Goal: Information Seeking & Learning: Learn about a topic

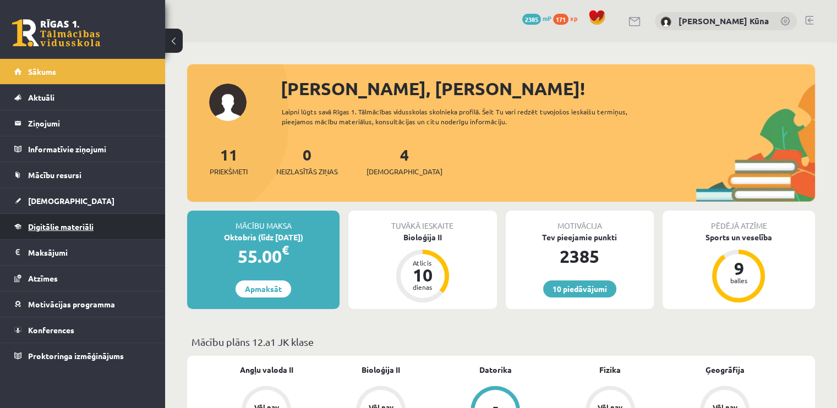
click at [42, 225] on span "Digitālie materiāli" at bounding box center [60, 227] width 65 height 10
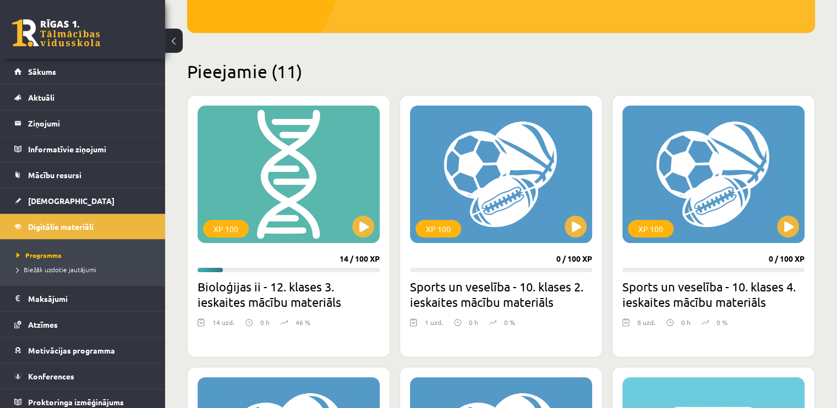
scroll to position [220, 0]
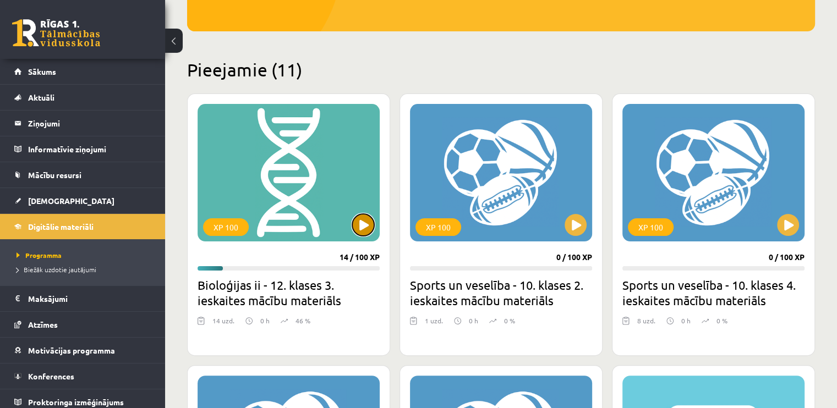
click at [366, 219] on button at bounding box center [363, 225] width 22 height 22
click at [321, 207] on div "XP 100" at bounding box center [289, 173] width 182 height 138
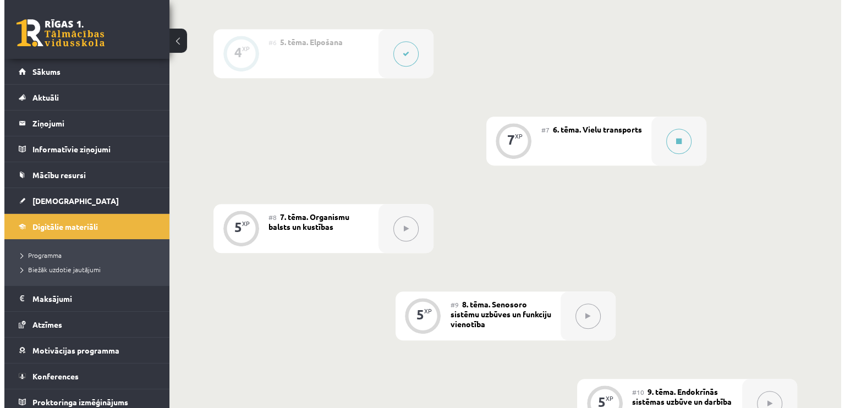
scroll to position [605, 0]
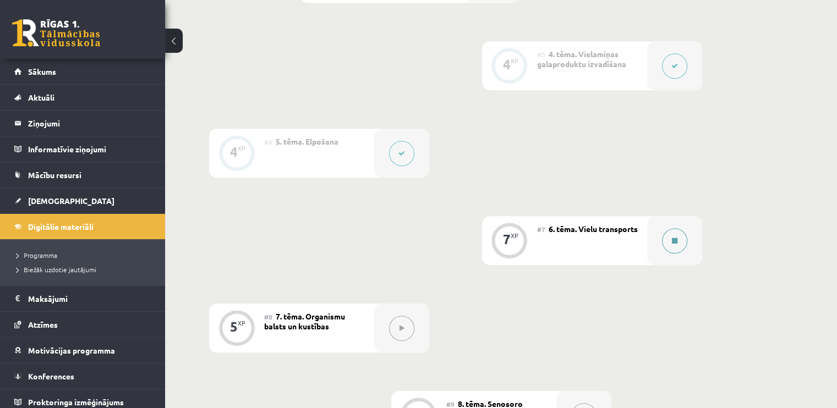
click at [675, 254] on button at bounding box center [674, 240] width 25 height 25
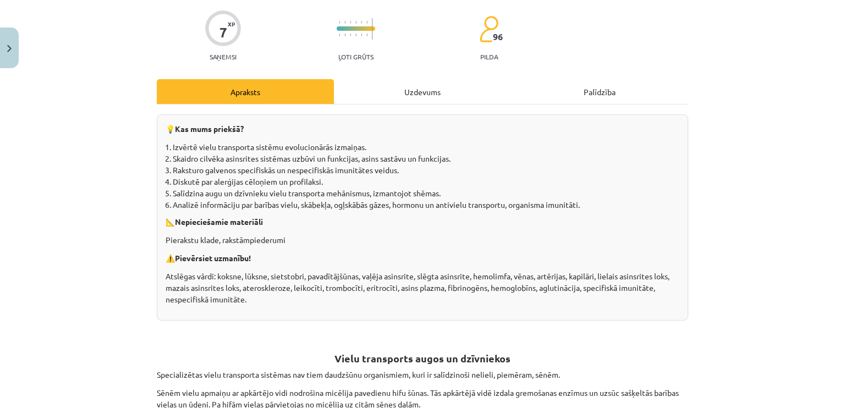
scroll to position [0, 0]
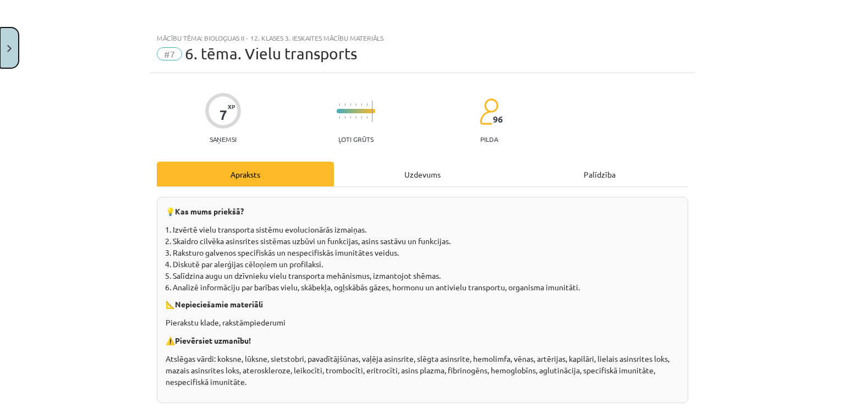
click at [10, 54] on button "Close" at bounding box center [9, 48] width 19 height 41
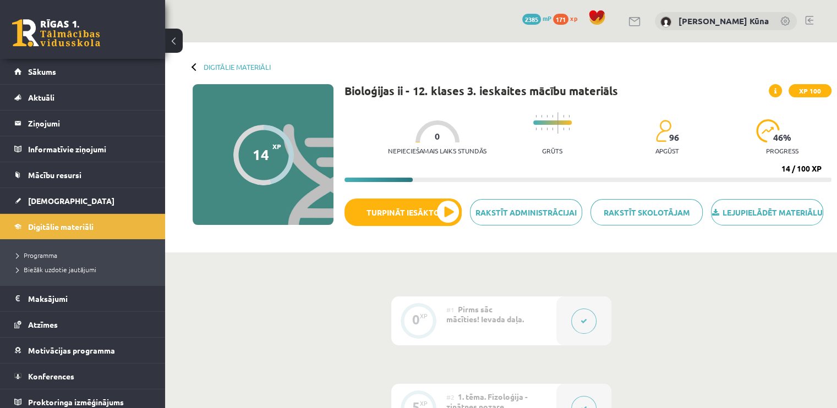
click at [584, 334] on button at bounding box center [583, 321] width 25 height 25
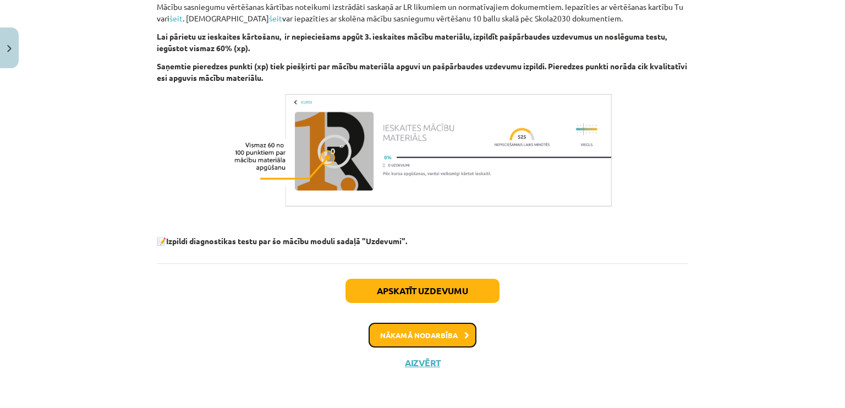
click at [431, 333] on button "Nākamā nodarbība" at bounding box center [423, 335] width 108 height 25
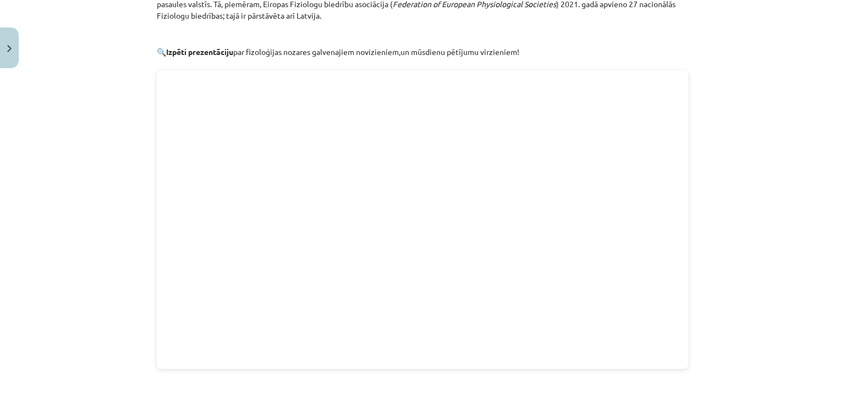
scroll to position [880, 0]
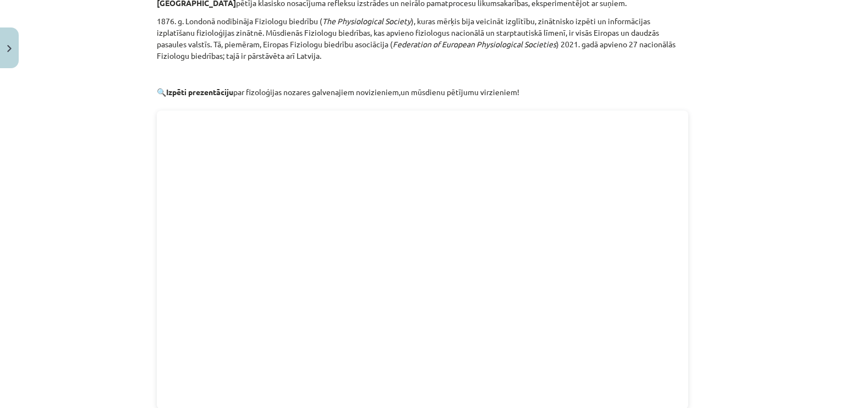
click at [704, 270] on div "Mācību tēma: Bioloģijas ii - 12. klases 3. ieskaites mācību materiāls #2 1. tēm…" at bounding box center [422, 204] width 845 height 408
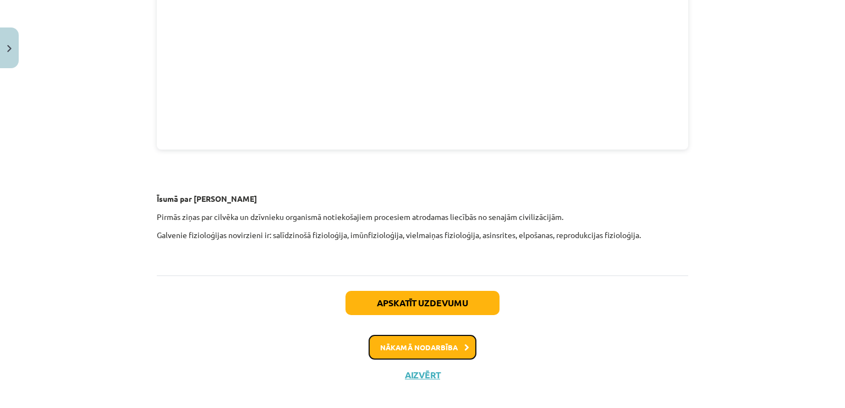
click at [449, 336] on button "Nākamā nodarbība" at bounding box center [423, 347] width 108 height 25
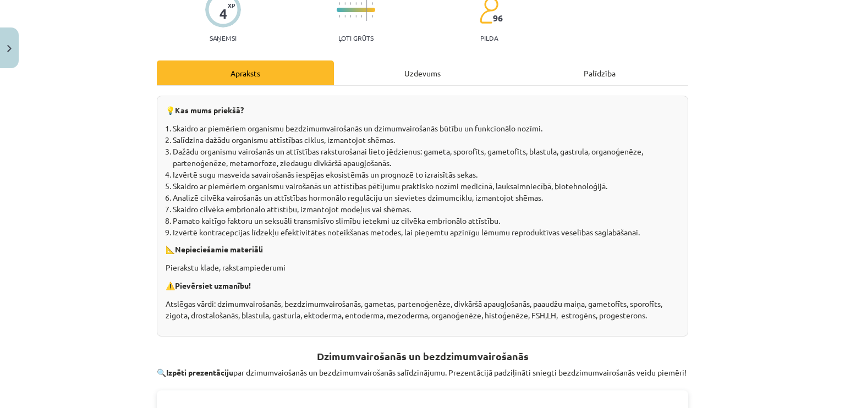
scroll to position [0, 0]
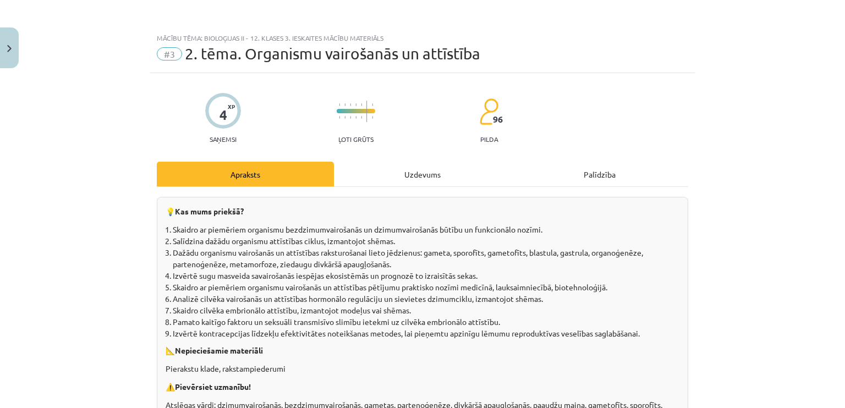
click at [449, 166] on div "Uzdevums" at bounding box center [422, 174] width 177 height 25
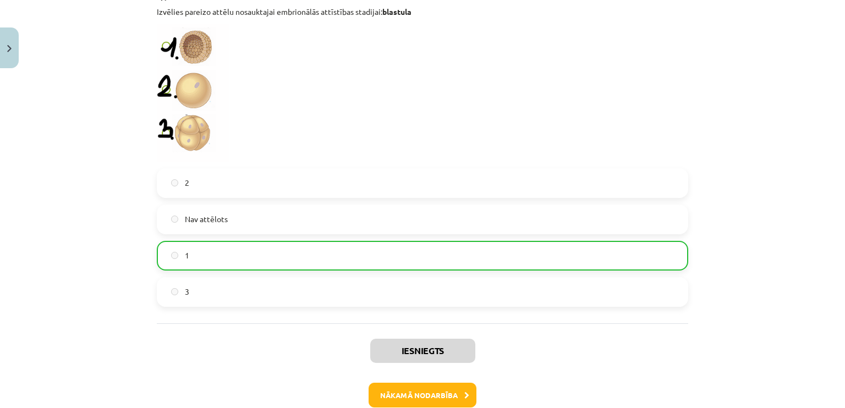
scroll to position [1136, 0]
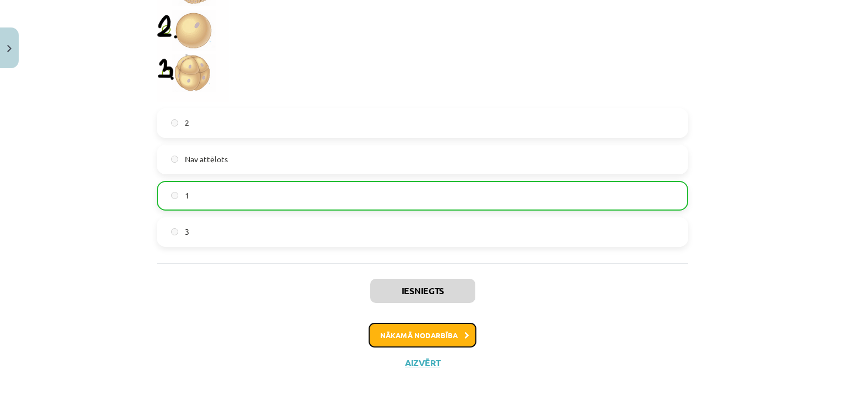
click at [447, 331] on button "Nākamā nodarbība" at bounding box center [423, 335] width 108 height 25
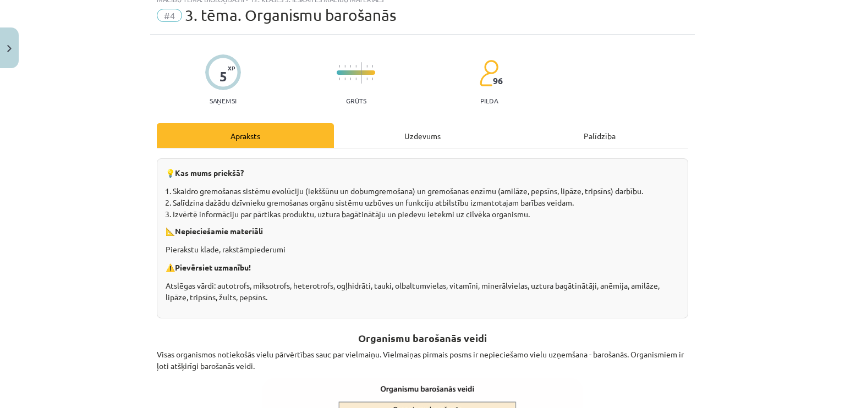
scroll to position [28, 0]
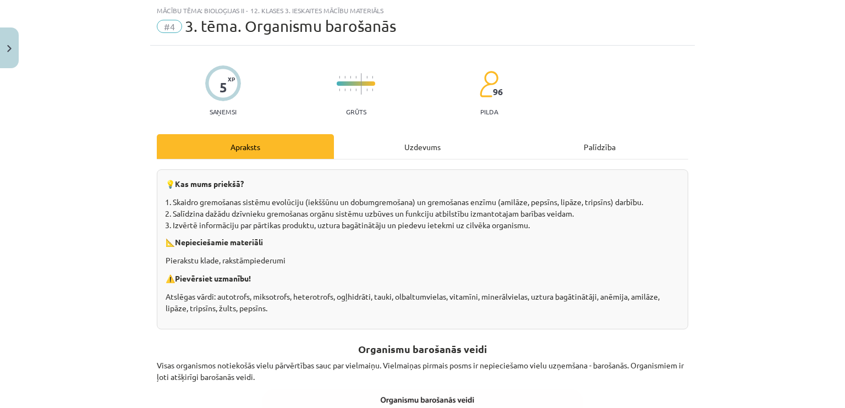
click at [451, 142] on div "Uzdevums" at bounding box center [422, 146] width 177 height 25
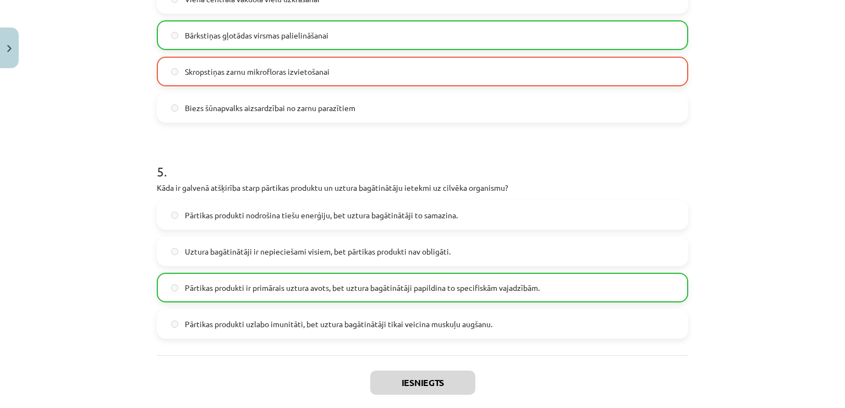
scroll to position [1422, 0]
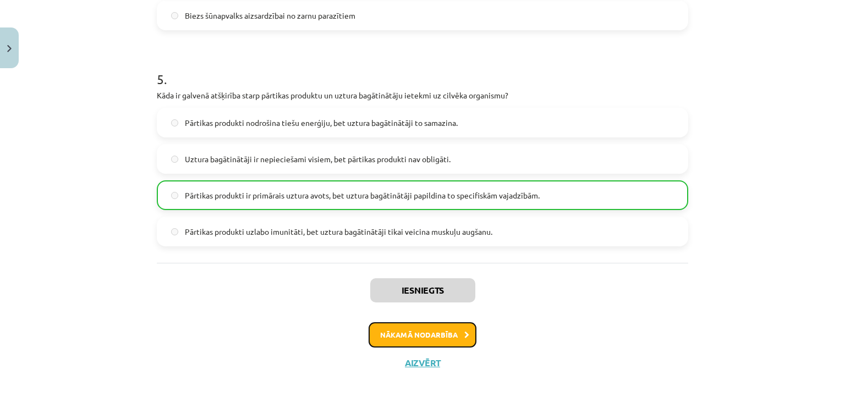
click at [402, 342] on button "Nākamā nodarbība" at bounding box center [423, 334] width 108 height 25
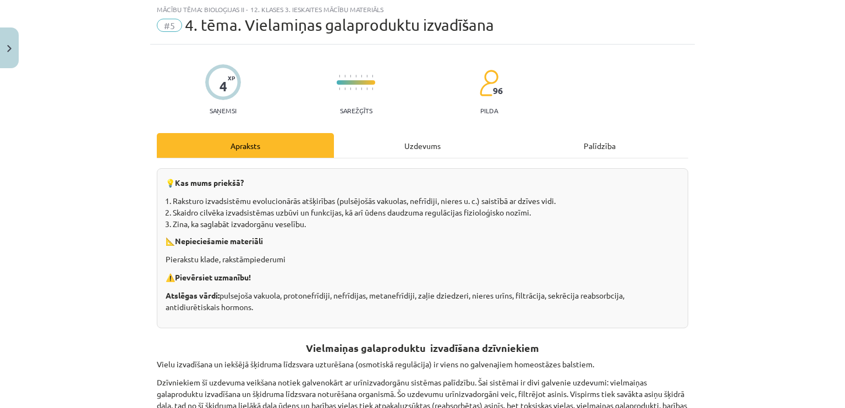
scroll to position [28, 0]
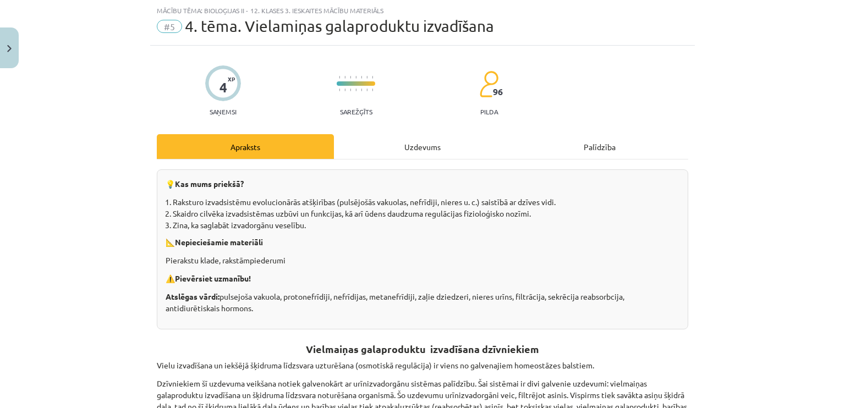
click at [450, 158] on div "Uzdevums" at bounding box center [422, 146] width 177 height 25
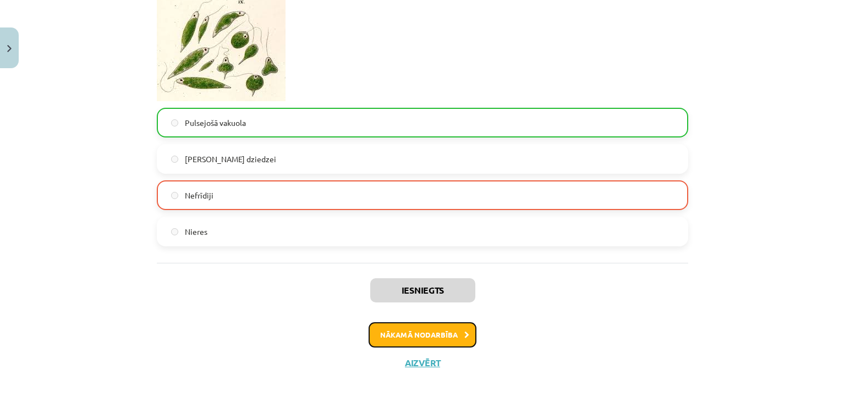
click at [419, 336] on button "Nākamā nodarbība" at bounding box center [423, 334] width 108 height 25
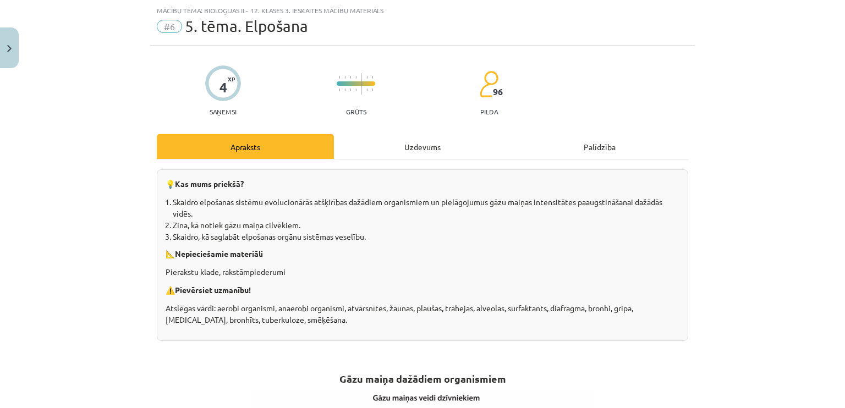
click at [464, 150] on div "Uzdevums" at bounding box center [422, 146] width 177 height 25
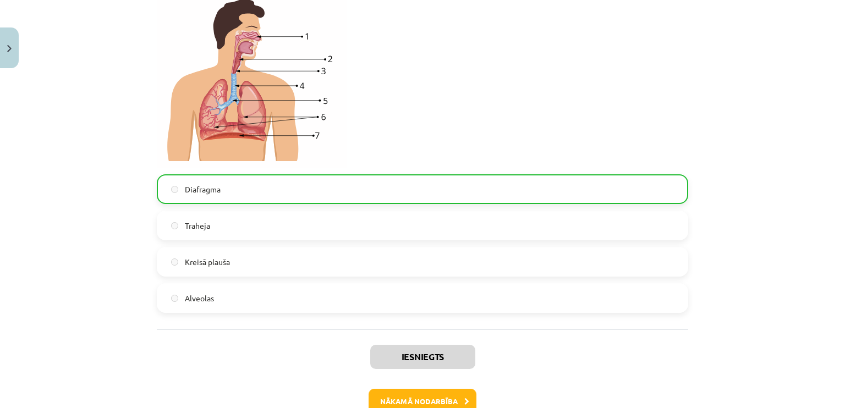
scroll to position [994, 0]
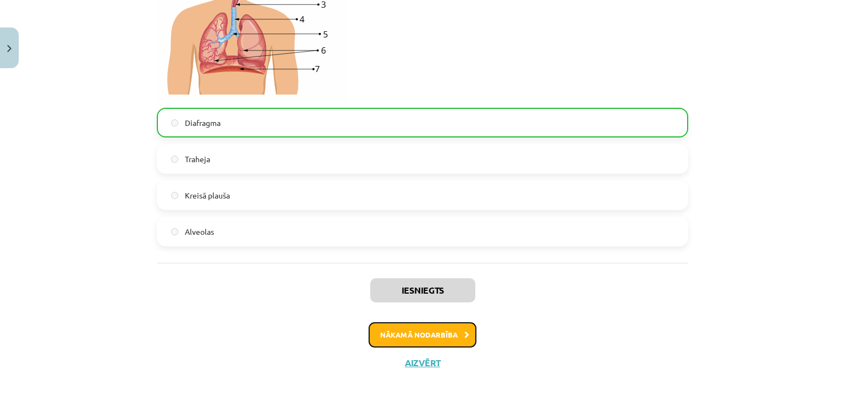
click at [412, 338] on button "Nākamā nodarbība" at bounding box center [423, 334] width 108 height 25
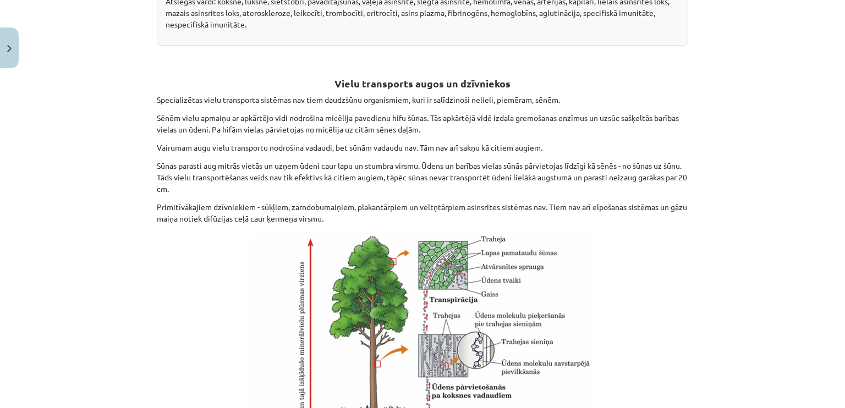
scroll to position [138, 0]
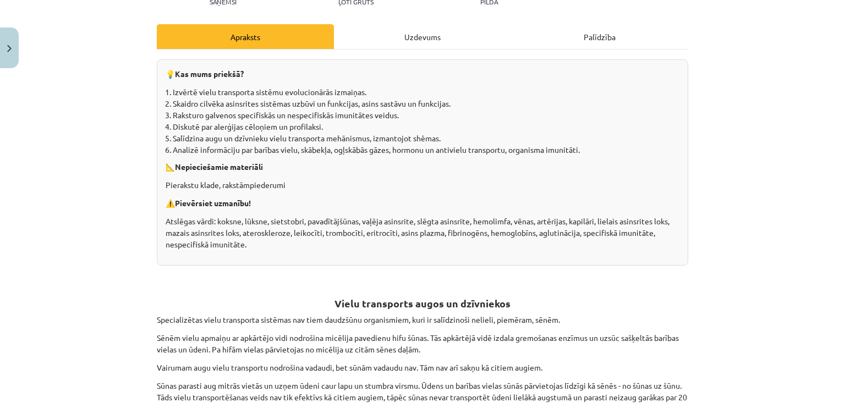
click at [456, 37] on div "Uzdevums" at bounding box center [422, 36] width 177 height 25
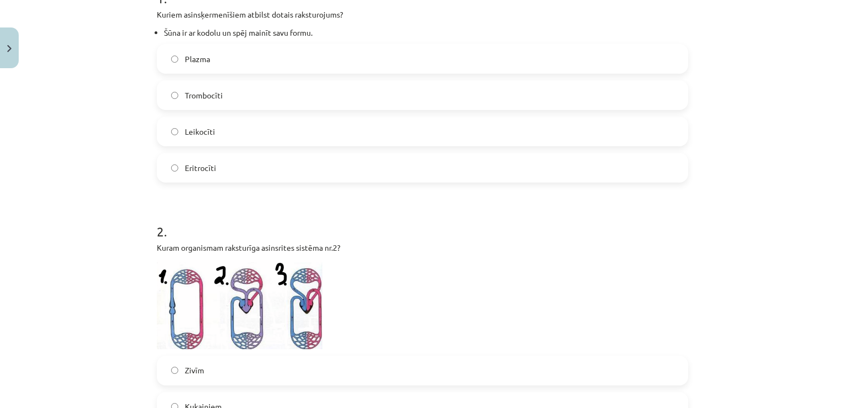
scroll to position [193, 0]
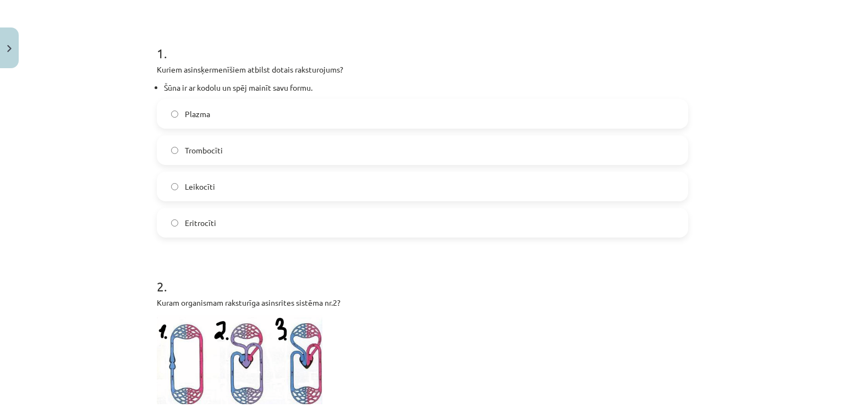
click at [234, 152] on label "Trombocīti" at bounding box center [422, 150] width 529 height 28
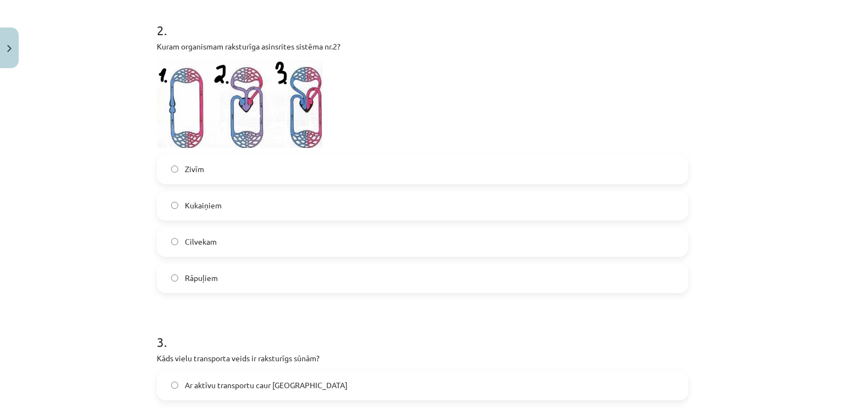
scroll to position [468, 0]
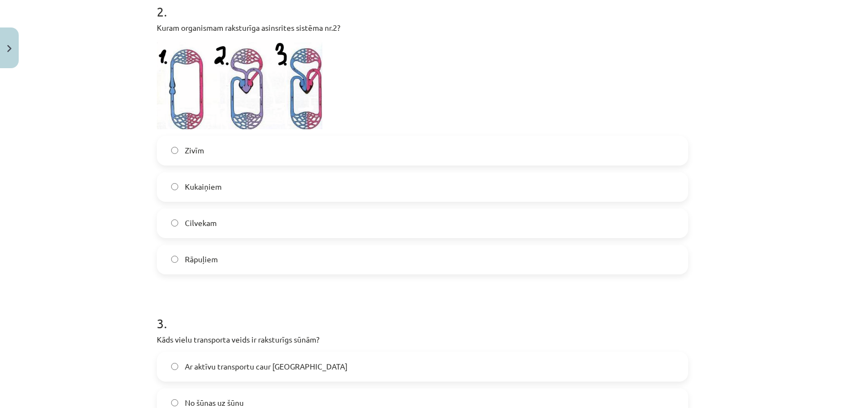
click at [217, 151] on label "Zivīm" at bounding box center [422, 151] width 529 height 28
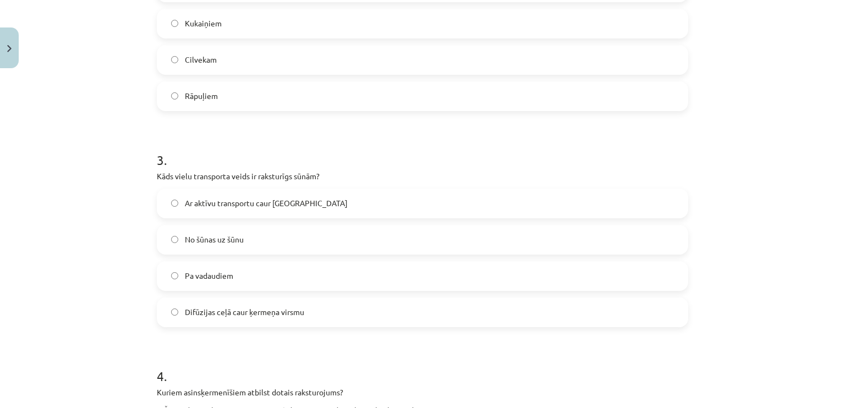
scroll to position [688, 0]
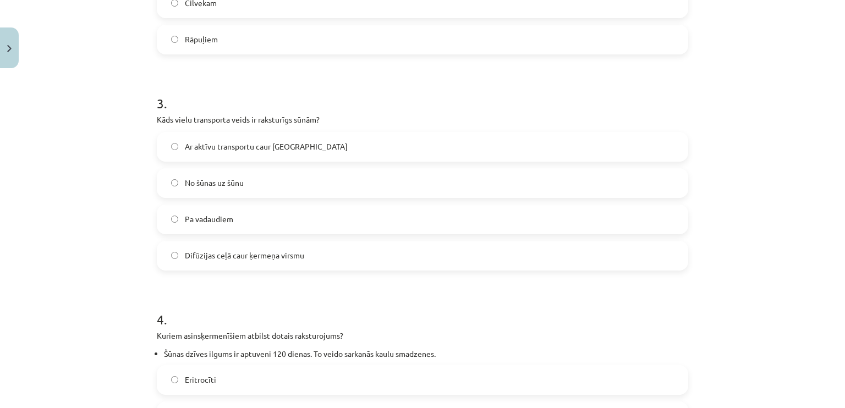
click at [189, 173] on label "No šūnas uz šūnu" at bounding box center [422, 183] width 529 height 28
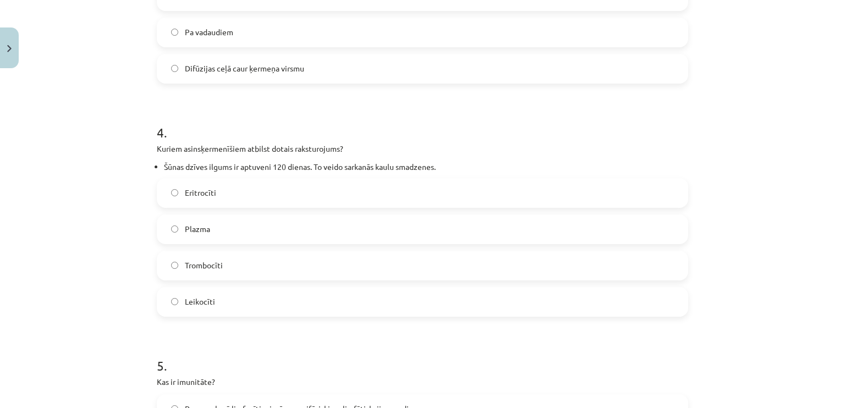
scroll to position [908, 0]
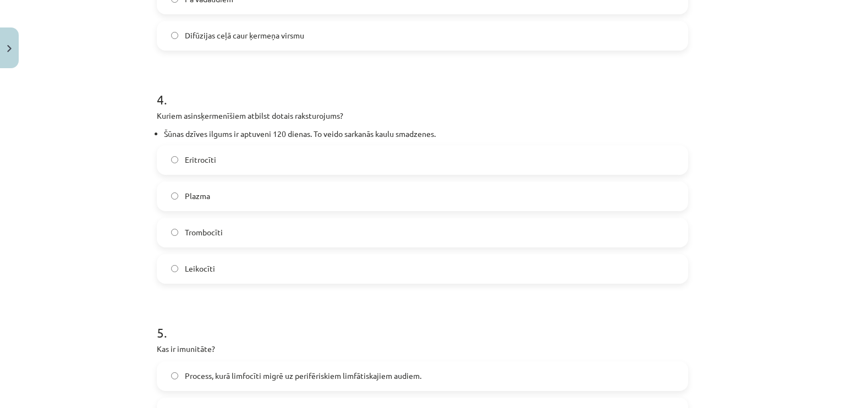
click at [185, 266] on span "Leikocīti" at bounding box center [200, 269] width 30 height 12
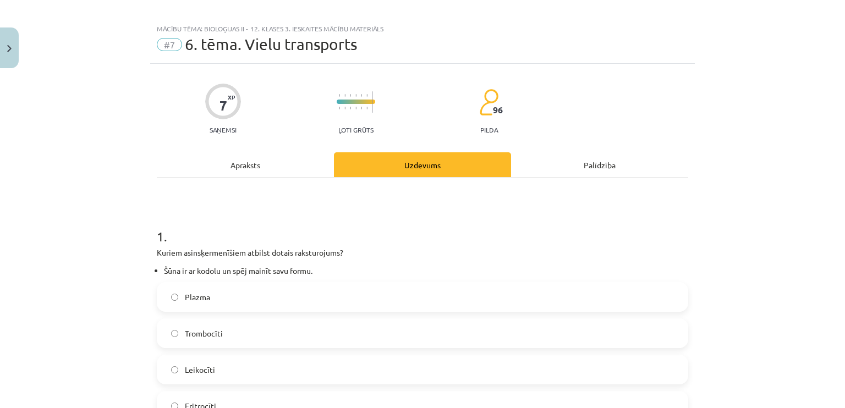
scroll to position [0, 0]
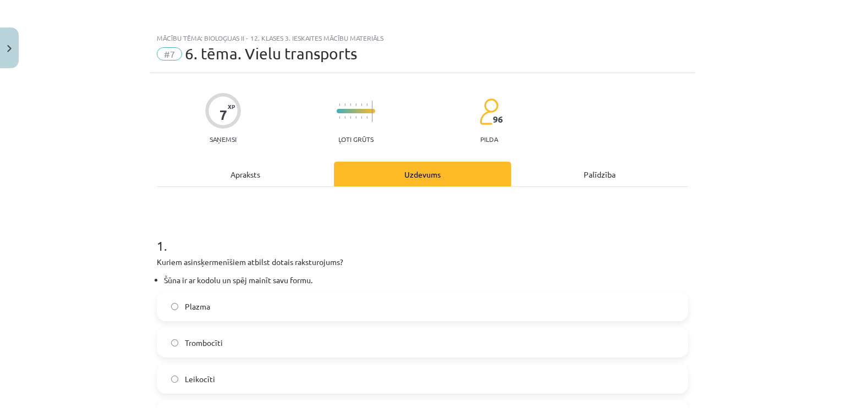
click at [224, 169] on div "Apraksts" at bounding box center [245, 174] width 177 height 25
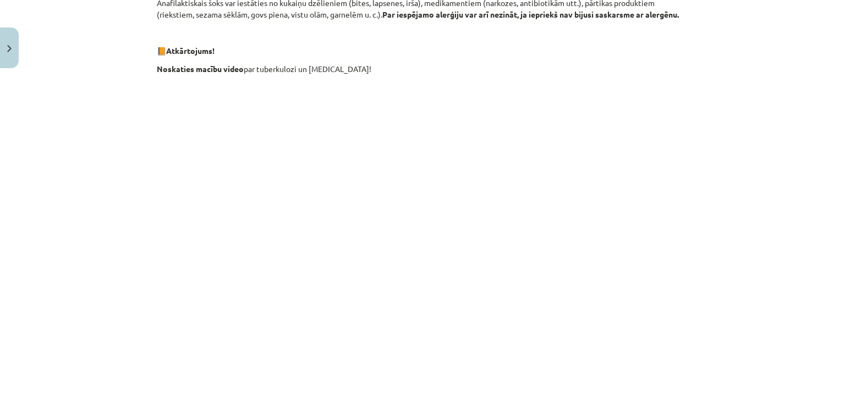
scroll to position [8199, 0]
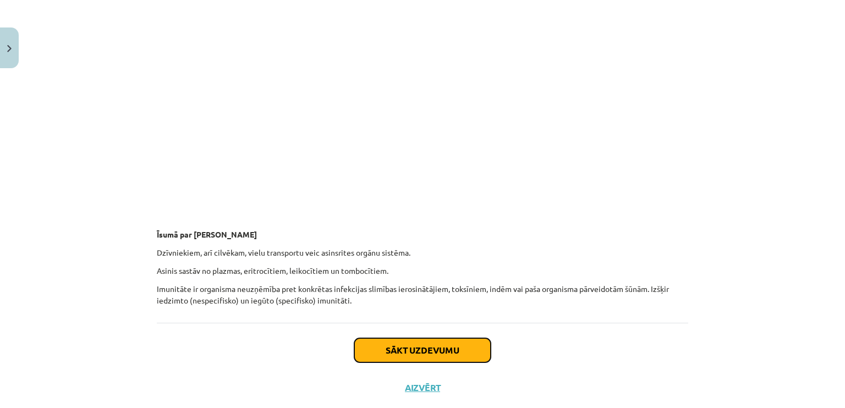
click at [400, 338] on button "Sākt uzdevumu" at bounding box center [422, 350] width 136 height 24
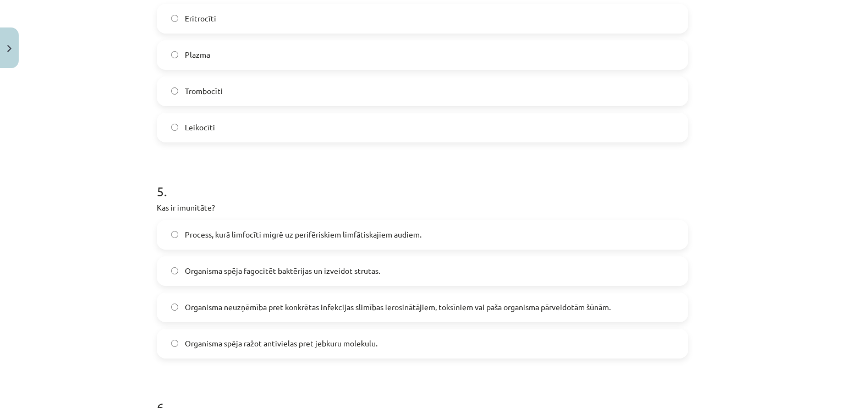
scroll to position [1128, 0]
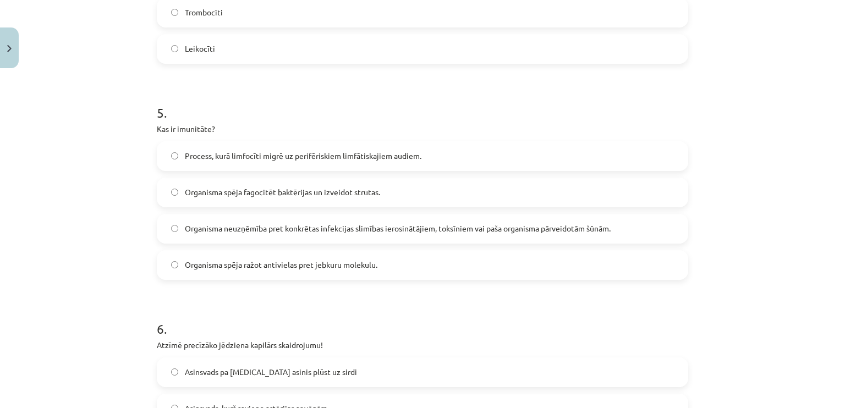
click at [332, 236] on label "Organisma neuzņēmība pret konkrētas infekcijas slimības ierosinātājiem, toksīni…" at bounding box center [422, 229] width 529 height 28
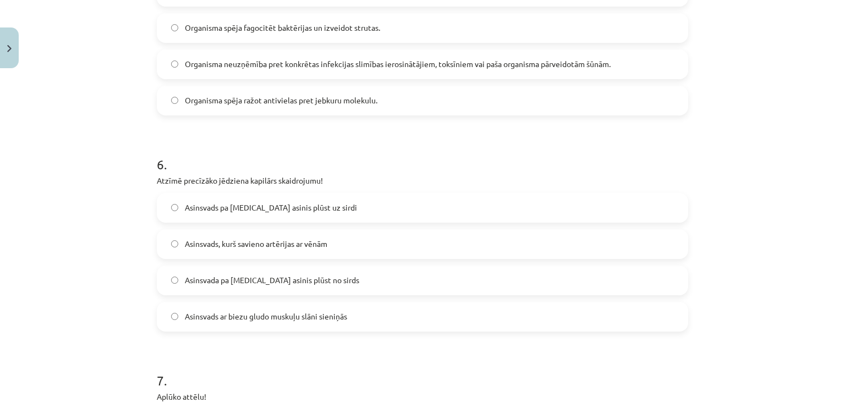
scroll to position [1293, 0]
click at [176, 249] on label "Asinsvads, kurš savieno artērijas ar vēnām" at bounding box center [422, 244] width 529 height 28
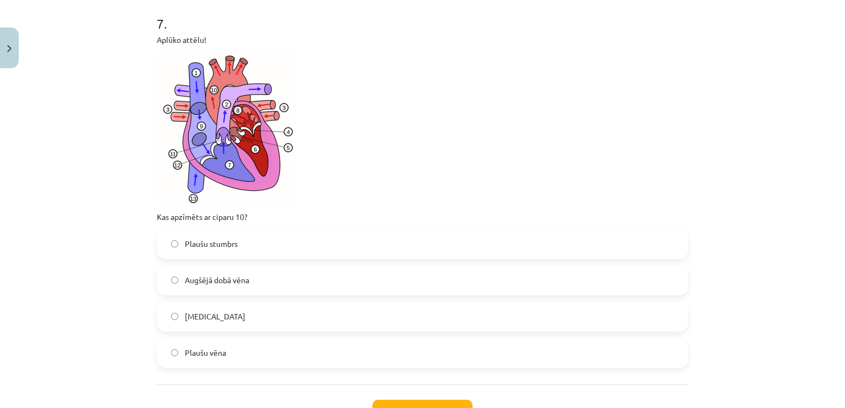
scroll to position [1678, 0]
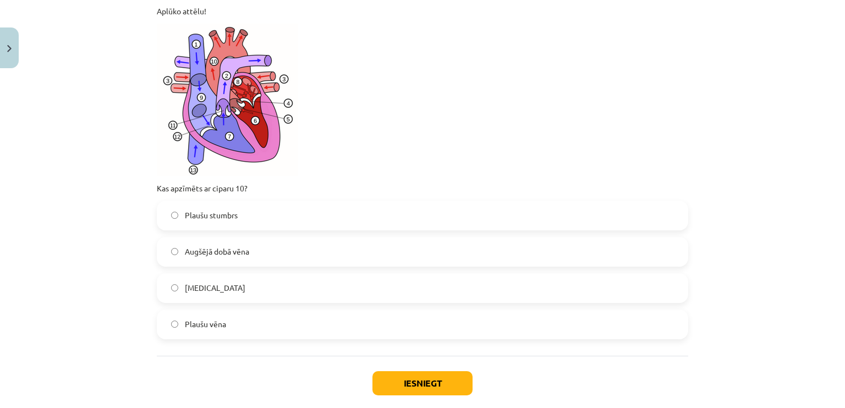
click at [187, 292] on span "[MEDICAL_DATA]" at bounding box center [215, 288] width 61 height 12
click at [376, 378] on button "Iesniegt" at bounding box center [422, 383] width 100 height 24
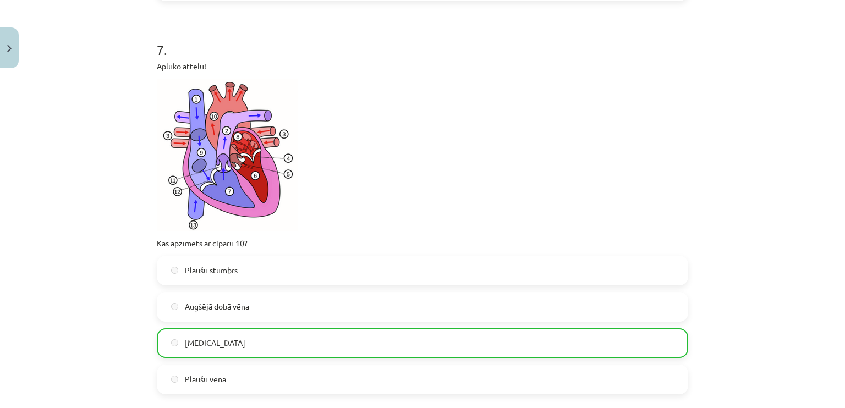
scroll to position [1771, 0]
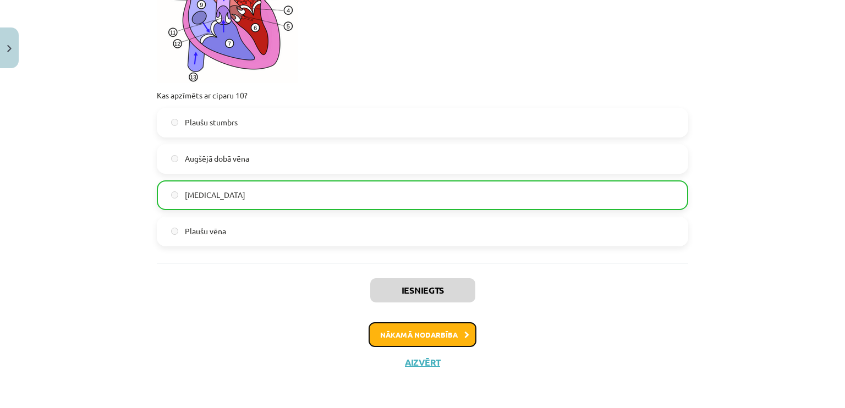
click at [417, 325] on button "Nākamā nodarbība" at bounding box center [423, 334] width 108 height 25
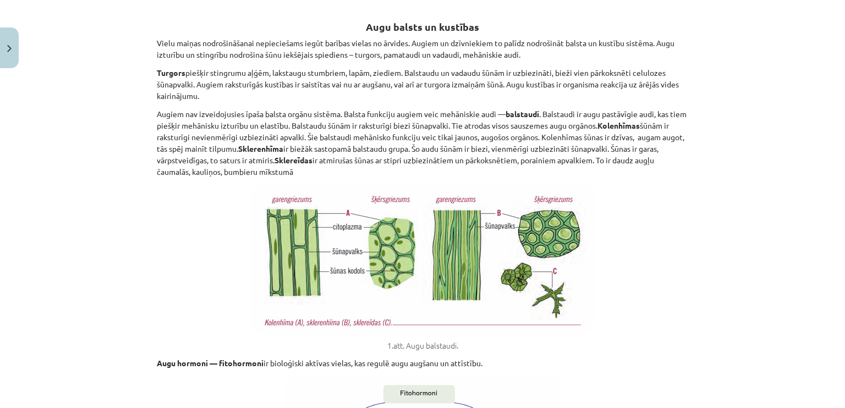
scroll to position [83, 0]
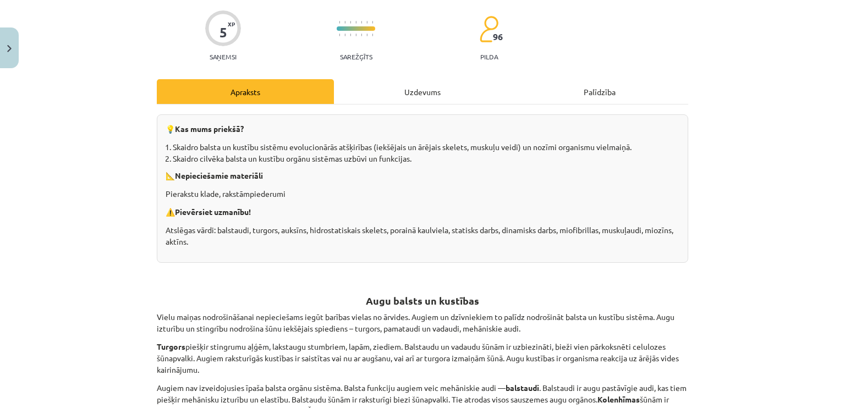
click at [448, 95] on div "Uzdevums" at bounding box center [422, 91] width 177 height 25
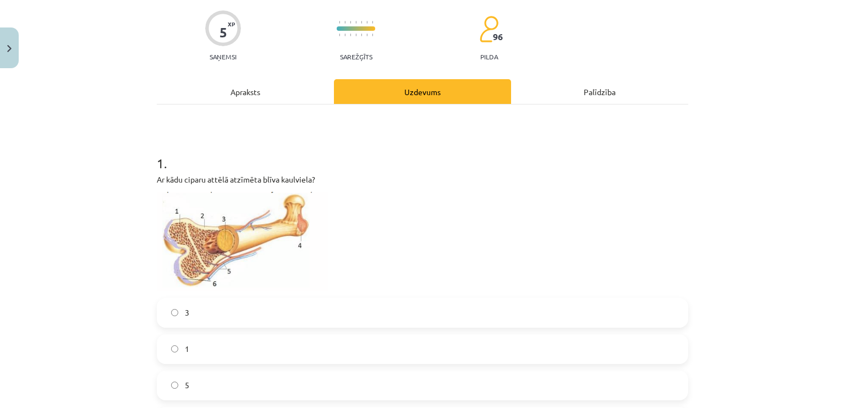
scroll to position [28, 0]
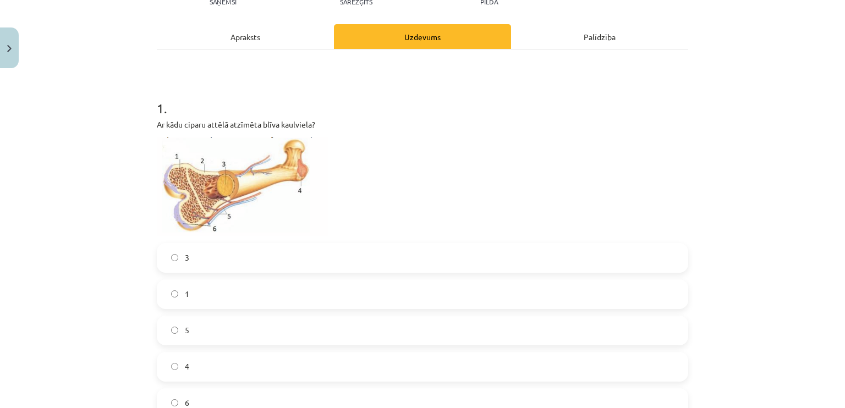
drag, startPoint x: 222, startPoint y: 32, endPoint x: 228, endPoint y: 48, distance: 16.9
click at [222, 33] on div "Apraksts" at bounding box center [245, 36] width 177 height 25
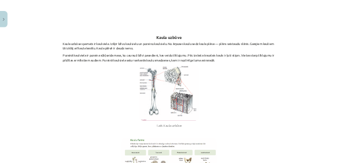
scroll to position [1403, 0]
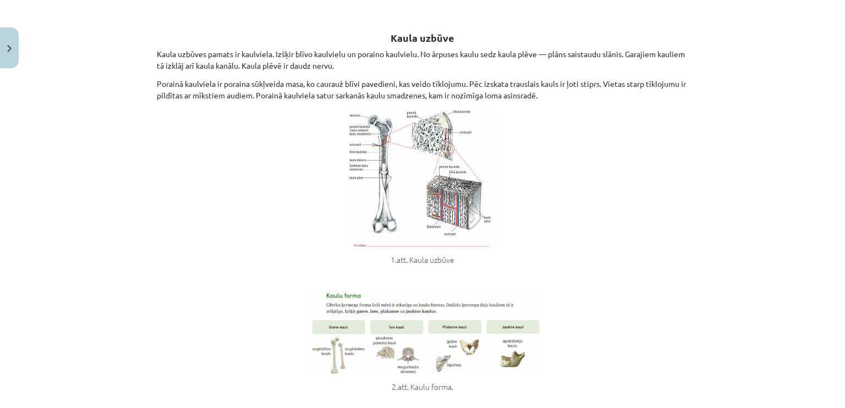
click at [407, 176] on img at bounding box center [422, 178] width 149 height 140
click at [385, 193] on img at bounding box center [422, 178] width 149 height 140
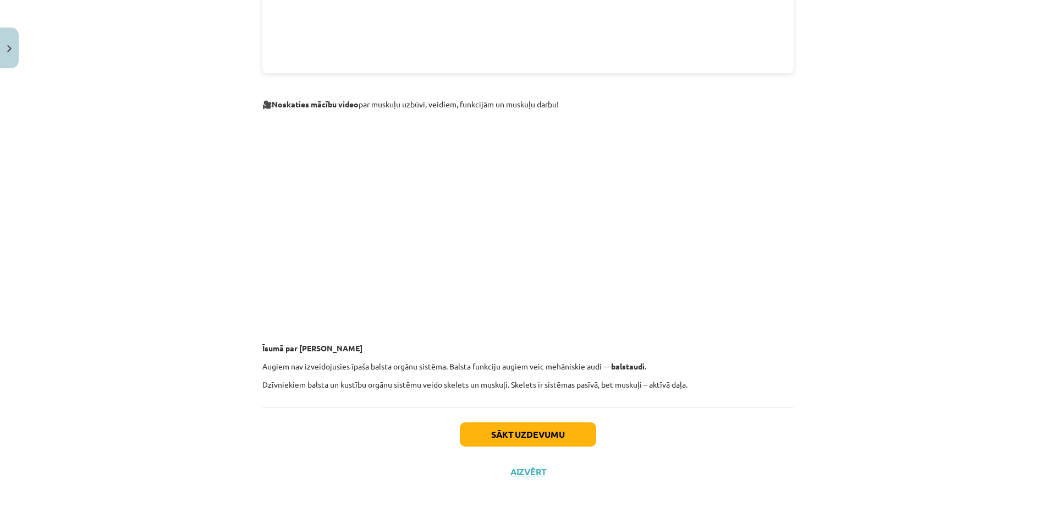
scroll to position [2448, 0]
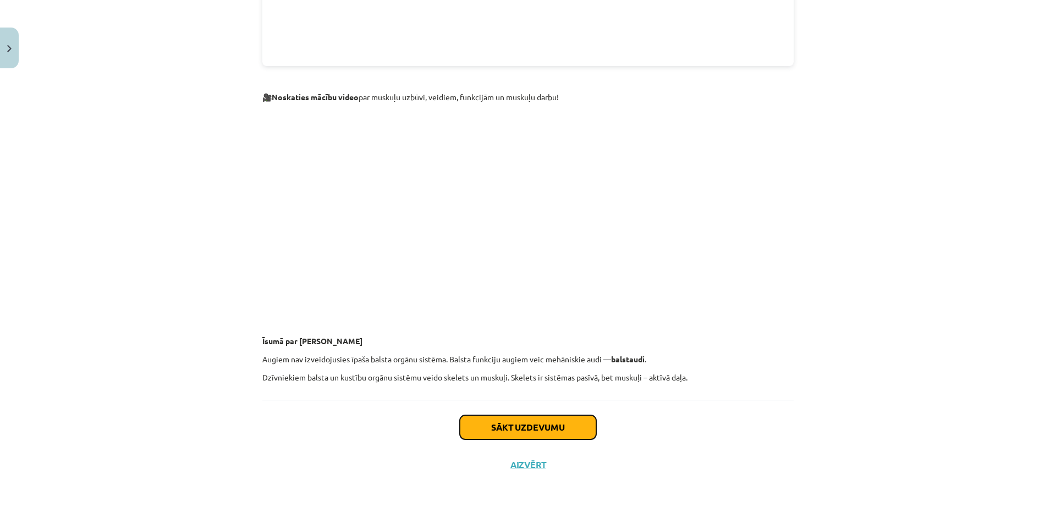
click at [568, 408] on button "Sākt uzdevumu" at bounding box center [528, 427] width 136 height 24
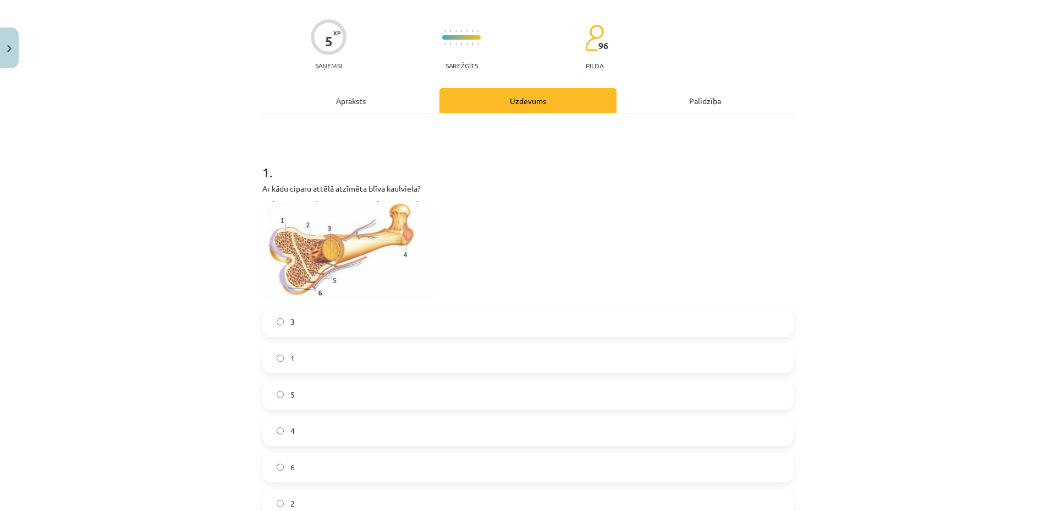
scroll to position [96, 0]
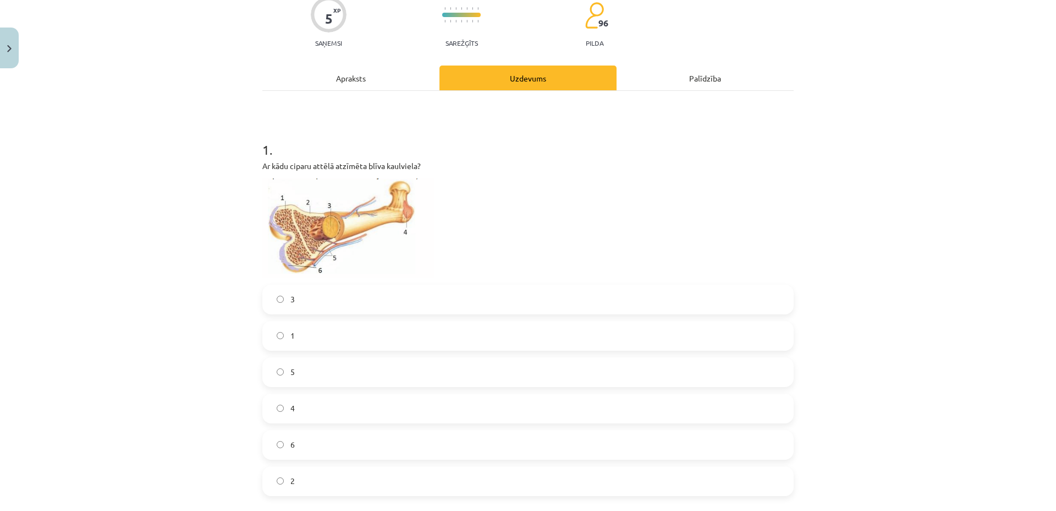
click at [276, 408] on label "2" at bounding box center [528, 481] width 529 height 28
click at [312, 245] on img at bounding box center [348, 228] width 172 height 100
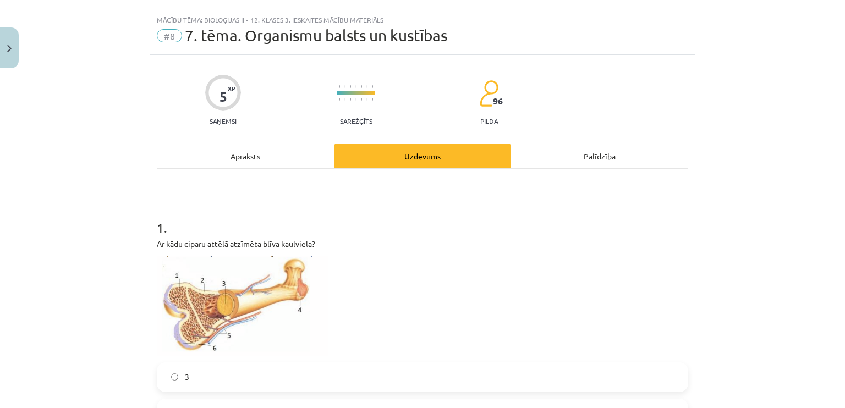
scroll to position [0, 0]
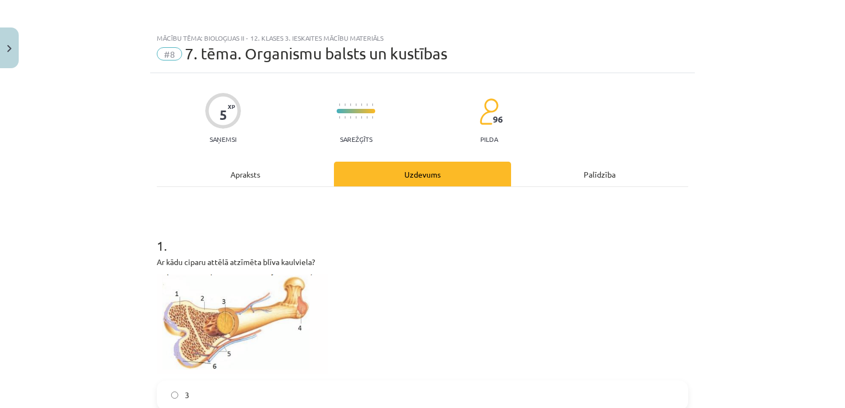
click at [270, 171] on div "Apraksts" at bounding box center [245, 174] width 177 height 25
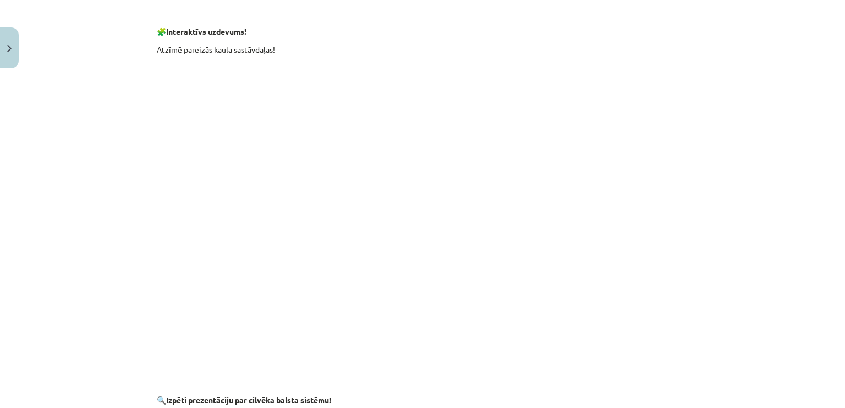
scroll to position [1788, 0]
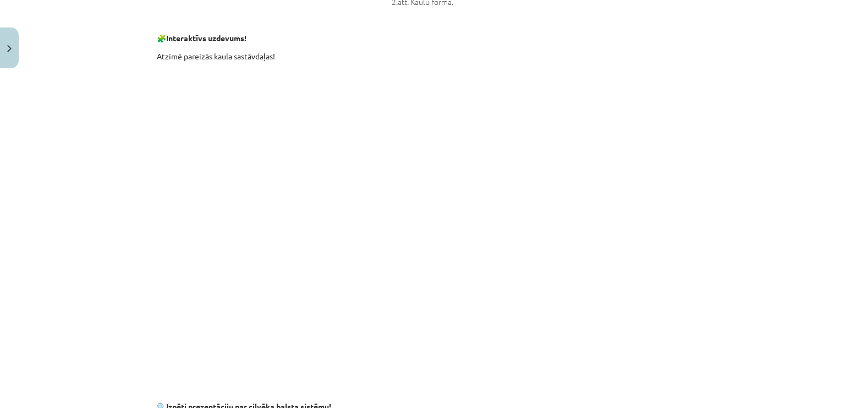
click at [812, 125] on div "Mācību tēma: Bioloģijas ii - 12. klases 3. ieskaites mācību materiāls #8 7. tēm…" at bounding box center [422, 204] width 845 height 408
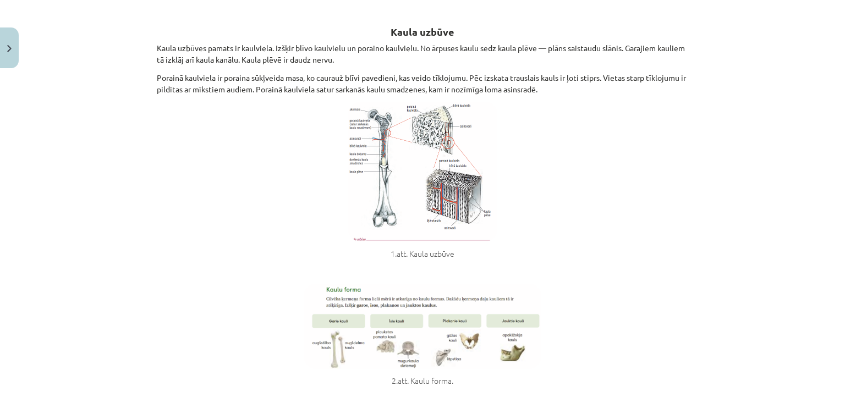
scroll to position [1403, 0]
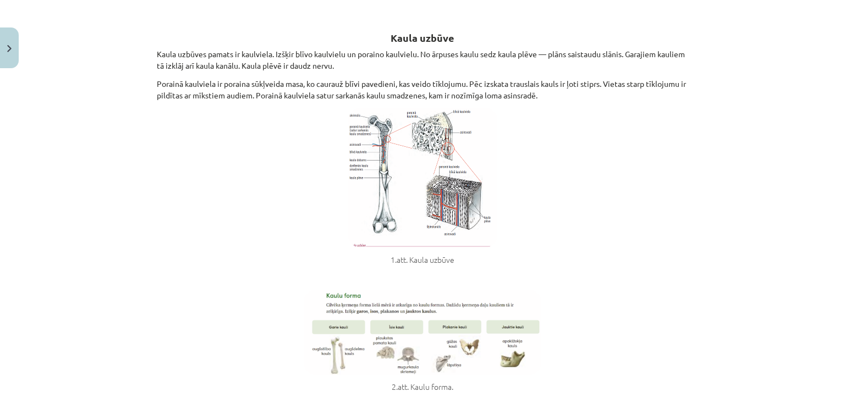
click at [352, 136] on img at bounding box center [422, 178] width 149 height 140
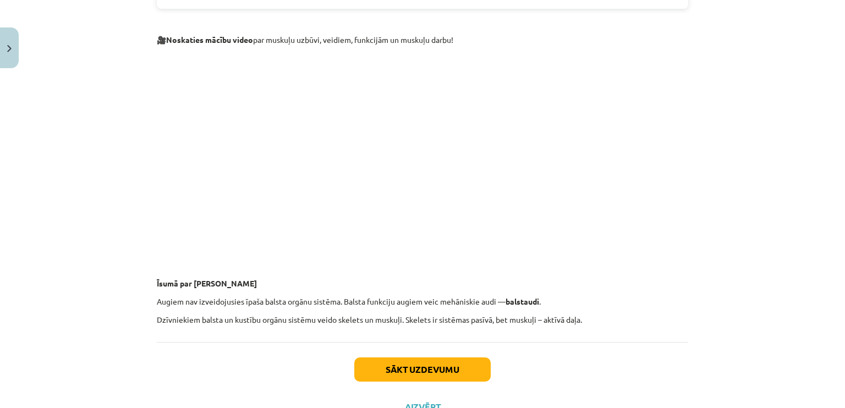
scroll to position [2549, 0]
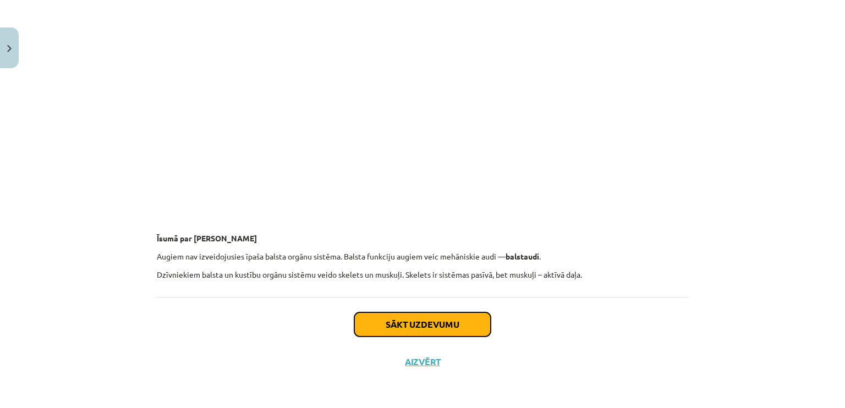
click at [447, 320] on button "Sākt uzdevumu" at bounding box center [422, 325] width 136 height 24
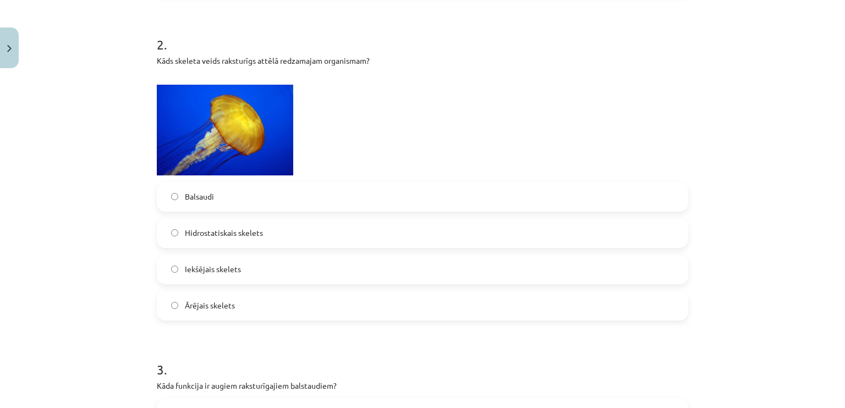
scroll to position [578, 0]
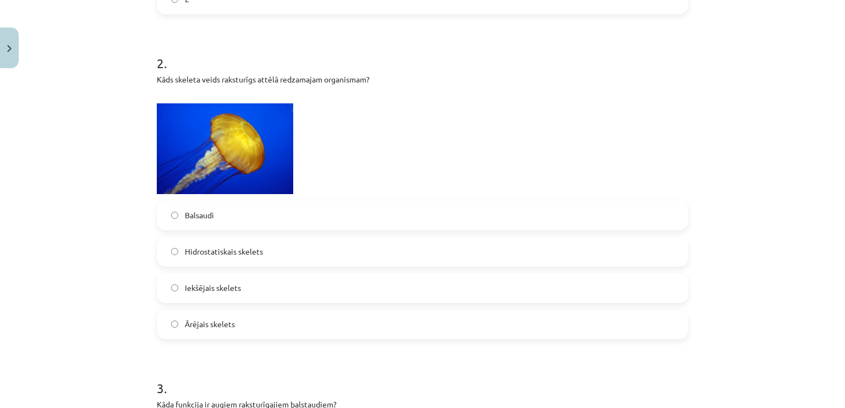
click at [266, 317] on label "Ārējais skelets" at bounding box center [422, 325] width 529 height 28
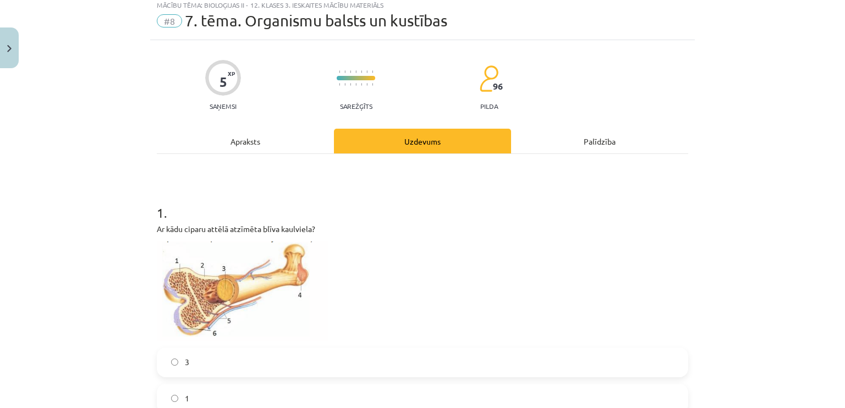
scroll to position [28, 0]
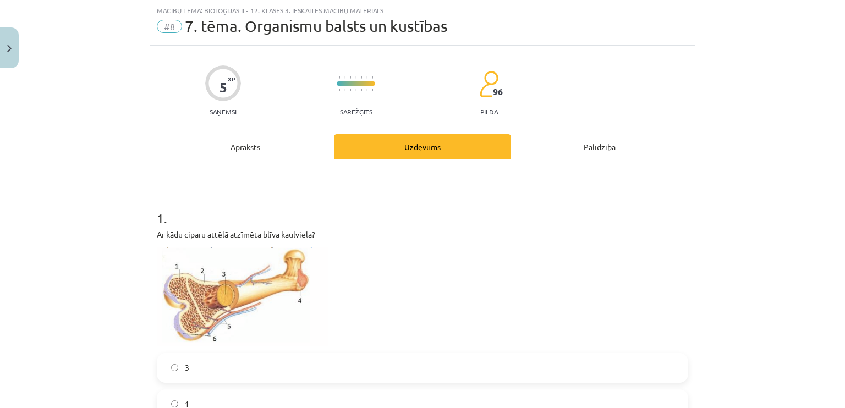
click at [259, 149] on div "Apraksts" at bounding box center [245, 146] width 177 height 25
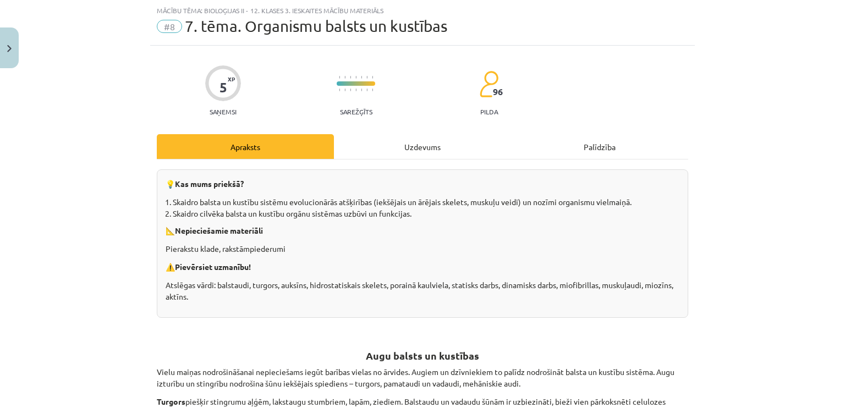
click at [424, 147] on div "Uzdevums" at bounding box center [422, 146] width 177 height 25
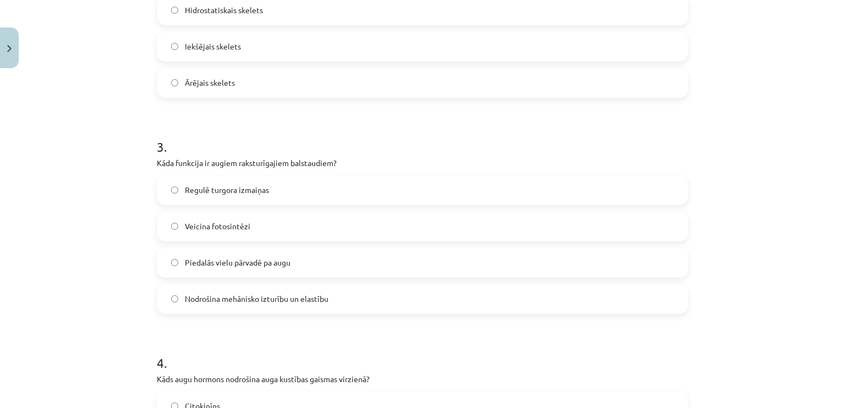
scroll to position [853, 0]
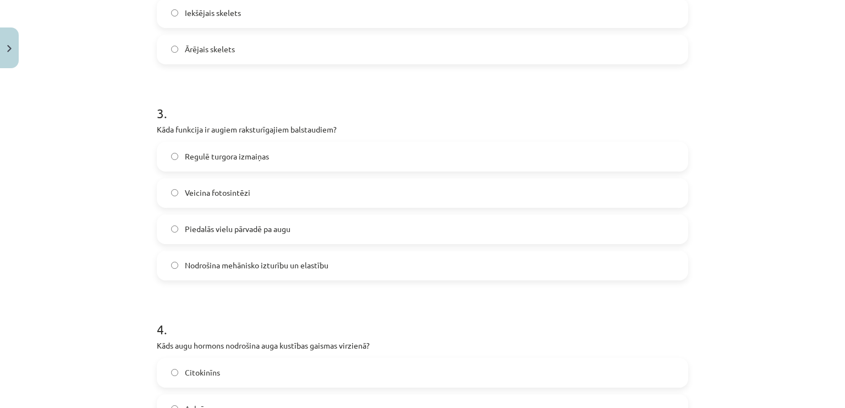
click at [279, 270] on span "Nodrošina mehānisko izturību un elastību" at bounding box center [257, 266] width 144 height 12
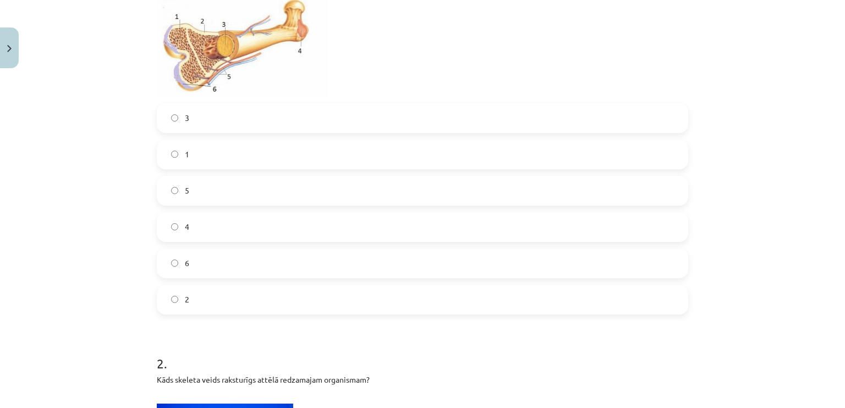
scroll to position [138, 0]
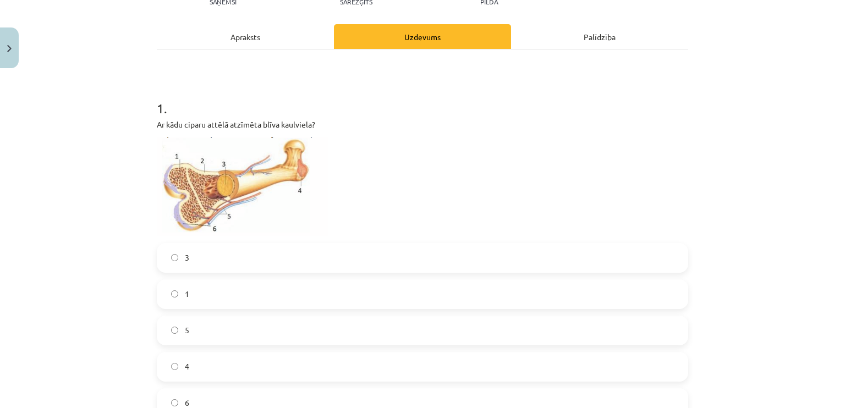
click at [261, 38] on div "Apraksts" at bounding box center [245, 36] width 177 height 25
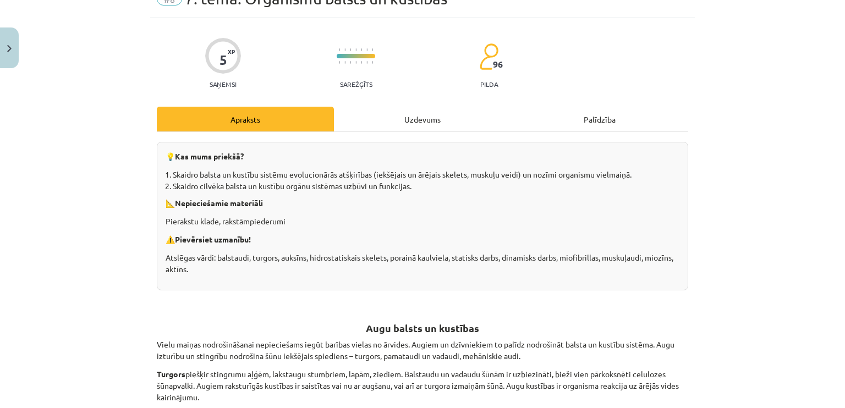
scroll to position [0, 0]
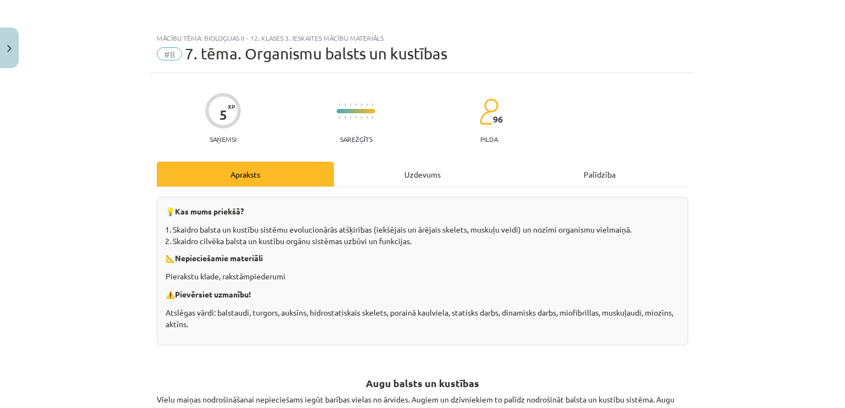
click at [383, 174] on div "Uzdevums" at bounding box center [422, 174] width 177 height 25
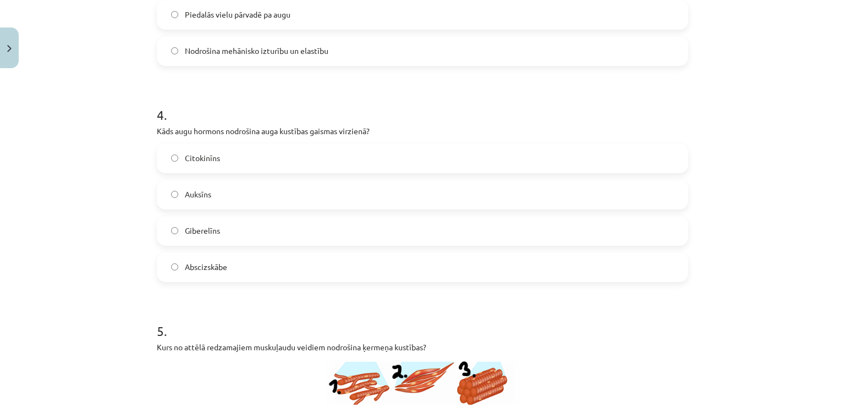
scroll to position [1073, 0]
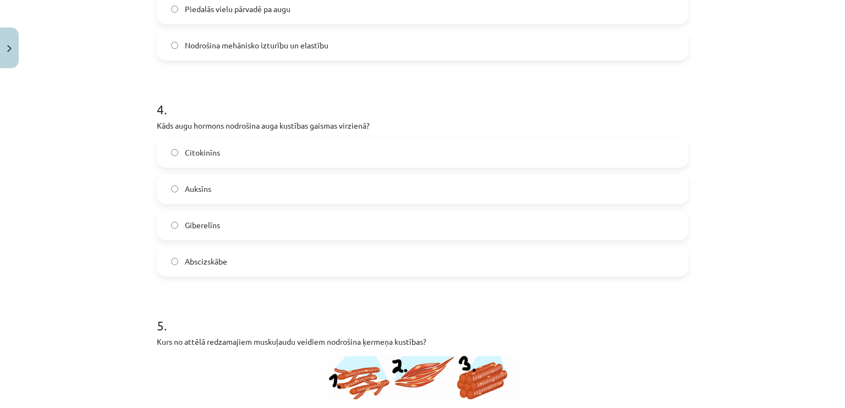
click at [271, 192] on label "Auksīns" at bounding box center [422, 190] width 529 height 28
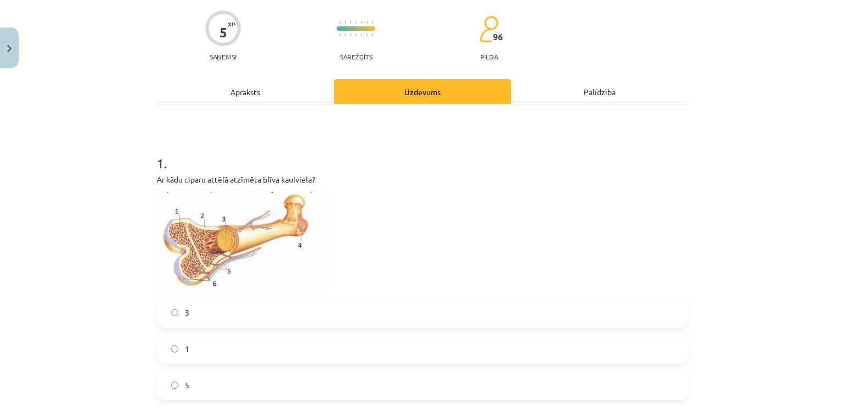
scroll to position [0, 0]
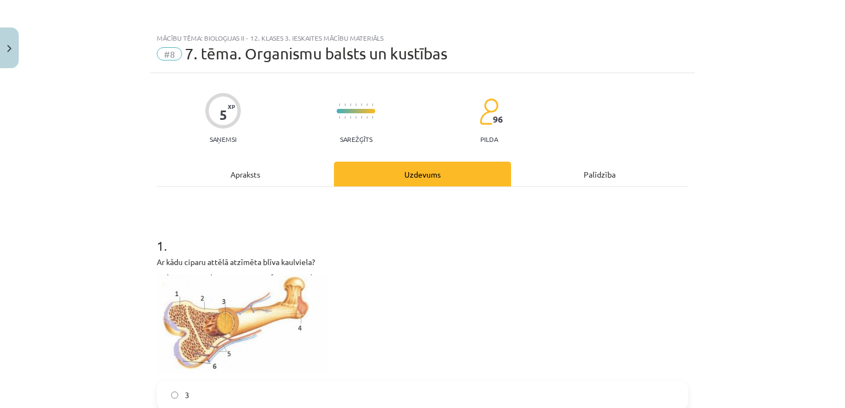
click at [253, 171] on div "Apraksts" at bounding box center [245, 174] width 177 height 25
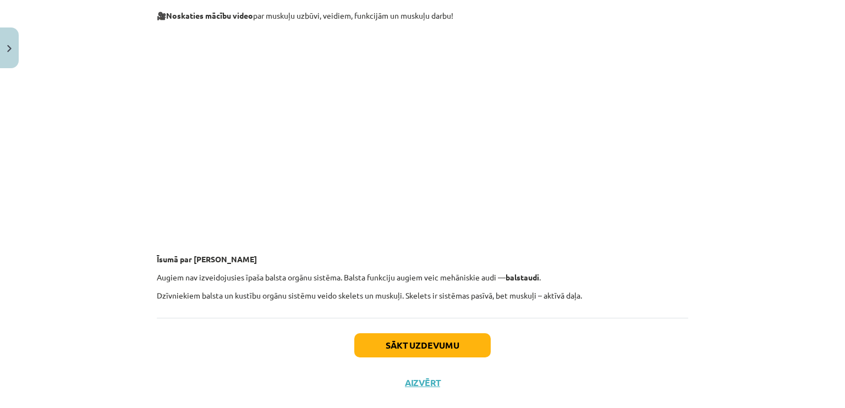
scroll to position [2549, 0]
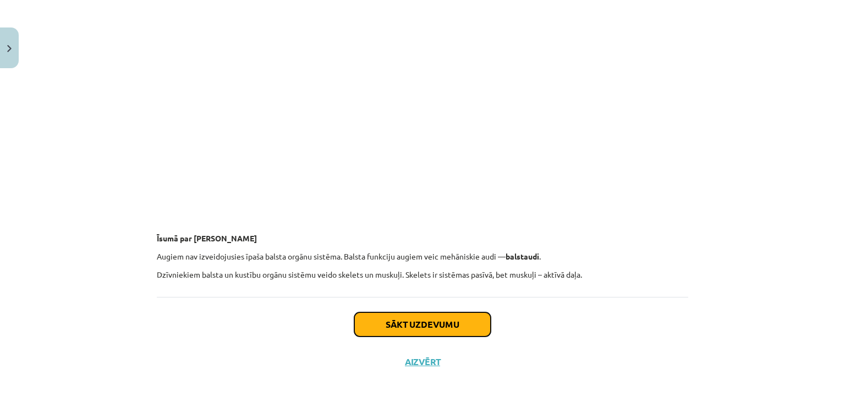
click at [478, 319] on button "Sākt uzdevumu" at bounding box center [422, 325] width 136 height 24
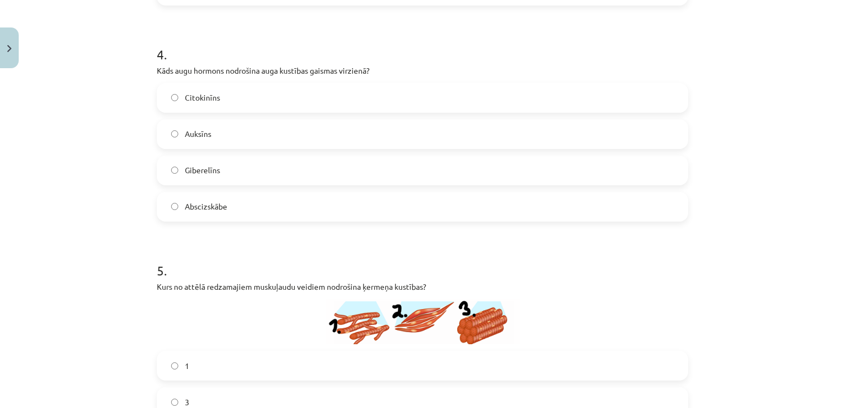
scroll to position [1293, 0]
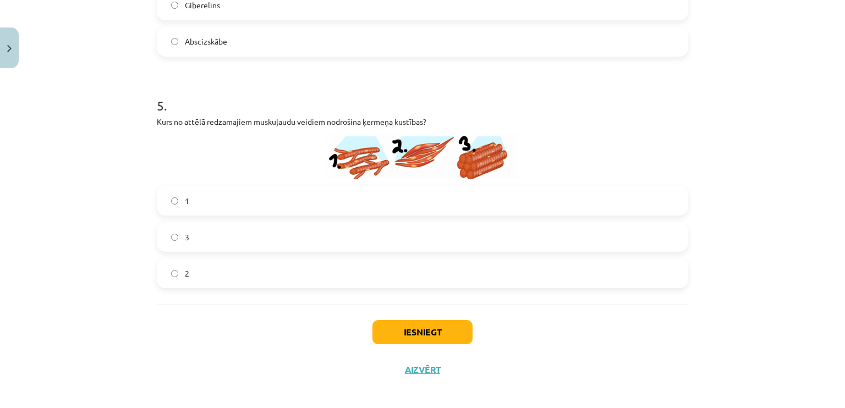
drag, startPoint x: 192, startPoint y: 264, endPoint x: 210, endPoint y: 271, distance: 19.5
click at [194, 264] on label "2" at bounding box center [422, 274] width 529 height 28
click at [374, 329] on button "Iesniegt" at bounding box center [422, 332] width 100 height 24
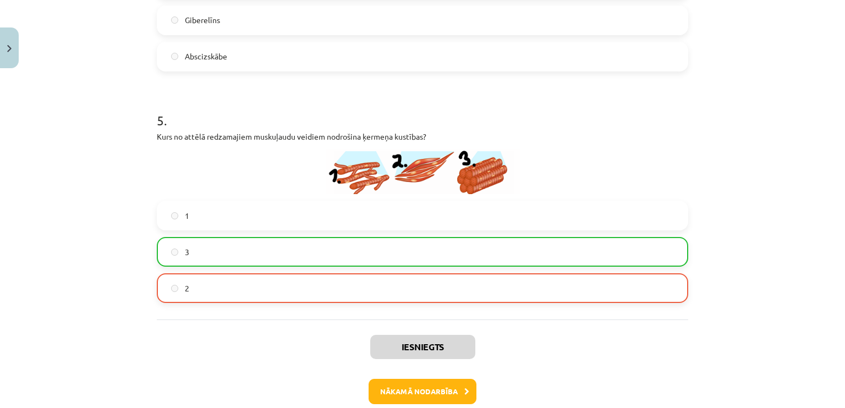
scroll to position [1335, 0]
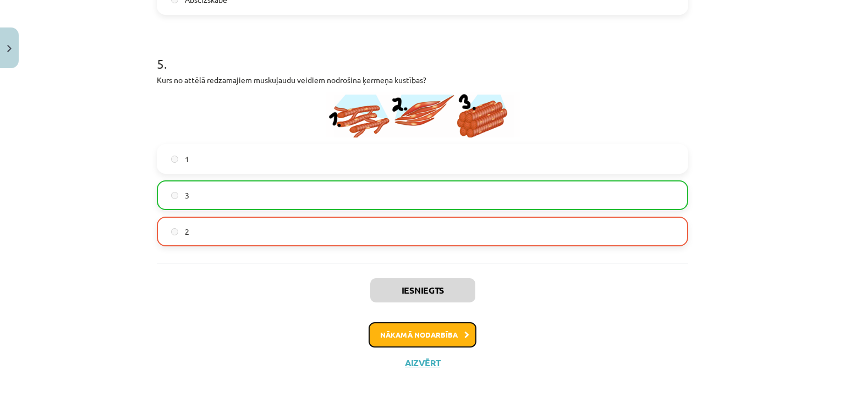
click at [407, 338] on button "Nākamā nodarbība" at bounding box center [423, 334] width 108 height 25
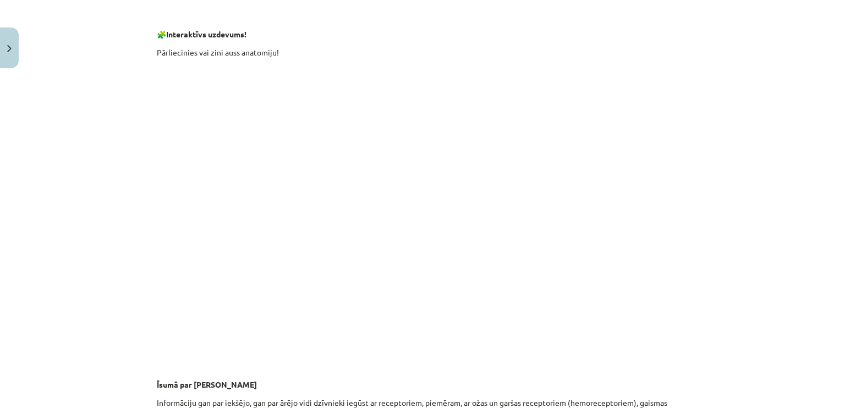
scroll to position [2606, 0]
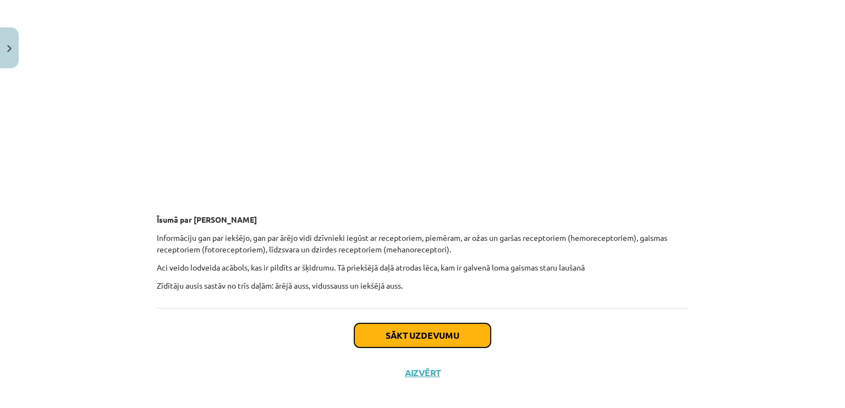
click at [441, 327] on button "Sākt uzdevumu" at bounding box center [422, 336] width 136 height 24
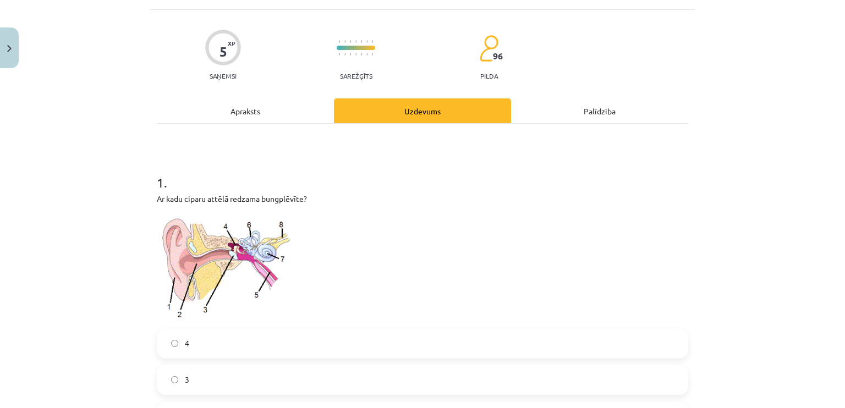
scroll to position [83, 0]
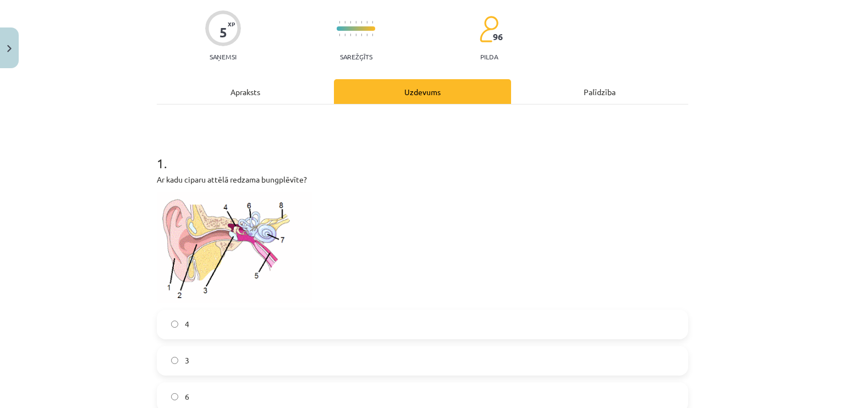
click at [297, 97] on div "Apraksts" at bounding box center [245, 91] width 177 height 25
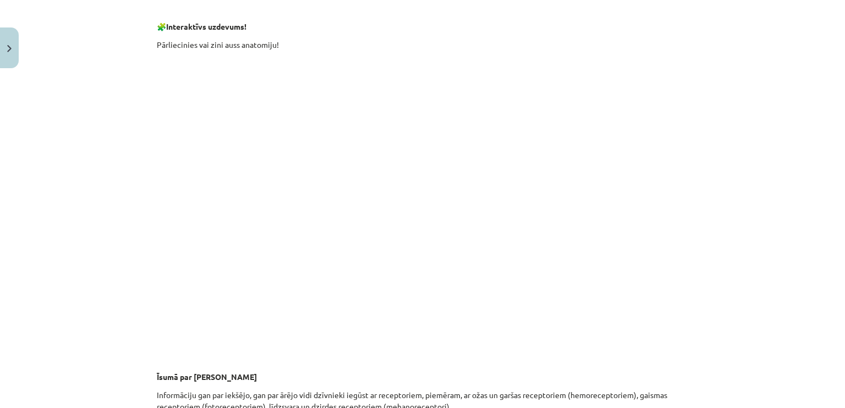
scroll to position [2606, 0]
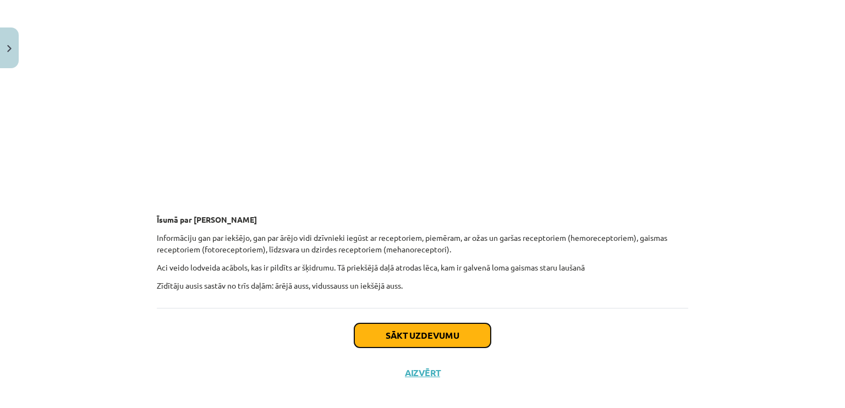
click at [402, 324] on button "Sākt uzdevumu" at bounding box center [422, 336] width 136 height 24
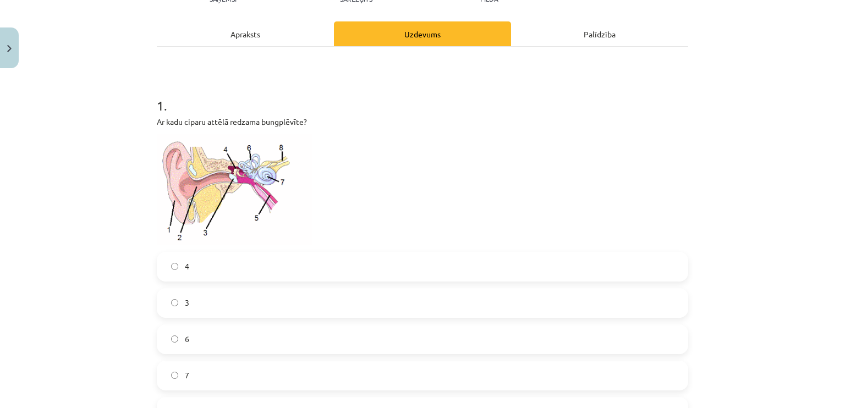
scroll to position [248, 0]
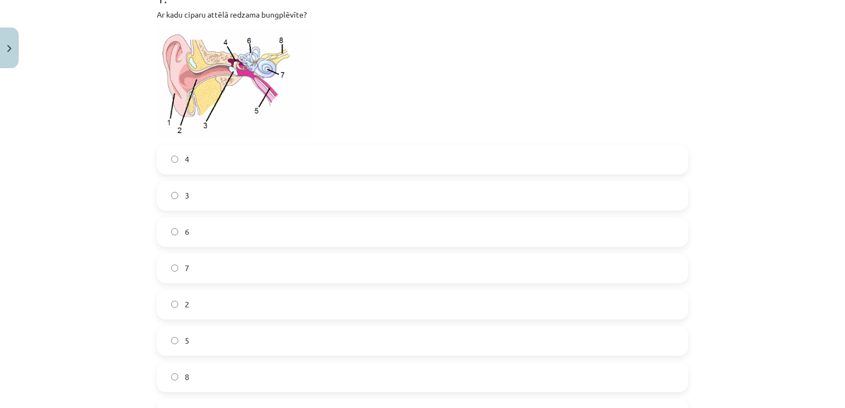
click at [187, 202] on label "3" at bounding box center [422, 196] width 529 height 28
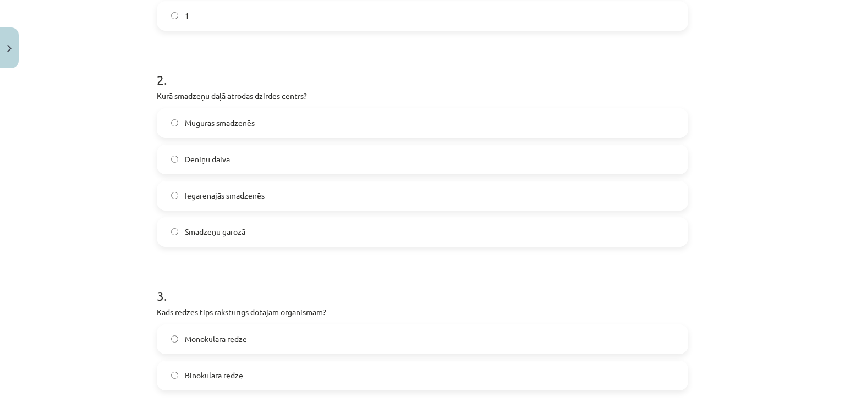
scroll to position [688, 0]
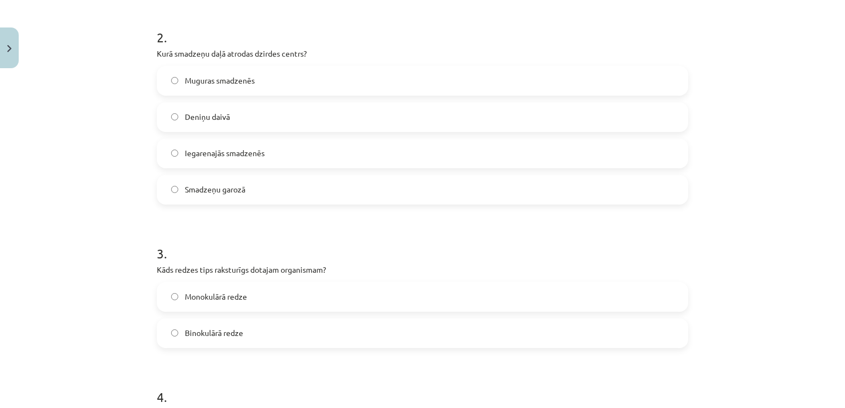
click at [267, 154] on label "Iegarenajās smadzenēs" at bounding box center [422, 154] width 529 height 28
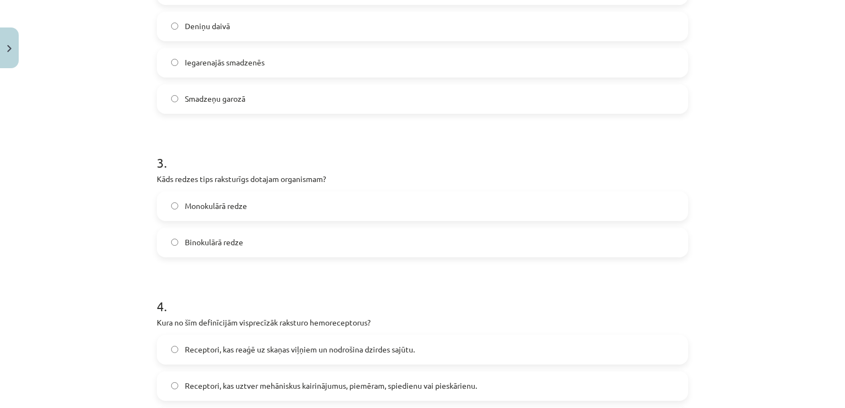
scroll to position [798, 0]
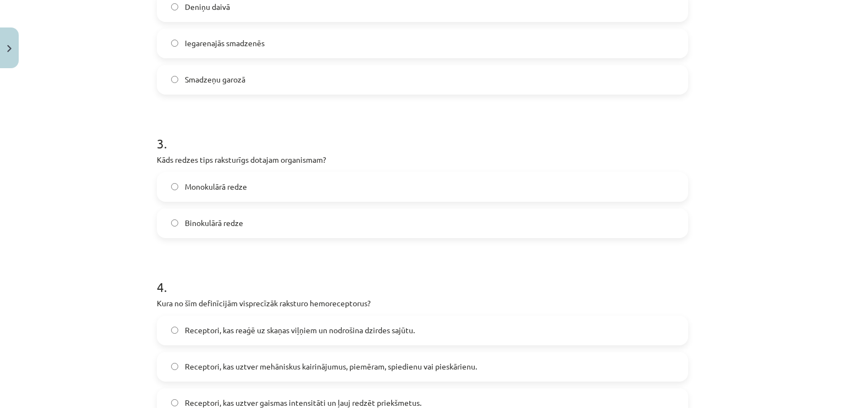
click at [222, 194] on label "Monokulārā redze" at bounding box center [422, 187] width 529 height 28
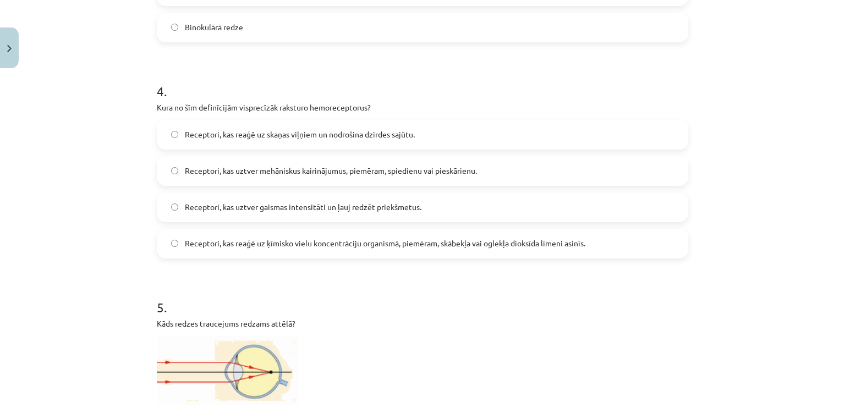
scroll to position [1018, 0]
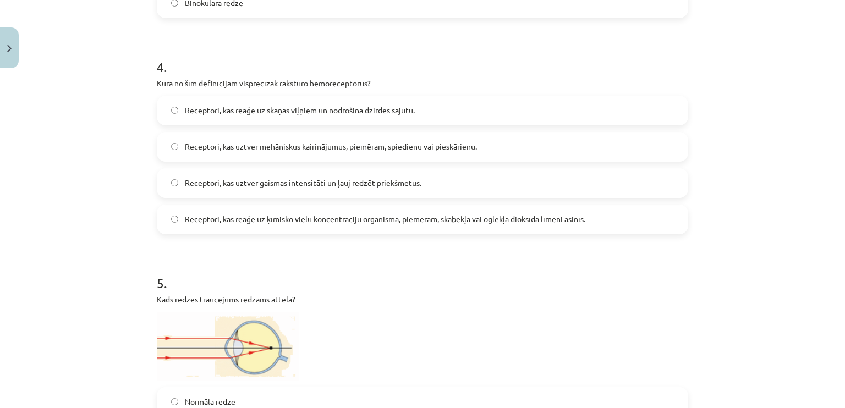
drag, startPoint x: 342, startPoint y: 119, endPoint x: 336, endPoint y: 134, distance: 15.3
click at [343, 118] on label "Receptori, kas reaģē uz skaņas viļņiem un nodrošina dzirdes sajūtu." at bounding box center [422, 111] width 529 height 28
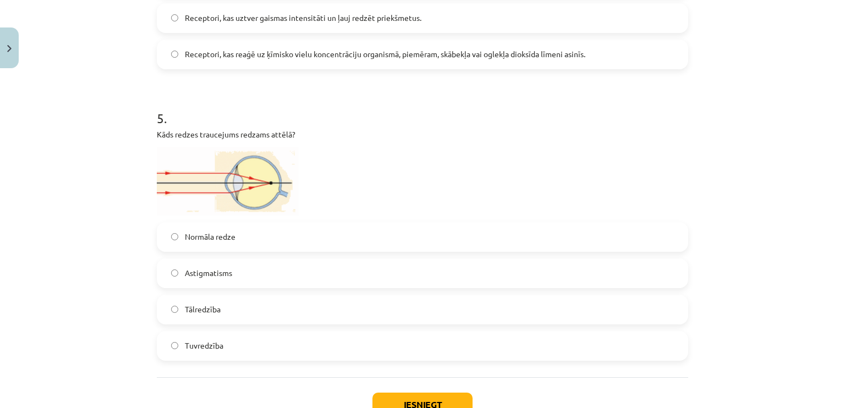
scroll to position [1073, 0]
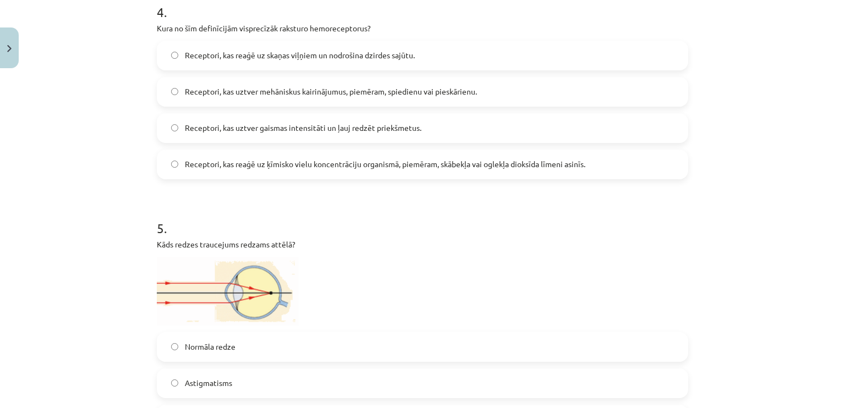
click at [361, 131] on span "Receptori, kas uztver gaismas intensitāti un ļauj redzēt priekšmetus." at bounding box center [303, 128] width 237 height 12
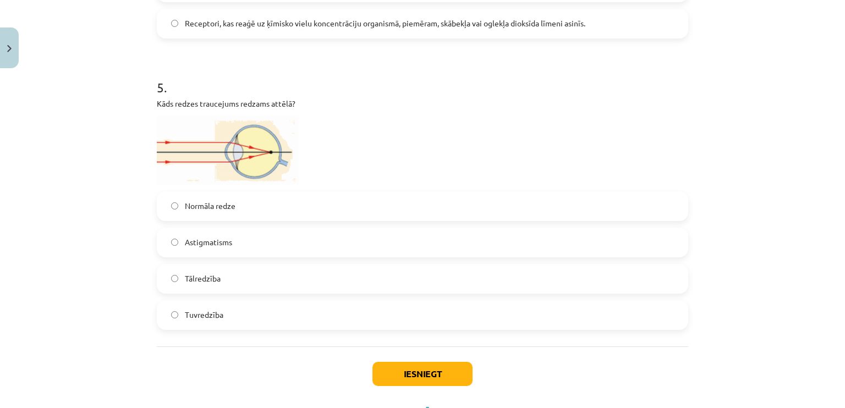
scroll to position [1238, 0]
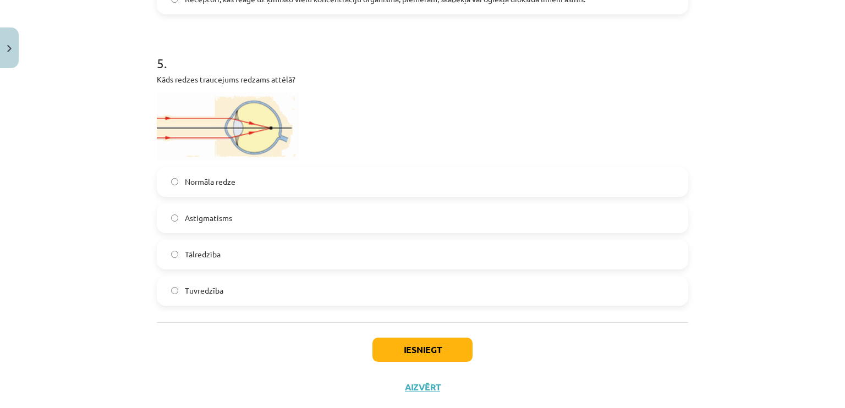
click at [245, 252] on label "Tālredzība" at bounding box center [422, 255] width 529 height 28
click at [375, 350] on button "Iesniegt" at bounding box center [422, 350] width 100 height 24
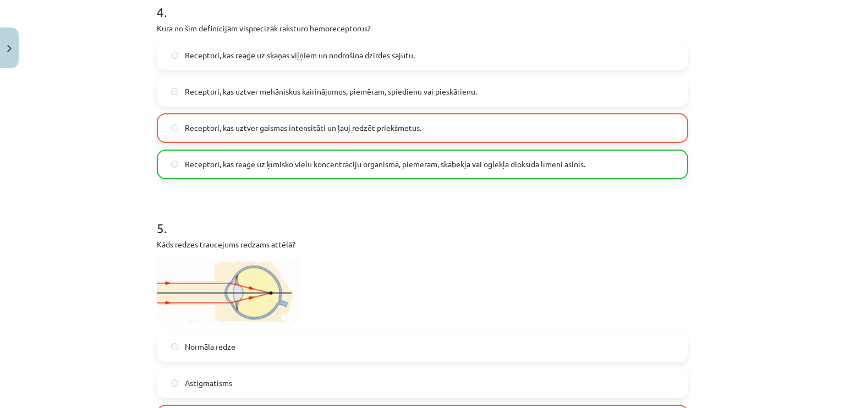
scroll to position [1297, 0]
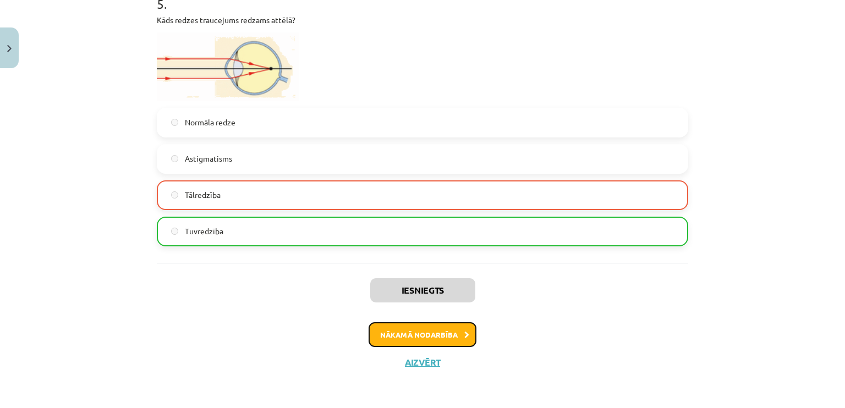
click at [374, 328] on button "Nākamā nodarbība" at bounding box center [423, 334] width 108 height 25
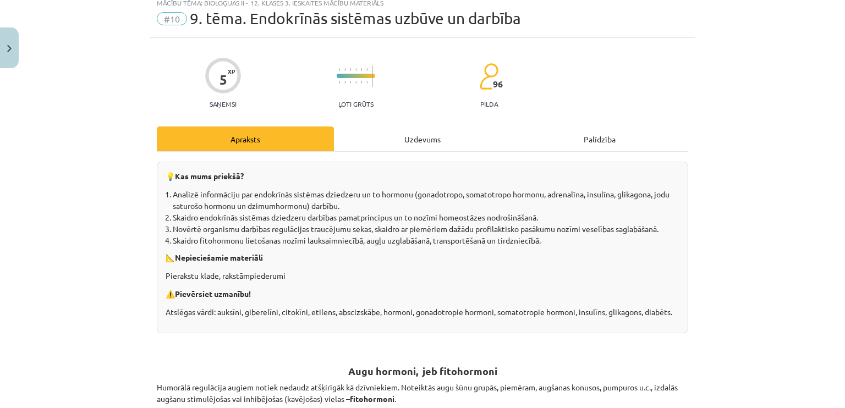
scroll to position [28, 0]
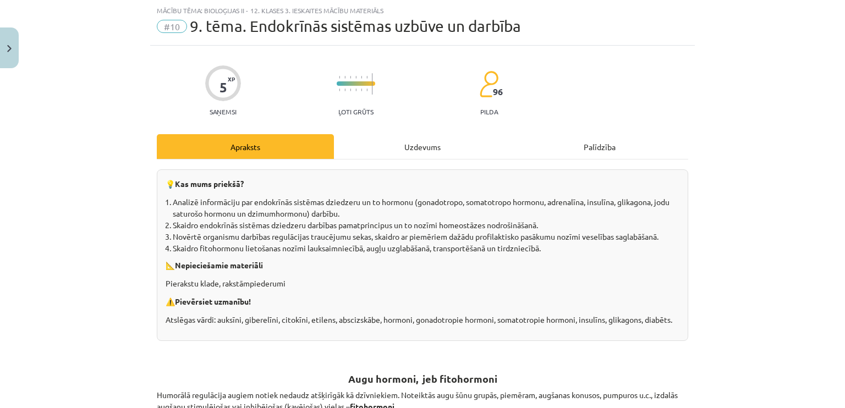
drag, startPoint x: 417, startPoint y: 144, endPoint x: 412, endPoint y: 141, distance: 6.2
click at [415, 141] on div "Uzdevums" at bounding box center [422, 146] width 177 height 25
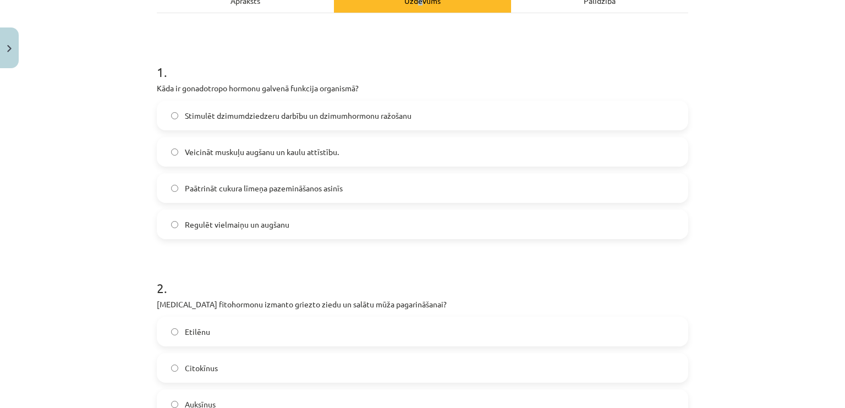
scroll to position [193, 0]
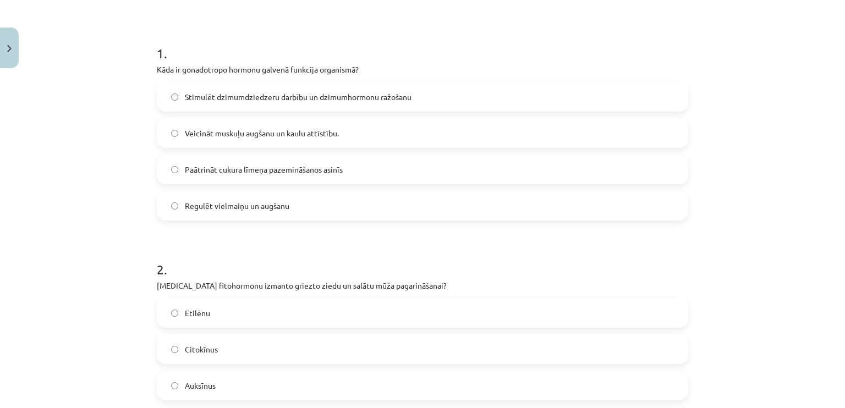
click at [275, 109] on label "Stimulēt dzimumdziedzeru darbību un dzimumhormonu ražošanu" at bounding box center [422, 97] width 529 height 28
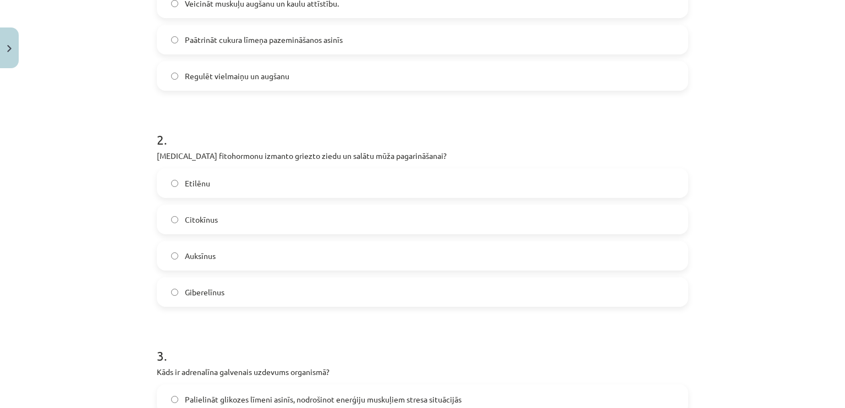
scroll to position [358, 0]
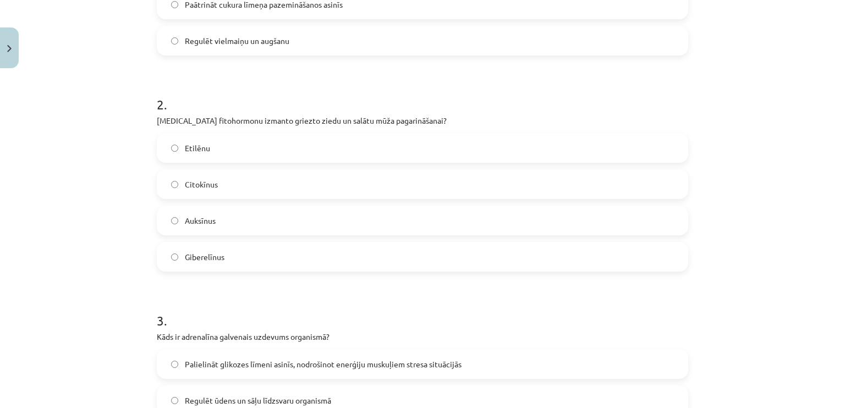
click at [286, 174] on label "Citokīnus" at bounding box center [422, 185] width 529 height 28
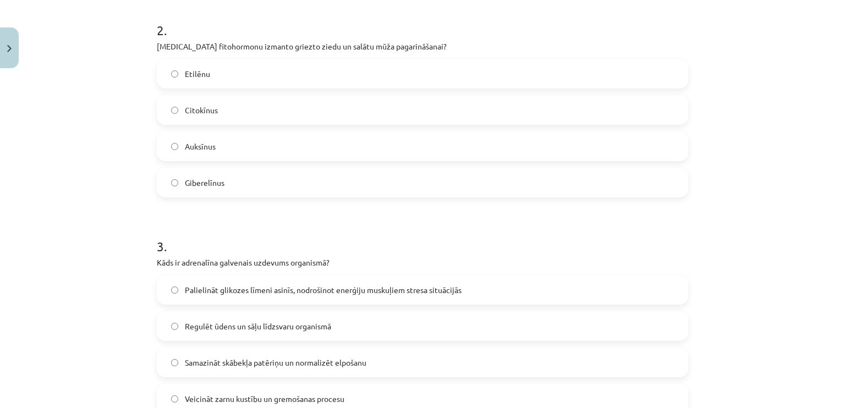
scroll to position [578, 0]
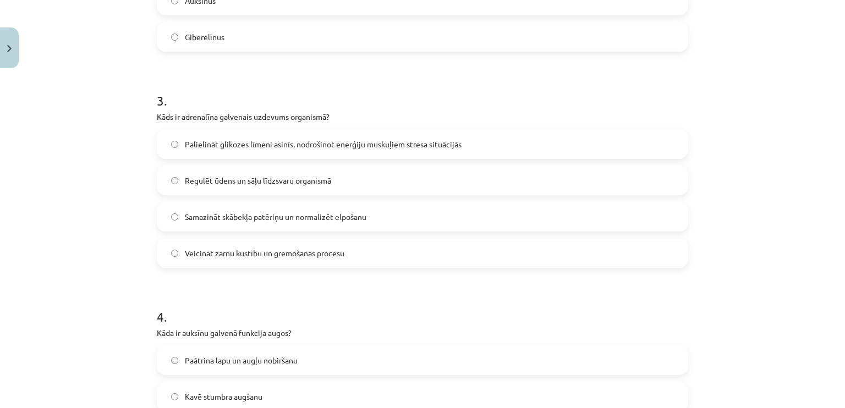
click at [238, 139] on span "Palielināt glikozes līmeni asinīs, nodrošinot enerģiju muskuļiem stresa situāci…" at bounding box center [323, 145] width 277 height 12
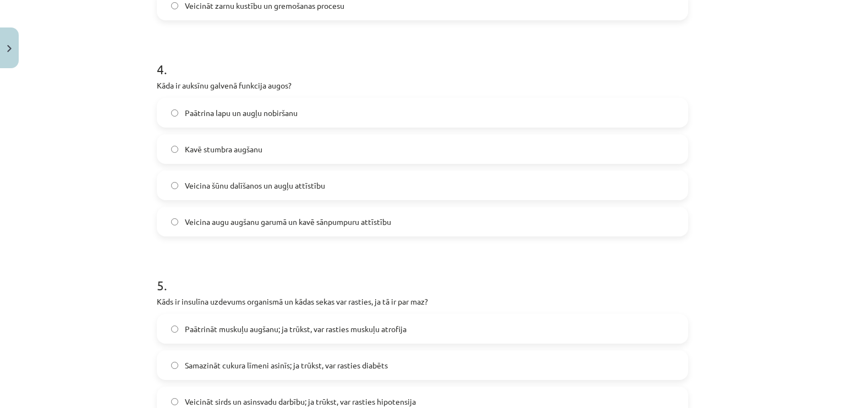
scroll to position [853, 0]
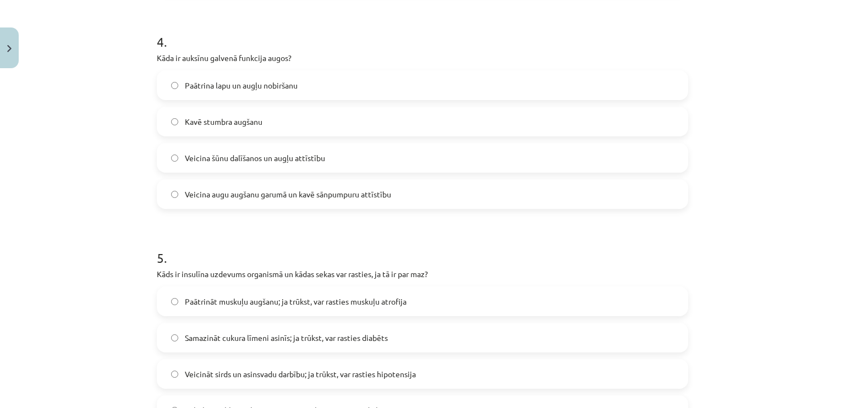
click at [242, 165] on label "Veicina šūnu dalīšanos un augļu attīstību" at bounding box center [422, 158] width 529 height 28
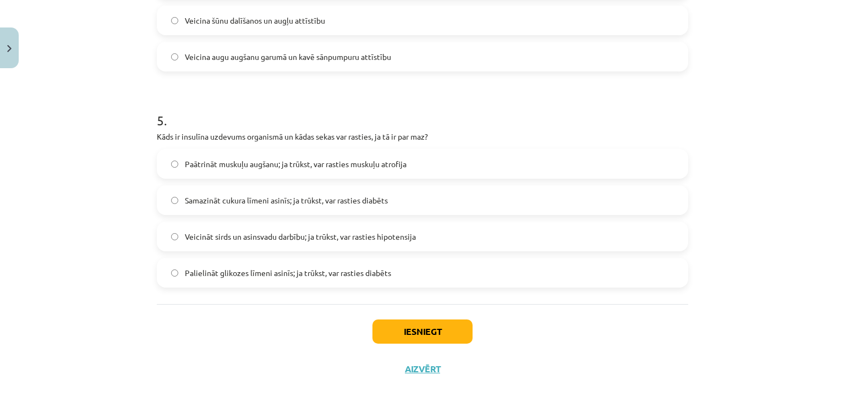
scroll to position [997, 0]
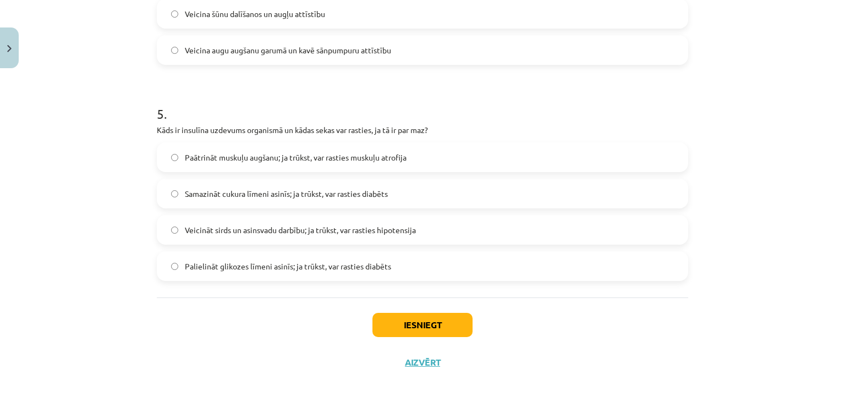
click at [301, 224] on span "Veicināt sirds un asinsvadu darbību; ja trūkst, var rasties hipotensija" at bounding box center [300, 230] width 231 height 12
click at [320, 191] on span "Samazināt cukura līmeni asinīs; ja trūkst, var rasties diabēts" at bounding box center [286, 194] width 203 height 12
click at [409, 330] on button "Iesniegt" at bounding box center [422, 325] width 100 height 24
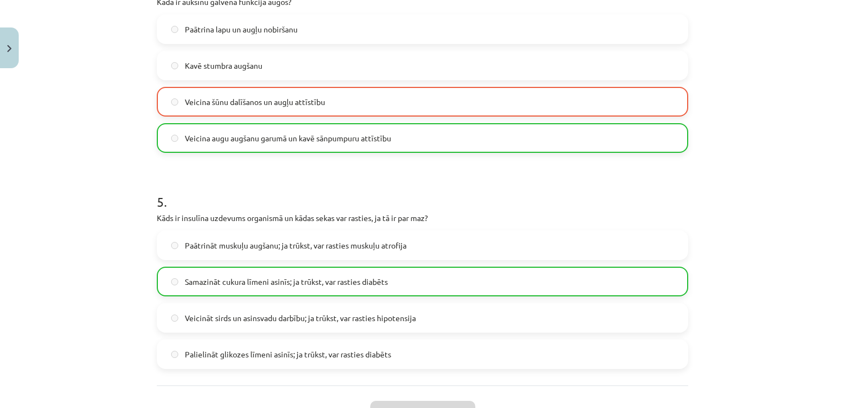
scroll to position [1032, 0]
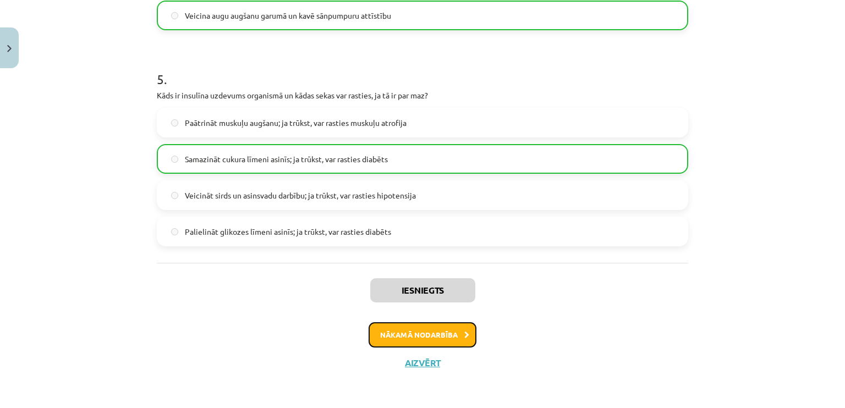
click at [464, 335] on icon at bounding box center [466, 335] width 5 height 7
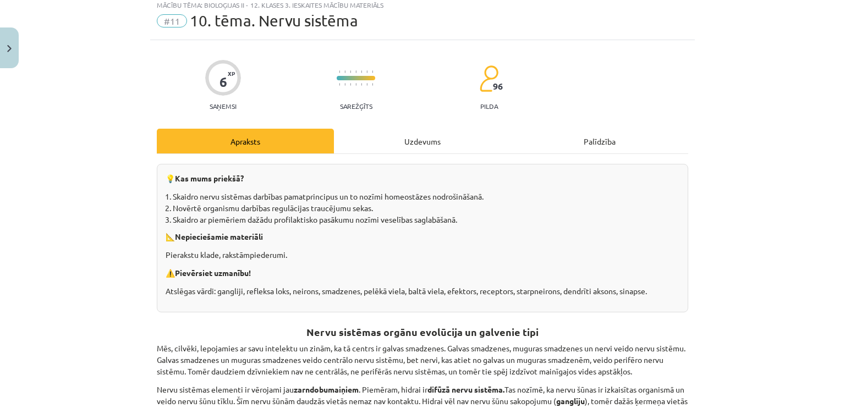
scroll to position [28, 0]
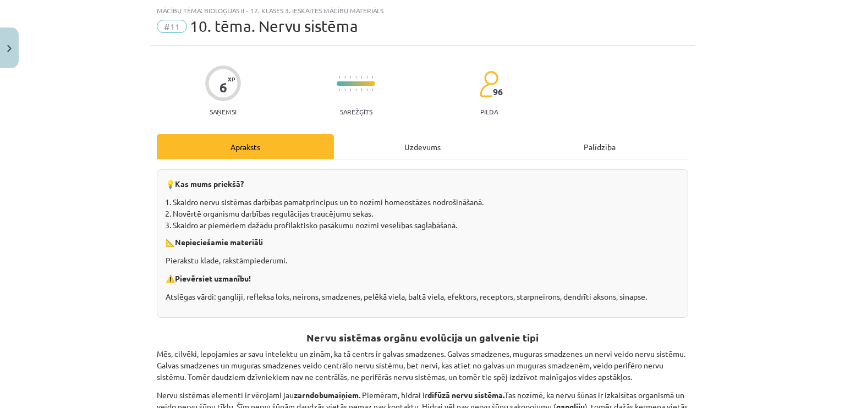
click at [443, 152] on div "Uzdevums" at bounding box center [422, 146] width 177 height 25
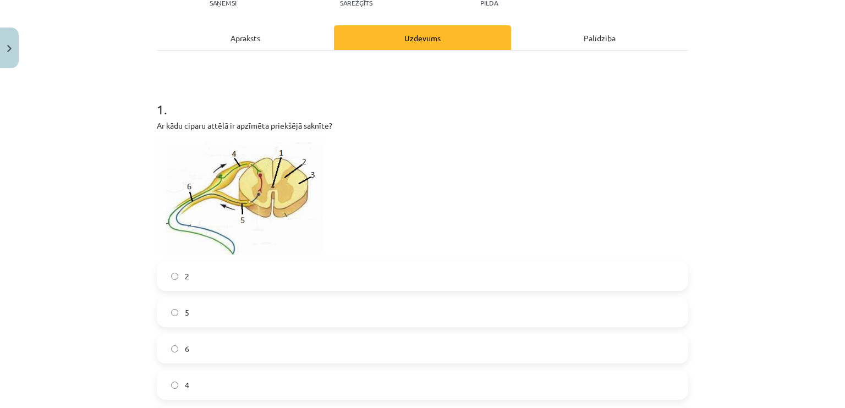
scroll to position [83, 0]
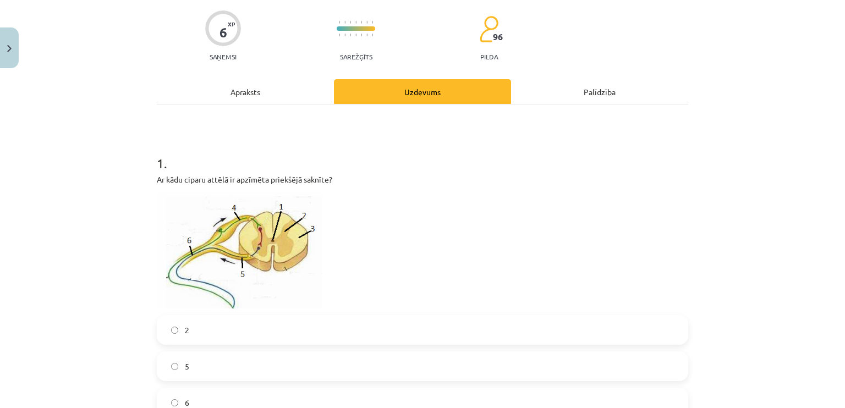
click at [306, 98] on div "Apraksts" at bounding box center [245, 91] width 177 height 25
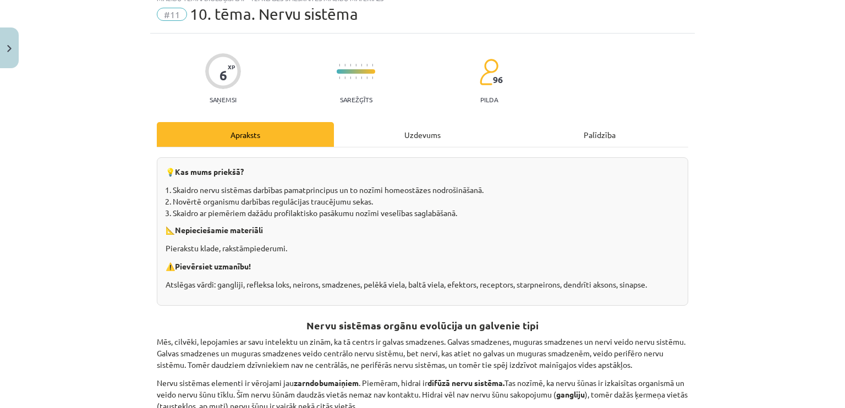
scroll to position [0, 0]
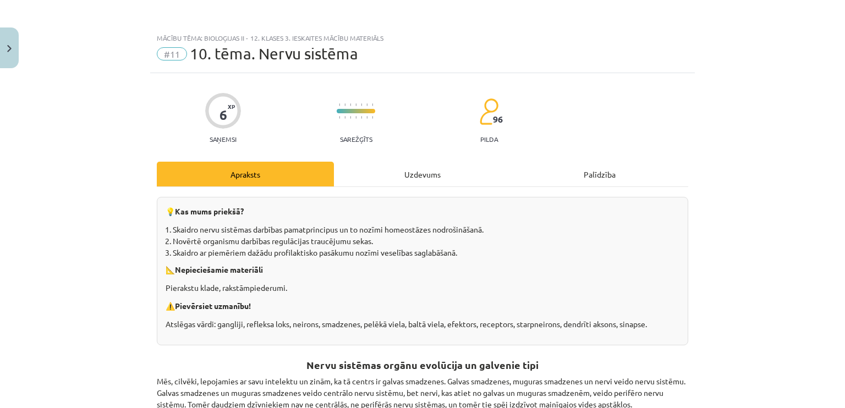
click at [415, 174] on div "Uzdevums" at bounding box center [422, 174] width 177 height 25
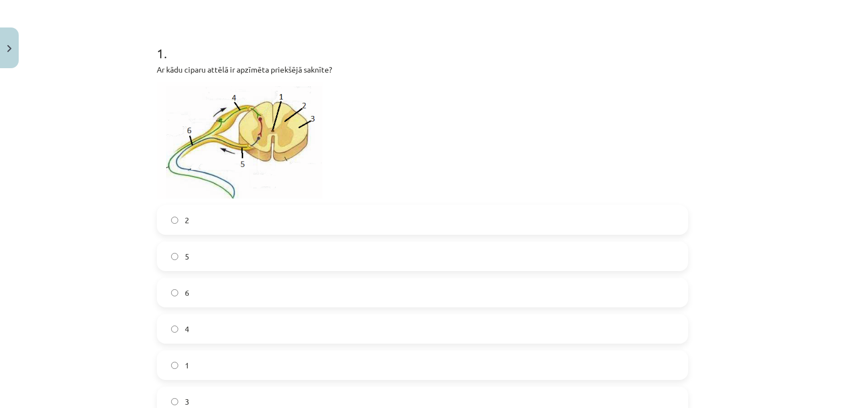
scroll to position [248, 0]
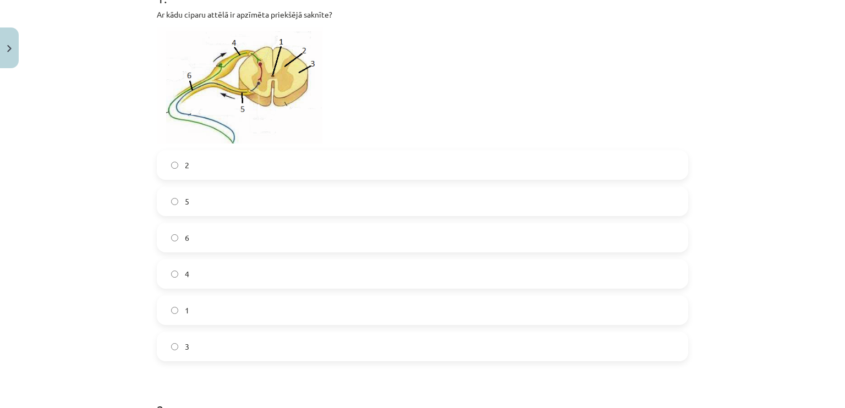
drag, startPoint x: 200, startPoint y: 235, endPoint x: 189, endPoint y: 248, distance: 17.2
click at [199, 237] on label "6" at bounding box center [422, 238] width 529 height 28
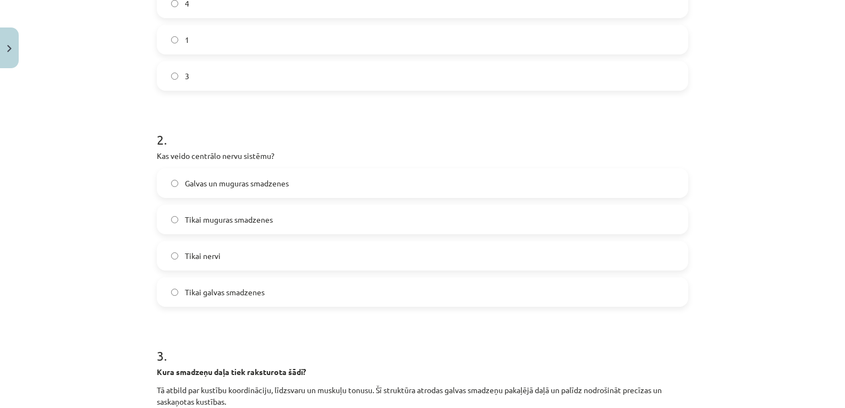
scroll to position [523, 0]
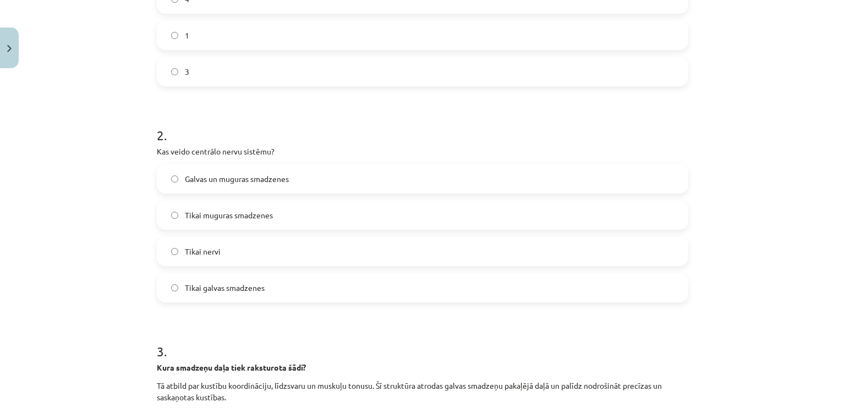
click at [241, 175] on span "Galvas un muguras smadzenes" at bounding box center [237, 179] width 104 height 12
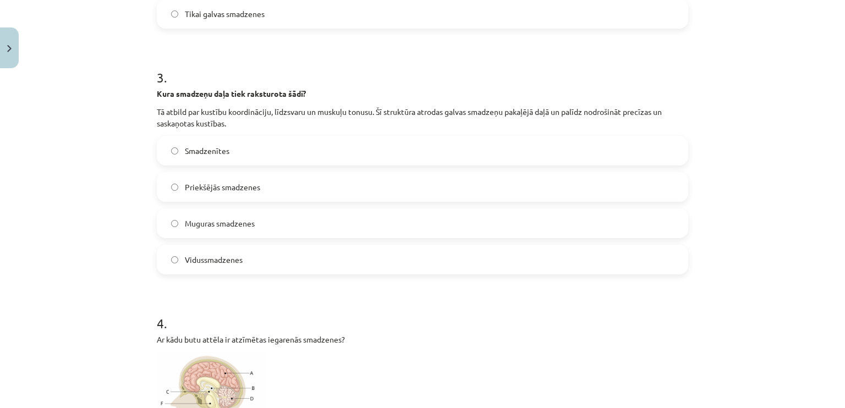
scroll to position [798, 0]
click at [260, 230] on label "Muguras smadzenes" at bounding box center [422, 223] width 529 height 28
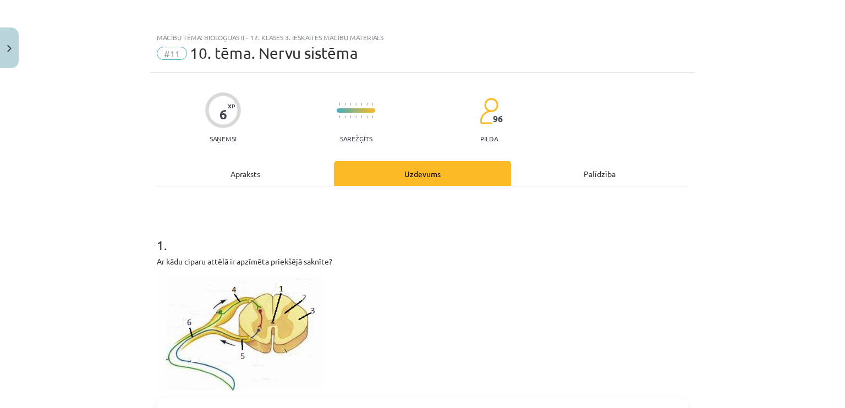
scroll to position [0, 0]
click at [280, 171] on div "Apraksts" at bounding box center [245, 174] width 177 height 25
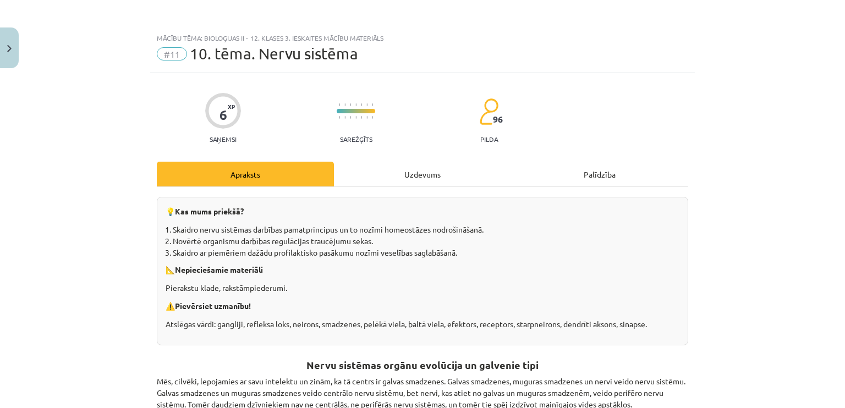
click at [457, 180] on div "Uzdevums" at bounding box center [422, 174] width 177 height 25
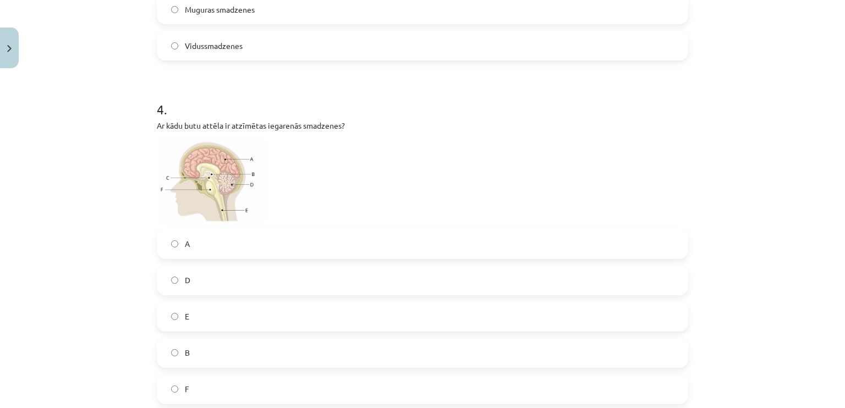
scroll to position [1018, 0]
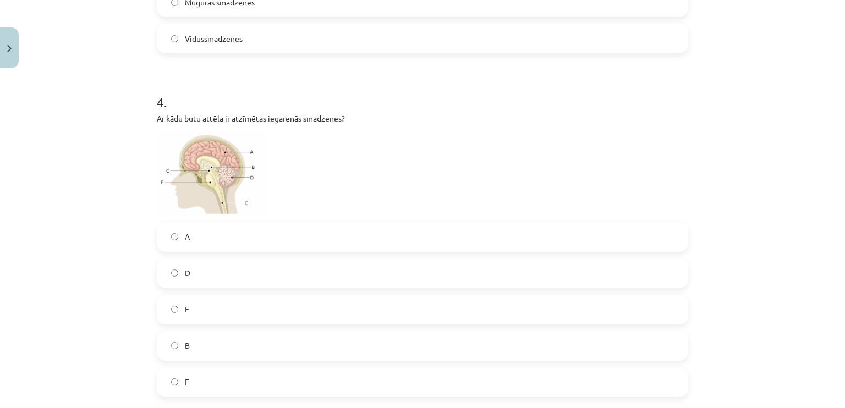
click at [191, 314] on label "E" at bounding box center [422, 310] width 529 height 28
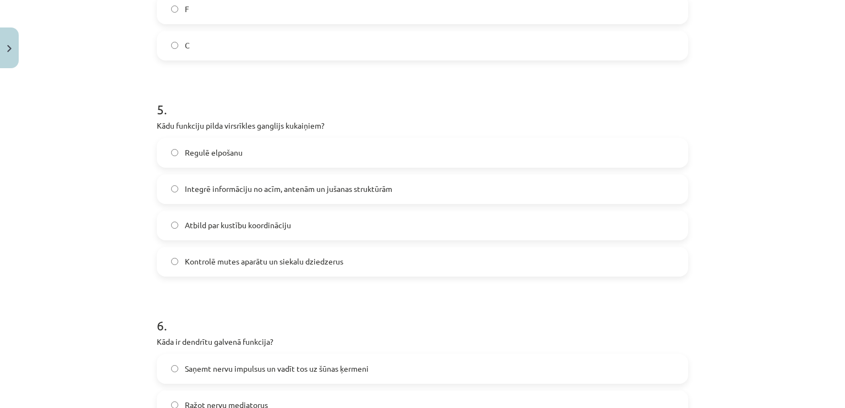
scroll to position [1403, 0]
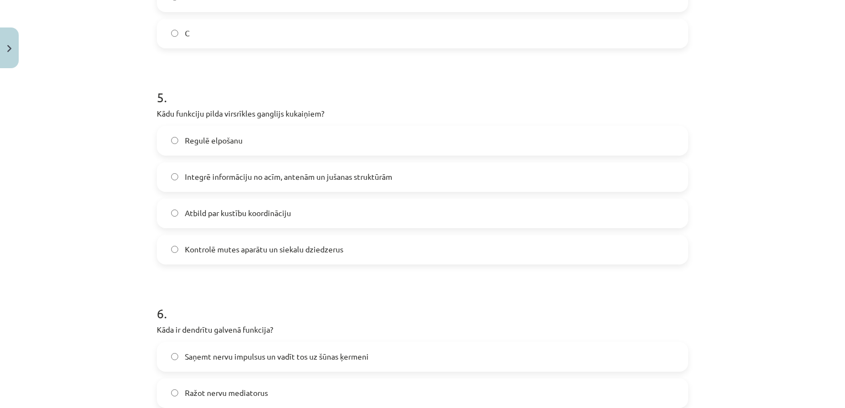
click at [239, 180] on span "Integrē informāciju no acīm, antenām un jušanas struktūrām" at bounding box center [288, 177] width 207 height 12
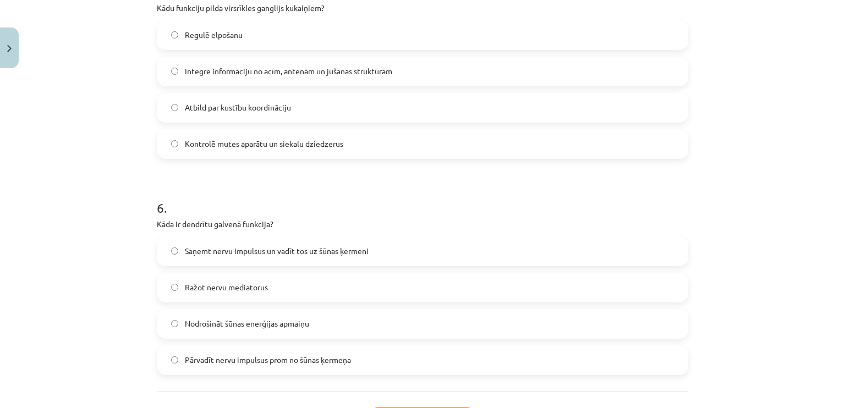
scroll to position [1602, 0]
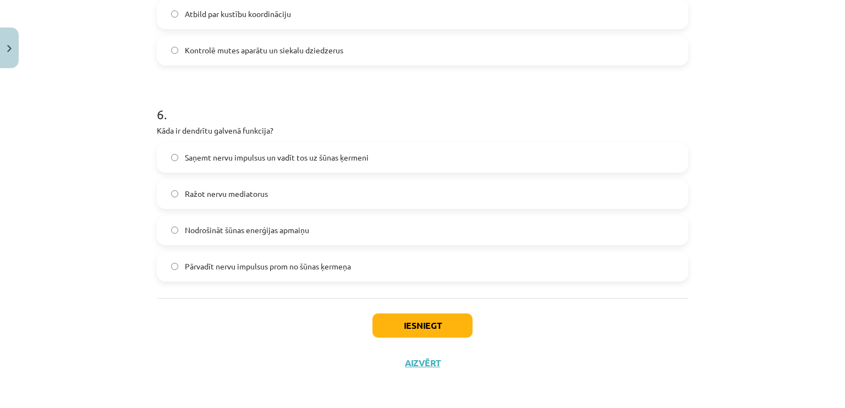
click at [403, 149] on label "Saņemt nervu impulsus un vadīt tos uz šūnas ķermeni" at bounding box center [422, 158] width 529 height 28
click at [396, 326] on button "Iesniegt" at bounding box center [422, 326] width 100 height 24
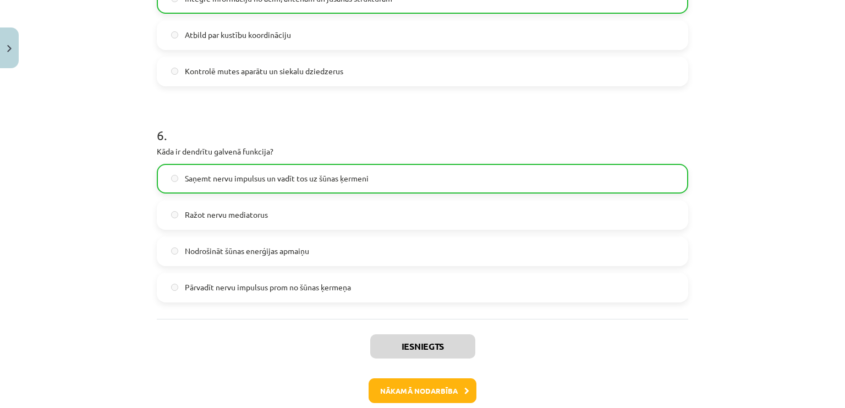
scroll to position [1637, 0]
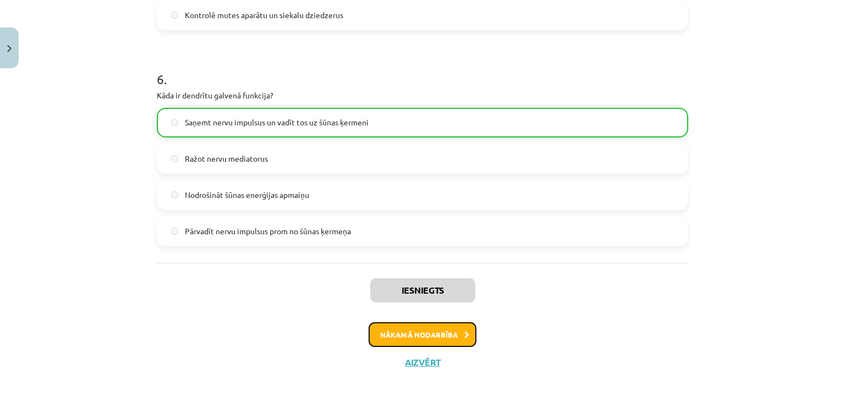
click at [458, 327] on button "Nākamā nodarbība" at bounding box center [423, 334] width 108 height 25
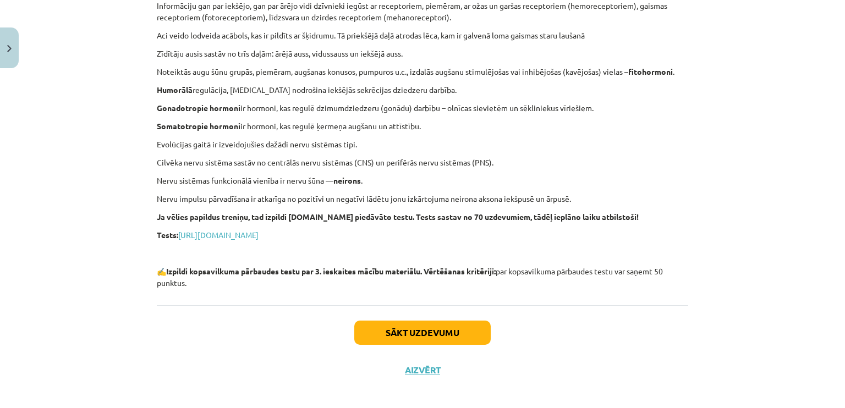
scroll to position [1116, 0]
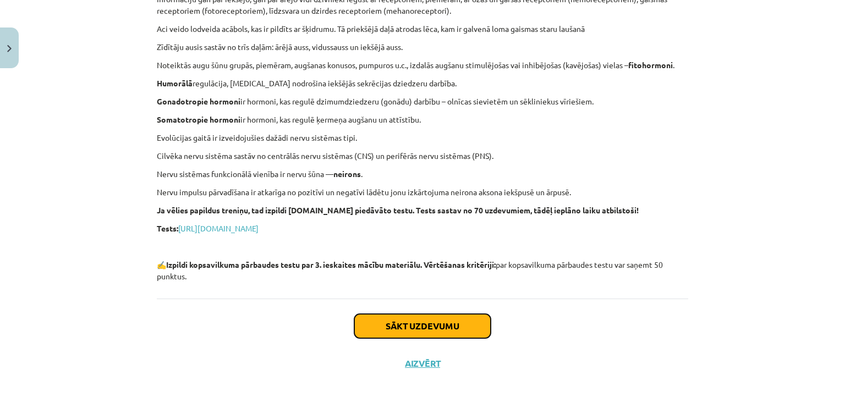
click at [393, 324] on button "Sākt uzdevumu" at bounding box center [422, 326] width 136 height 24
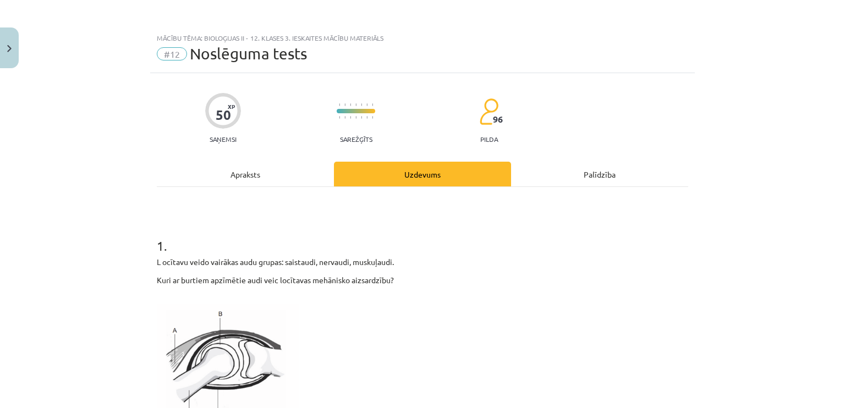
scroll to position [110, 0]
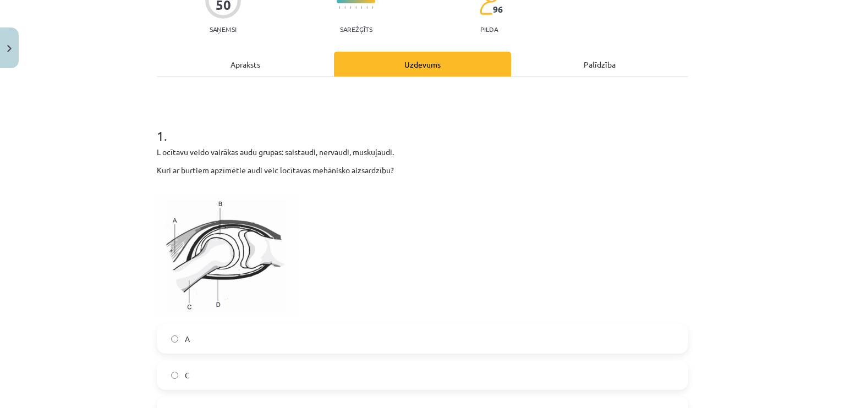
click at [288, 70] on div "Apraksts" at bounding box center [245, 64] width 177 height 25
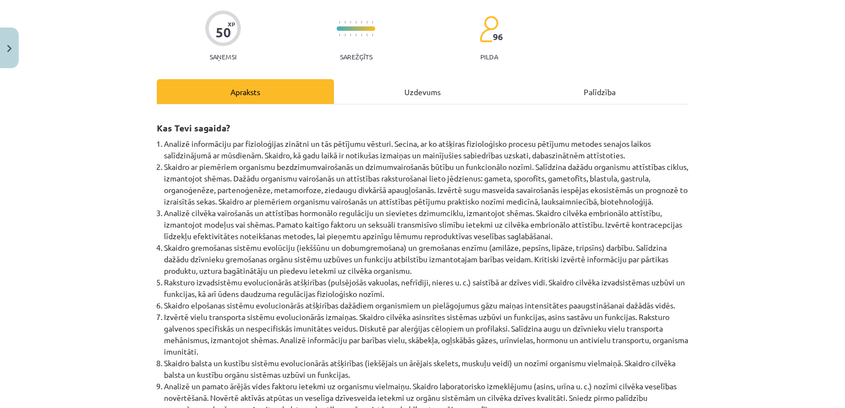
scroll to position [0, 0]
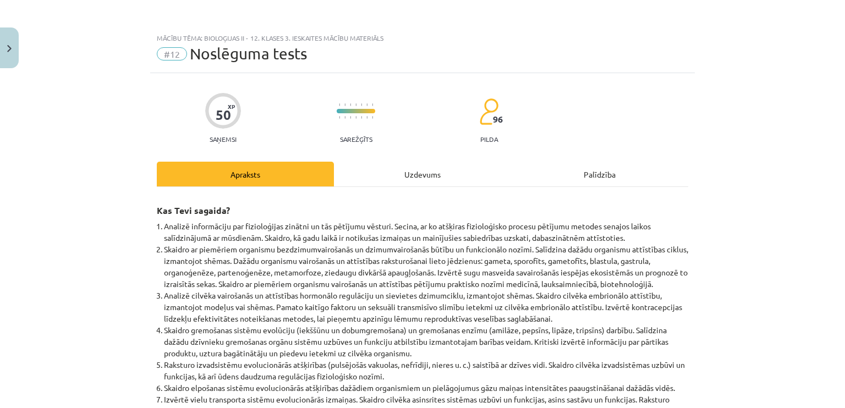
click at [335, 183] on div "Uzdevums" at bounding box center [422, 174] width 177 height 25
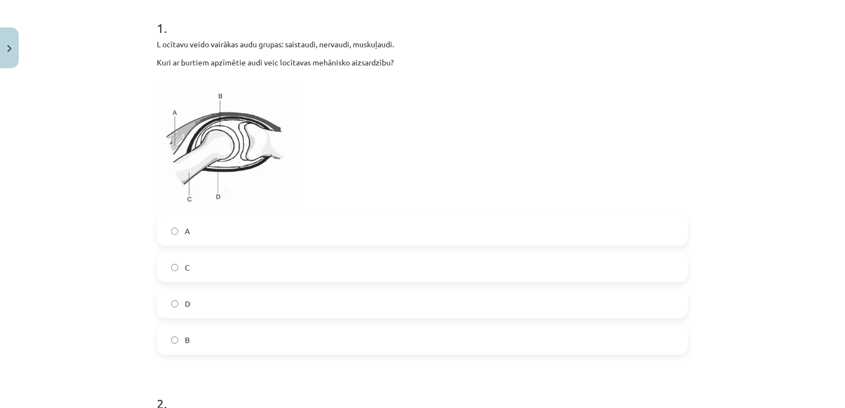
scroll to position [193, 0]
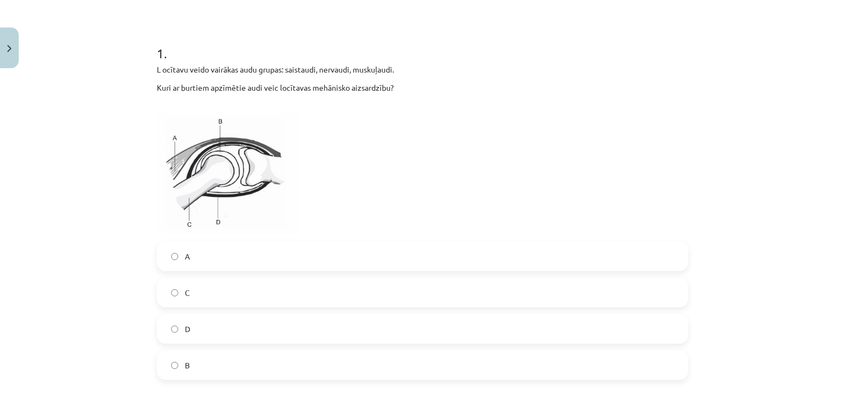
click at [199, 339] on label "D" at bounding box center [422, 329] width 529 height 28
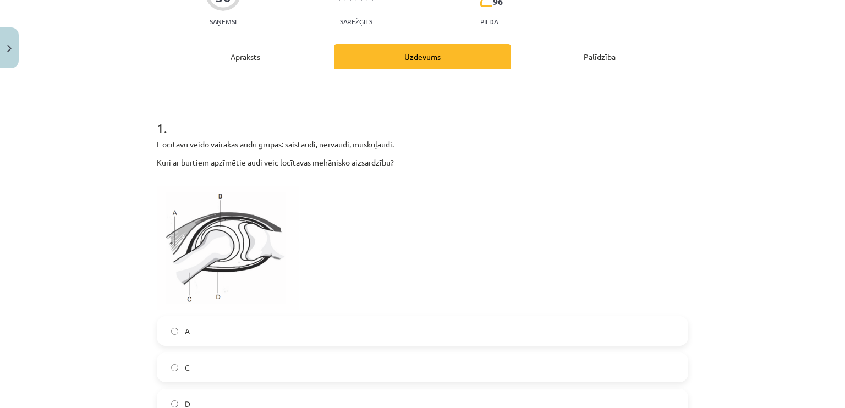
scroll to position [28, 0]
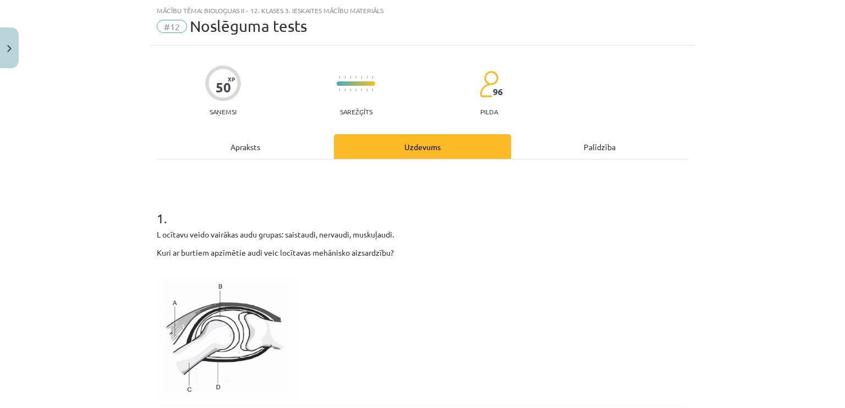
click at [180, 140] on div "Apraksts" at bounding box center [245, 146] width 177 height 25
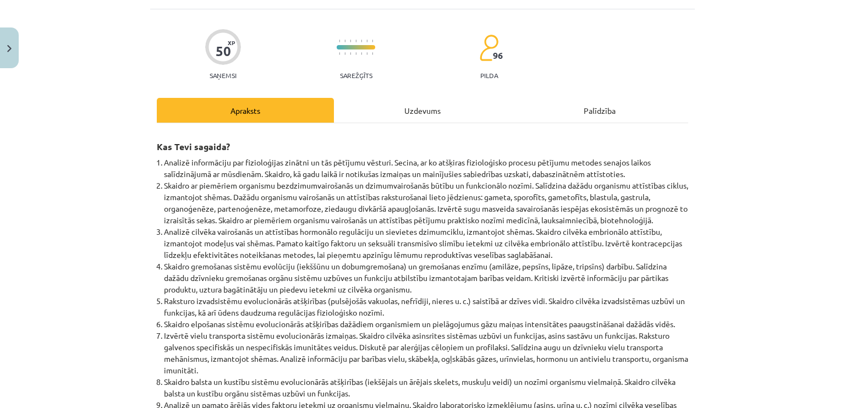
scroll to position [0, 0]
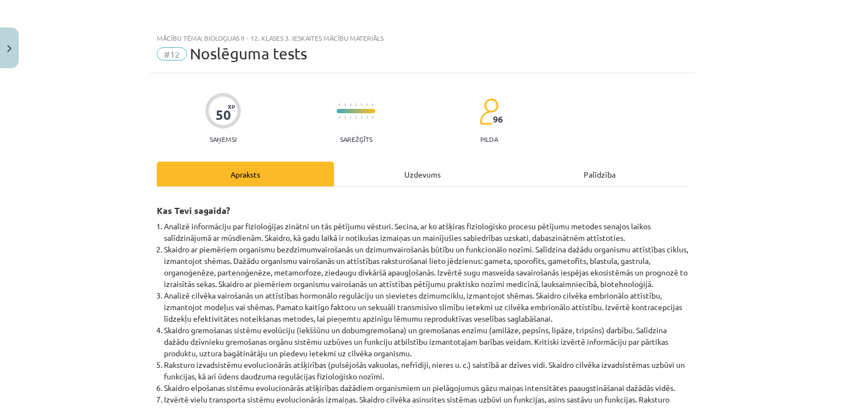
click at [405, 185] on div "Uzdevums" at bounding box center [422, 174] width 177 height 25
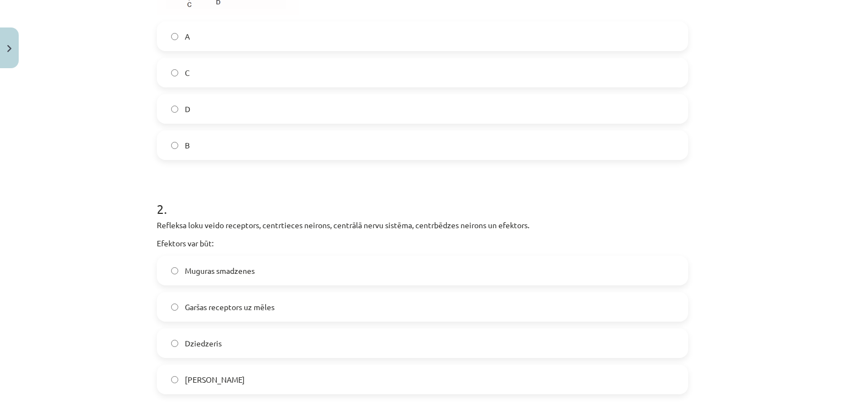
scroll to position [523, 0]
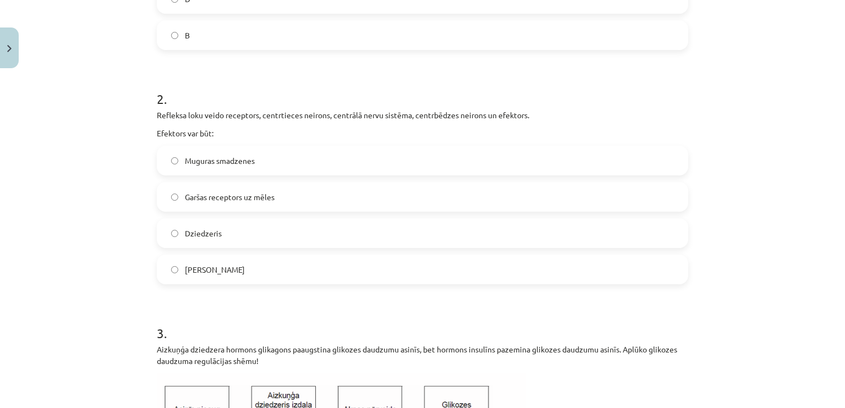
click at [351, 226] on label "Dziedzeris" at bounding box center [422, 234] width 529 height 28
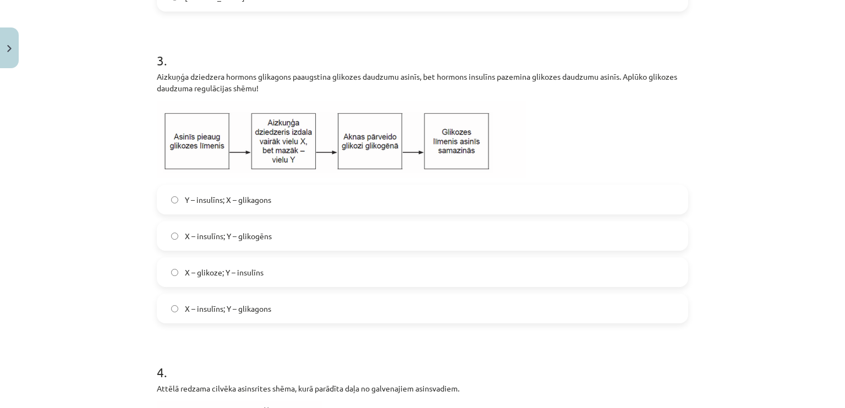
scroll to position [798, 0]
click at [313, 238] on label "X – insulīns; Y – glikogēns" at bounding box center [422, 234] width 529 height 28
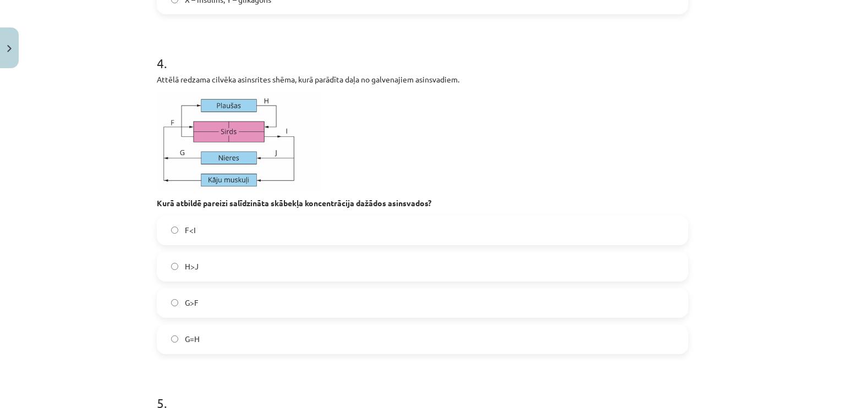
scroll to position [1128, 0]
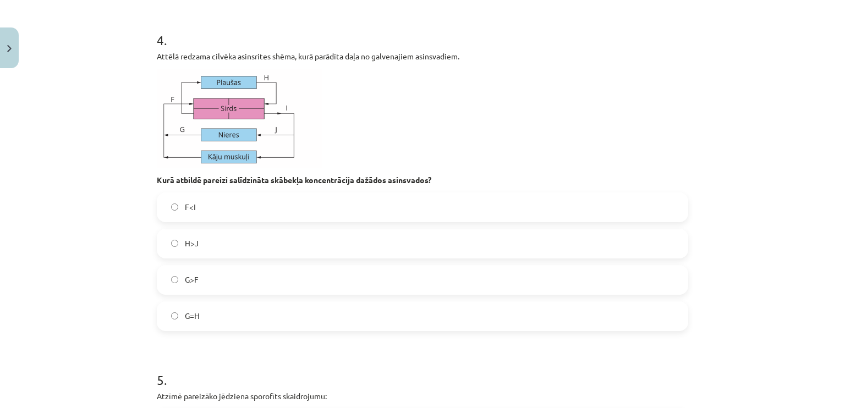
click at [266, 199] on label "F<I" at bounding box center [422, 208] width 529 height 28
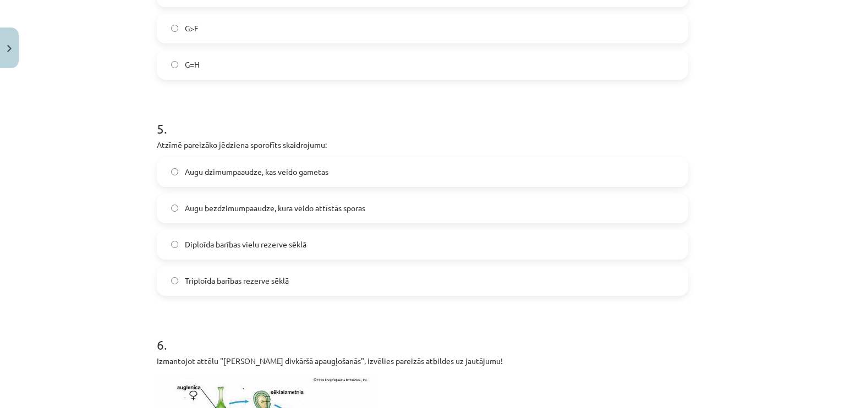
scroll to position [1403, 0]
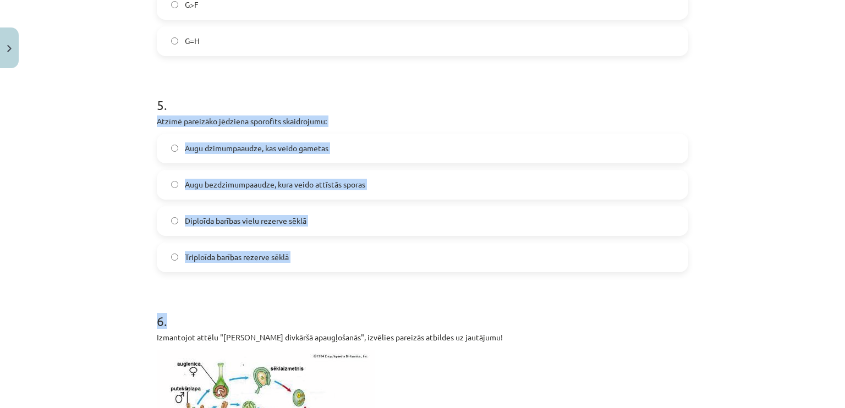
drag, startPoint x: 154, startPoint y: 120, endPoint x: 300, endPoint y: 290, distance: 223.9
click at [300, 290] on form "1 . L ocītavu veido vairākas audu grupas: saistaudi, nervaudi, muskuļaudi. Kuri…" at bounding box center [422, 362] width 531 height 3092
copy form "Atzīmē pareizāko jēdziena sporofīts skaidrojumu: Augu dzimumpaaudze, kas veido …"
click at [307, 180] on span "Augu bezdzimumpaaudze, kura veido attīstās sporas" at bounding box center [275, 185] width 180 height 12
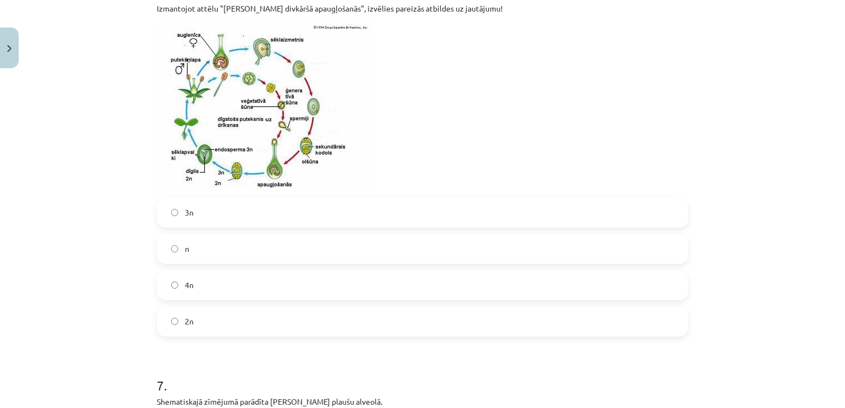
scroll to position [1788, 0]
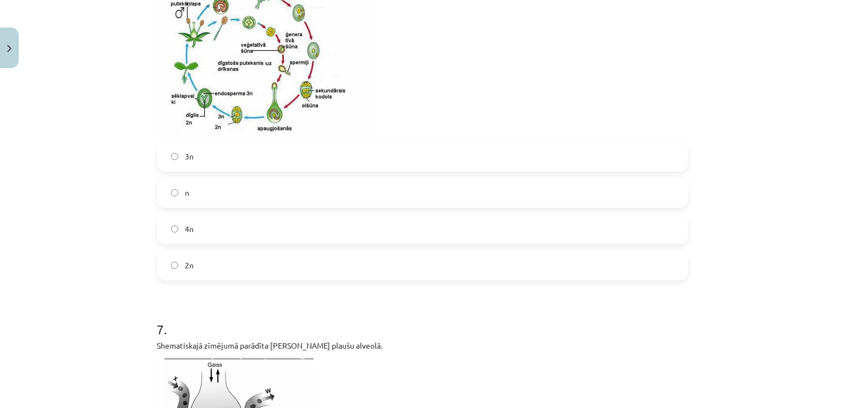
click at [237, 92] on img at bounding box center [266, 50] width 218 height 171
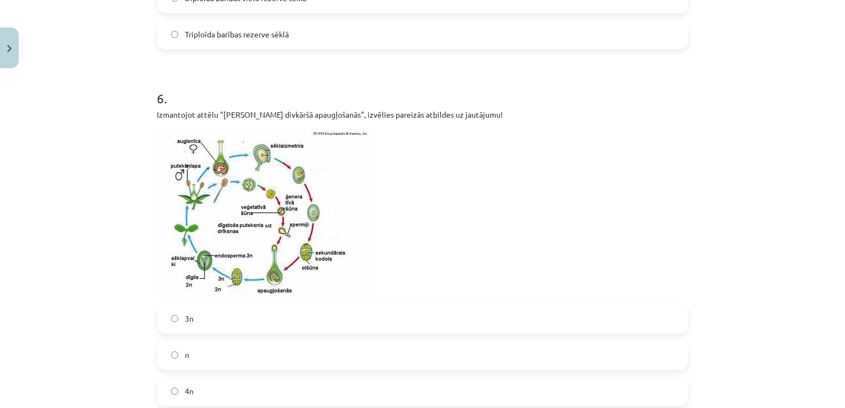
scroll to position [1623, 0]
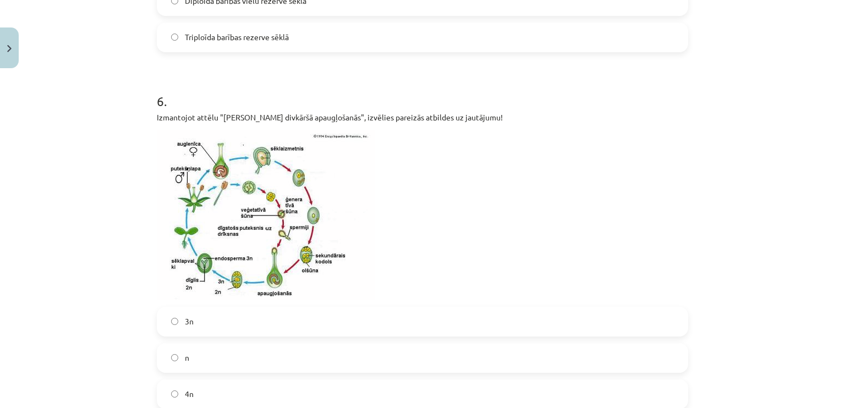
click at [354, 140] on img at bounding box center [266, 215] width 218 height 171
click at [343, 130] on img at bounding box center [266, 215] width 218 height 171
click at [319, 167] on img at bounding box center [266, 215] width 218 height 171
click at [293, 189] on img at bounding box center [266, 215] width 218 height 171
click at [291, 235] on img at bounding box center [266, 215] width 218 height 171
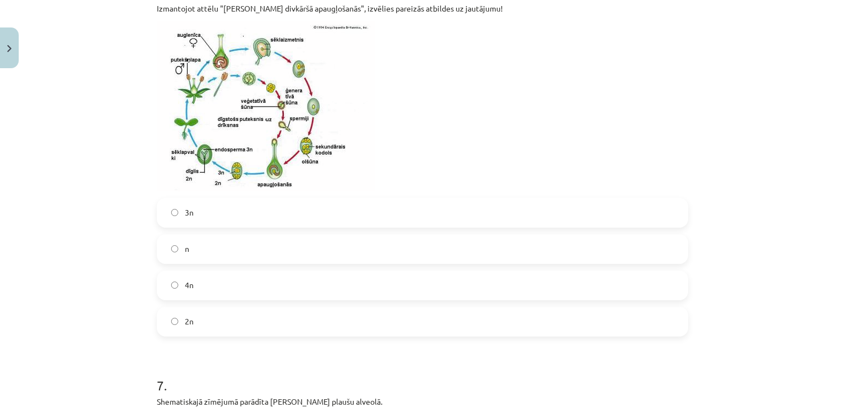
scroll to position [1733, 0]
click at [272, 246] on label "n" at bounding box center [422, 248] width 529 height 28
click at [262, 272] on label "4n" at bounding box center [422, 285] width 529 height 28
click at [238, 313] on label "2n" at bounding box center [422, 321] width 529 height 28
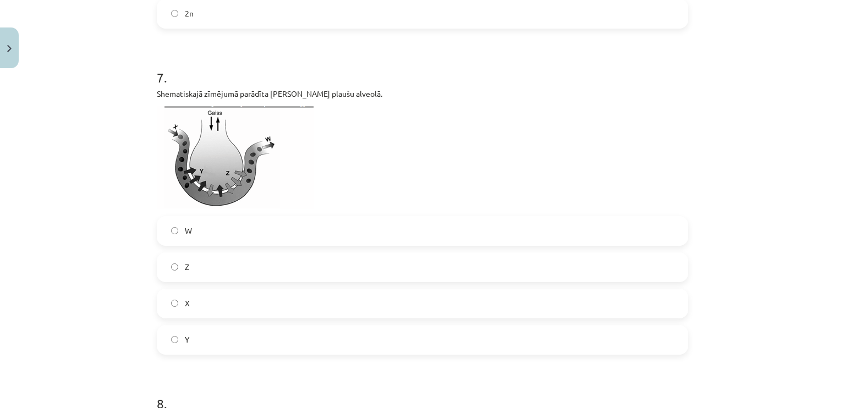
scroll to position [2063, 0]
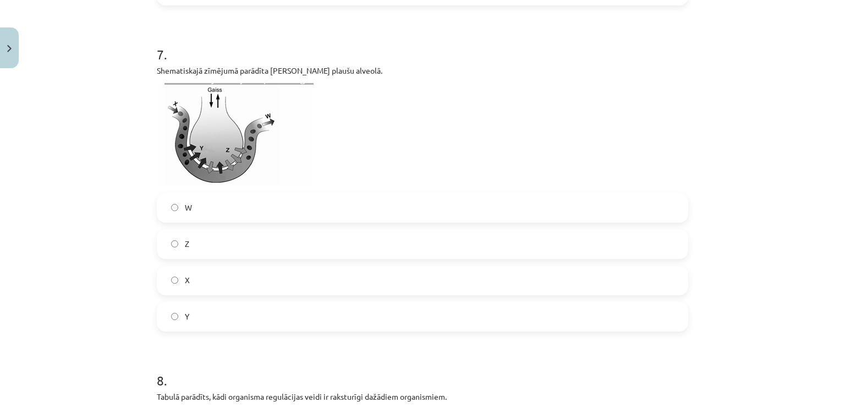
click at [207, 281] on label "X" at bounding box center [422, 281] width 529 height 28
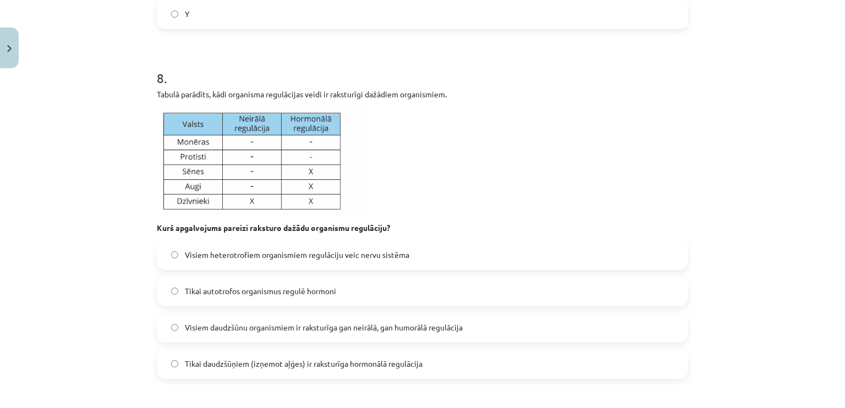
scroll to position [2393, 0]
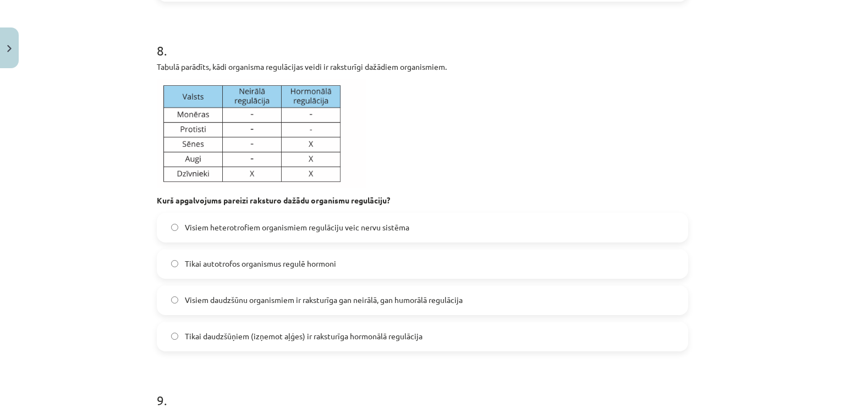
click at [194, 311] on label "Visiem daudzšūnu organismiem ir raksturīga gan neirālā, gan humorālā regulācija" at bounding box center [422, 301] width 529 height 28
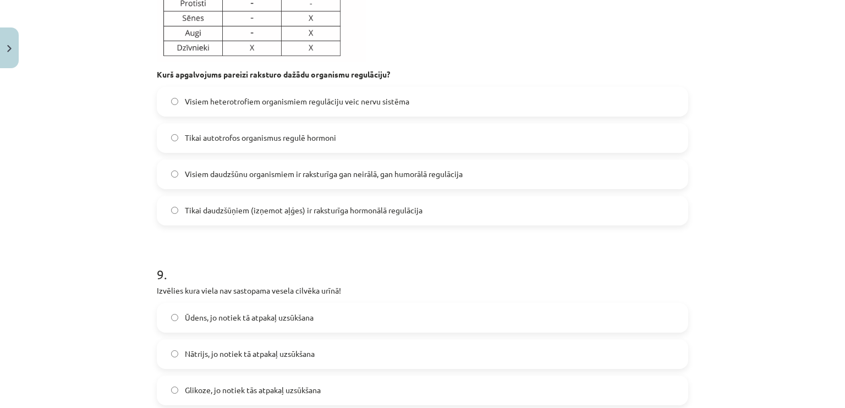
scroll to position [2668, 0]
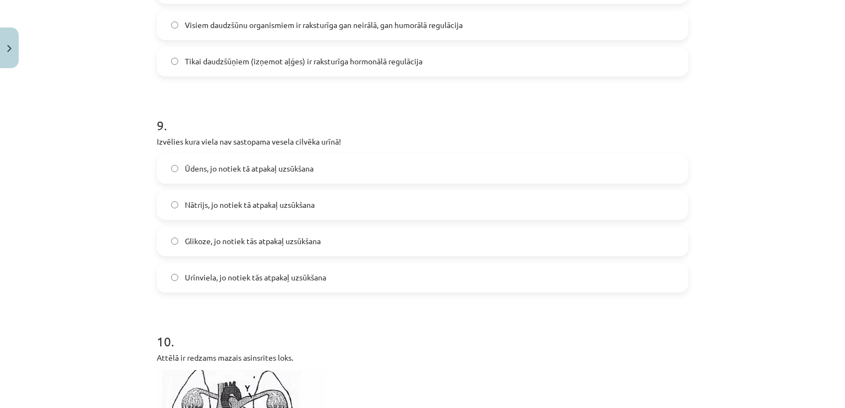
click at [206, 205] on span "Nātrijs, jo notiek tā atpakaļ uzsūkšana" at bounding box center [250, 205] width 130 height 12
click at [166, 239] on label "Glikoze, jo notiek tās atpakaļ uzsūkšana" at bounding box center [422, 242] width 529 height 28
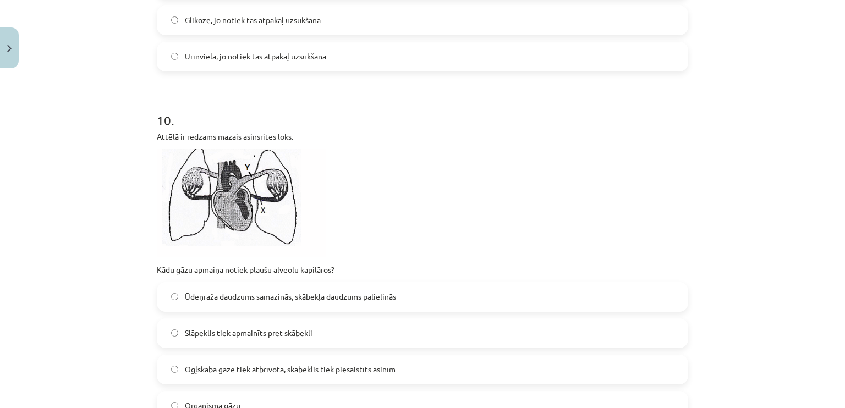
scroll to position [2999, 0]
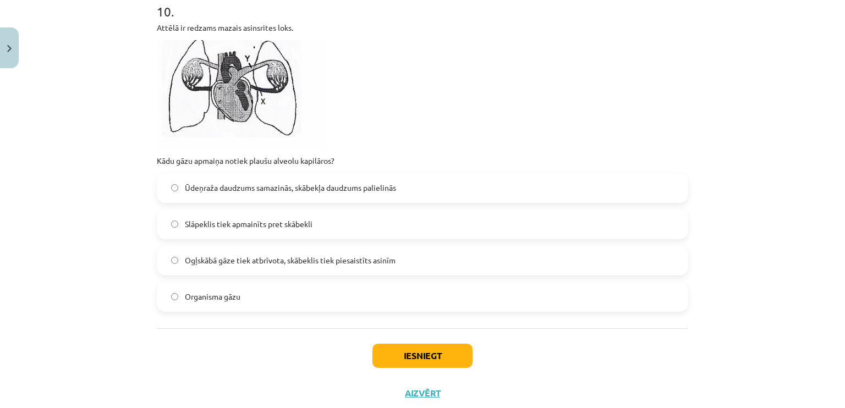
click at [249, 196] on label "Ūdeņraža daudzums samazinās, skābekļa daudzums palielinās" at bounding box center [422, 188] width 529 height 28
click at [374, 348] on button "Iesniegt" at bounding box center [422, 356] width 100 height 24
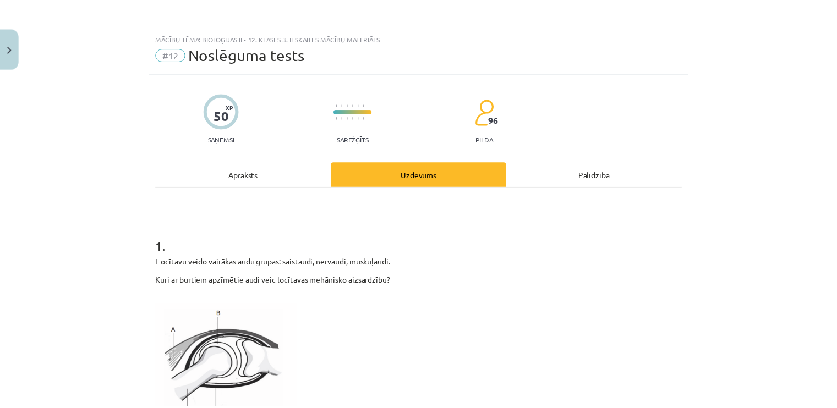
scroll to position [0, 0]
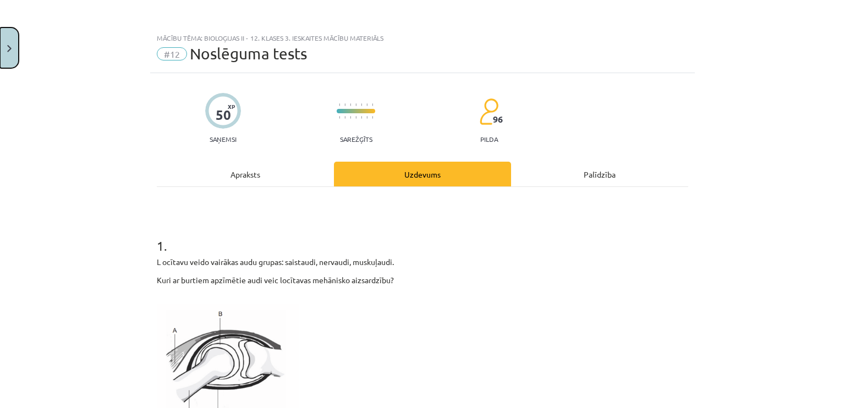
click at [7, 53] on button "Close" at bounding box center [9, 48] width 19 height 41
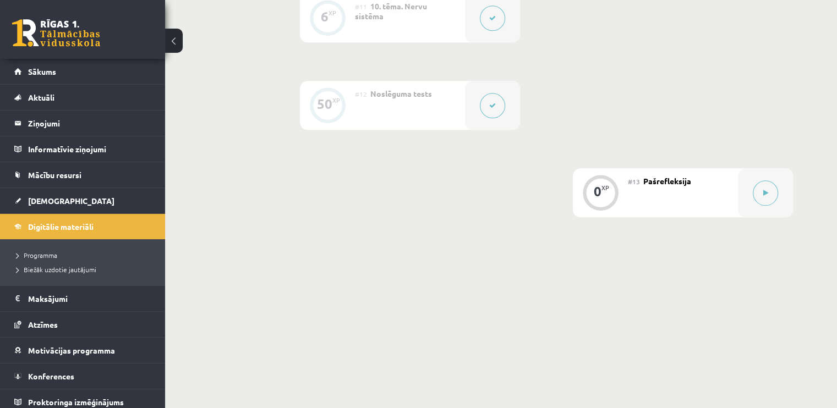
scroll to position [1191, 0]
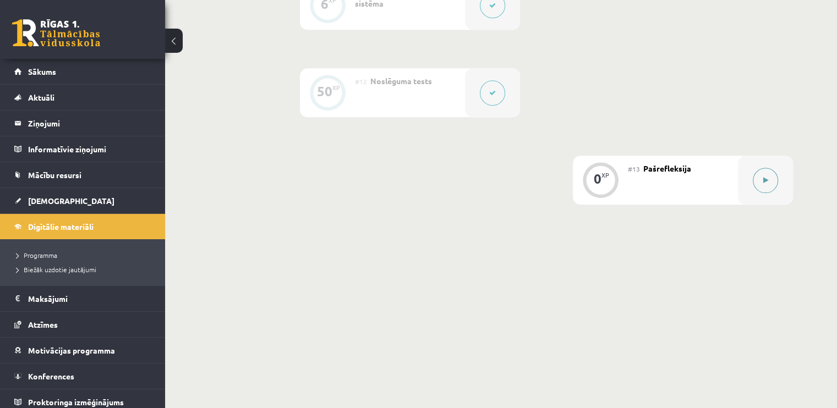
click at [774, 182] on button at bounding box center [765, 180] width 25 height 25
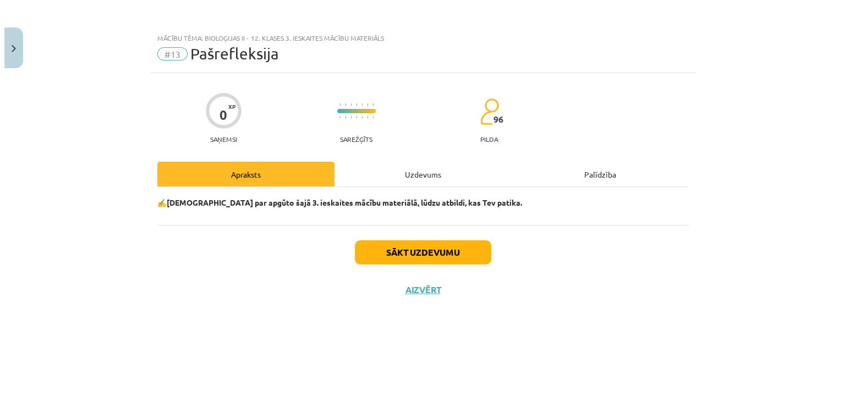
scroll to position [1180, 0]
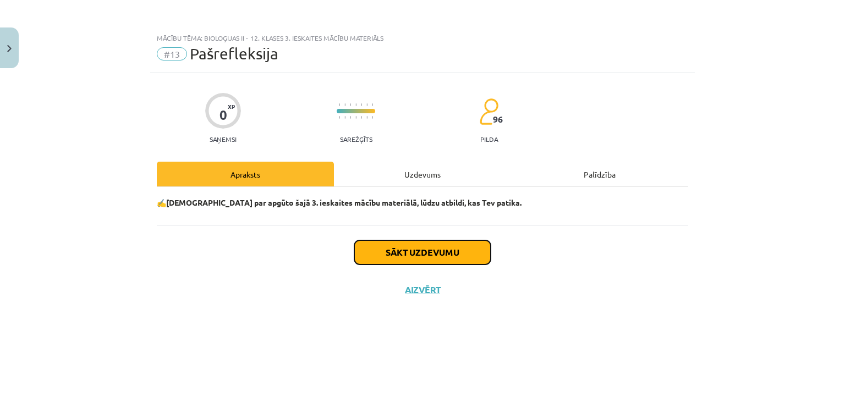
click at [439, 255] on button "Sākt uzdevumu" at bounding box center [422, 252] width 136 height 24
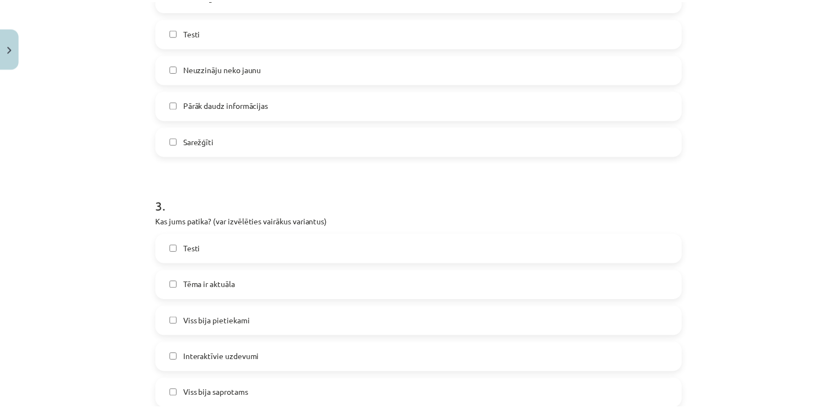
scroll to position [860, 0]
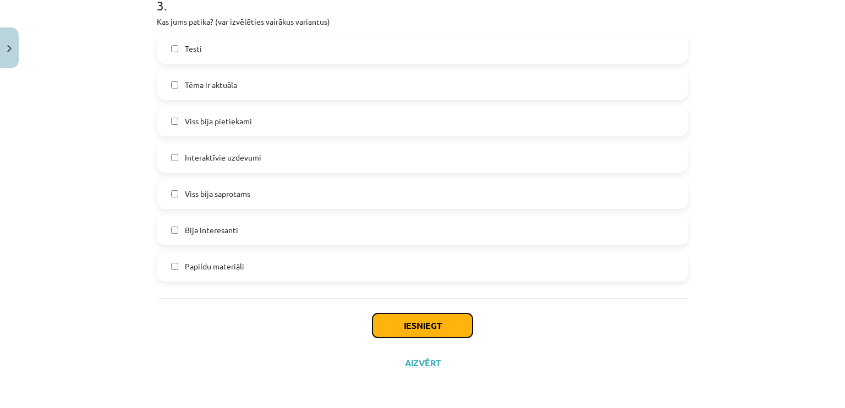
click at [432, 321] on button "Iesniegt" at bounding box center [422, 326] width 100 height 24
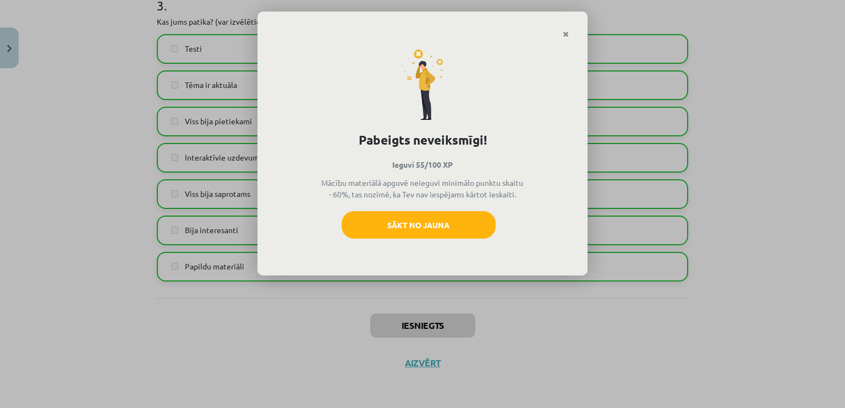
click at [423, 303] on div "Pabeigts neveiksmīgi! Ieguvi 55/100 XP Mācību materiālā apguvē neieguvi minimāl…" at bounding box center [422, 204] width 845 height 408
click at [563, 35] on icon "Close" at bounding box center [566, 35] width 6 height 8
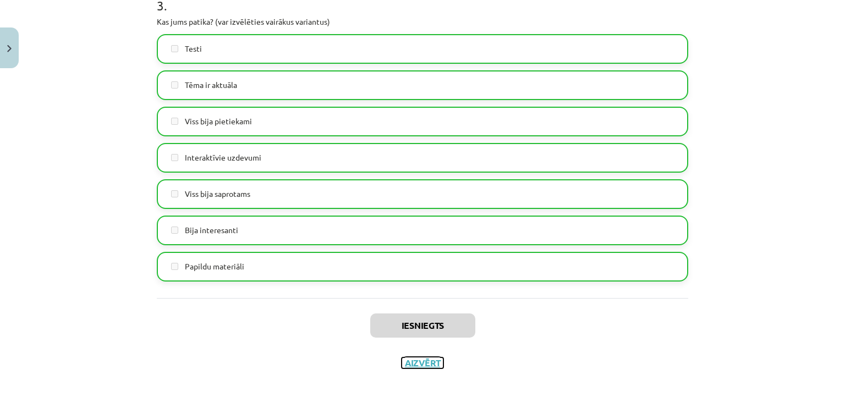
click at [418, 366] on button "Aizvērt" at bounding box center [423, 363] width 42 height 11
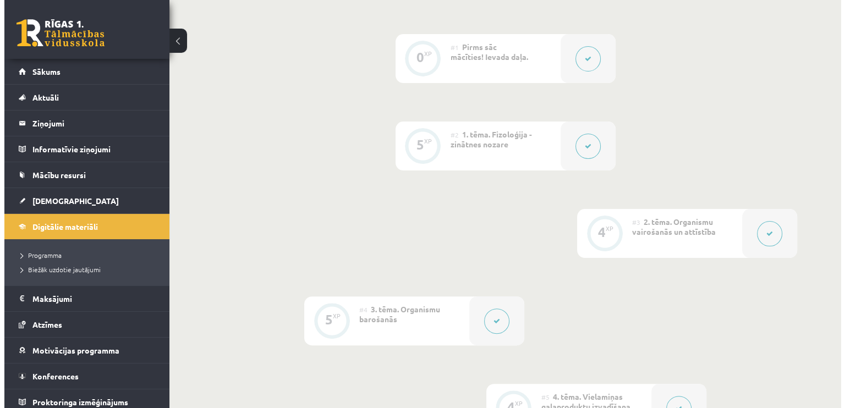
scroll to position [275, 0]
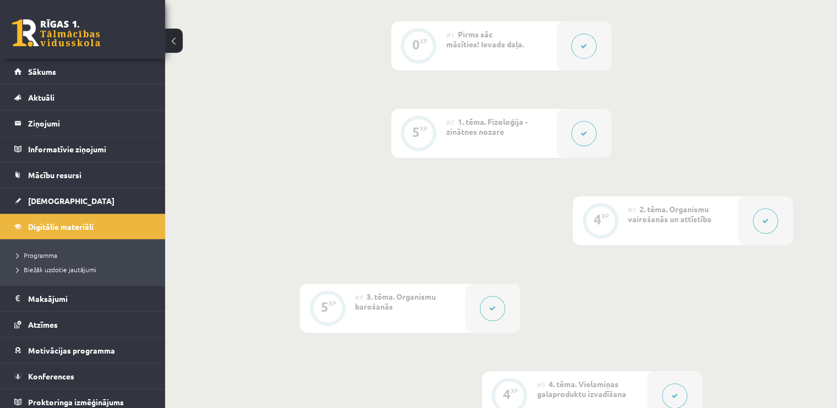
click at [582, 146] on button at bounding box center [583, 133] width 25 height 25
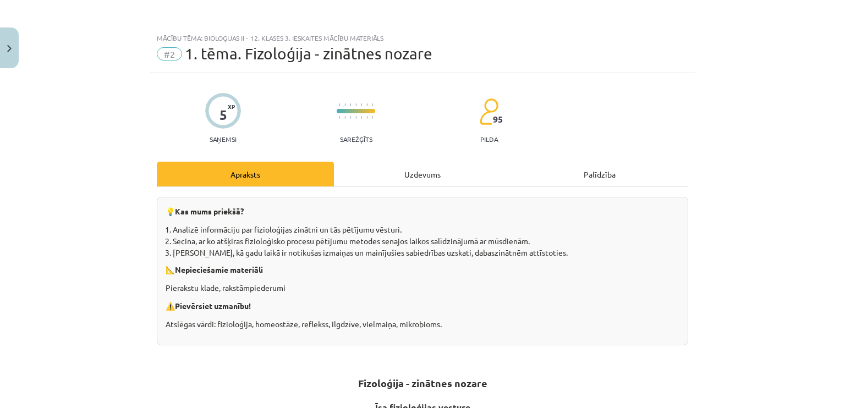
drag, startPoint x: 415, startPoint y: 170, endPoint x: 408, endPoint y: 170, distance: 7.2
click at [408, 170] on div "Uzdevums" at bounding box center [422, 174] width 177 height 25
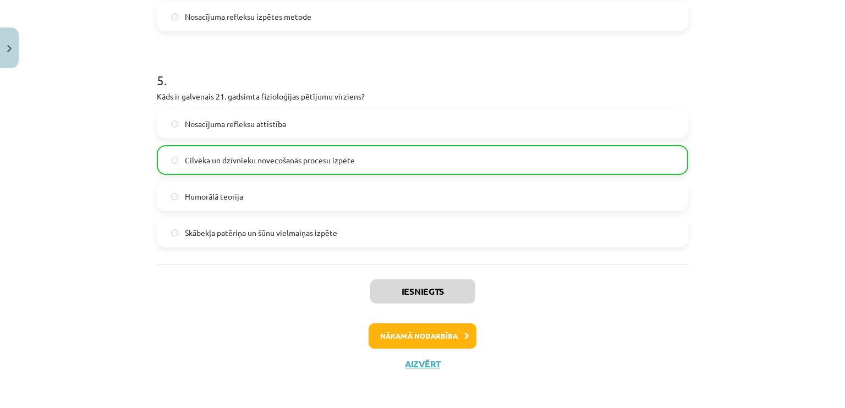
scroll to position [1032, 0]
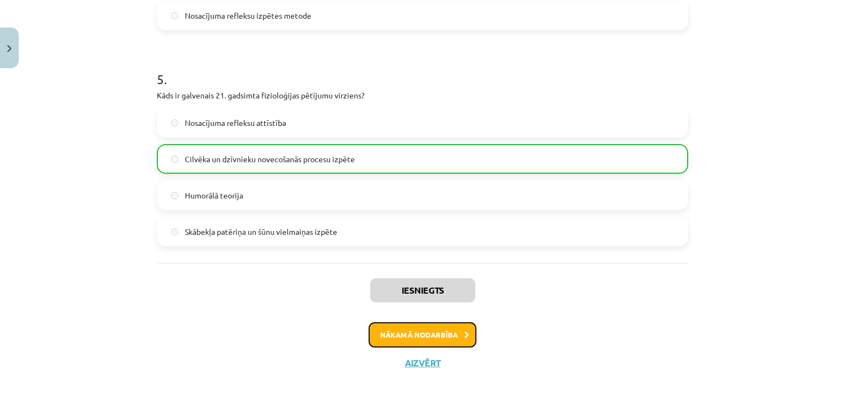
click at [430, 334] on button "Nākamā nodarbība" at bounding box center [423, 334] width 108 height 25
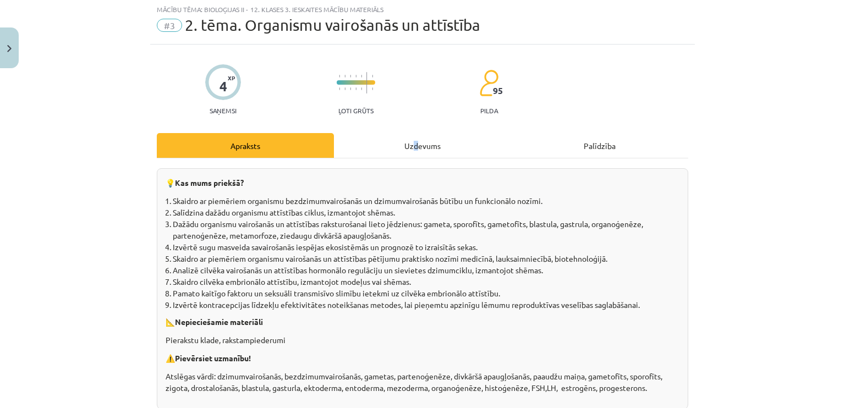
scroll to position [28, 0]
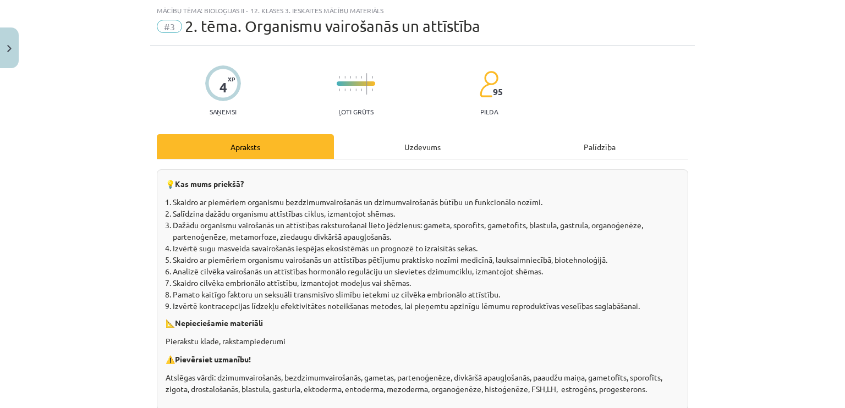
click at [396, 145] on div "Uzdevums" at bounding box center [422, 146] width 177 height 25
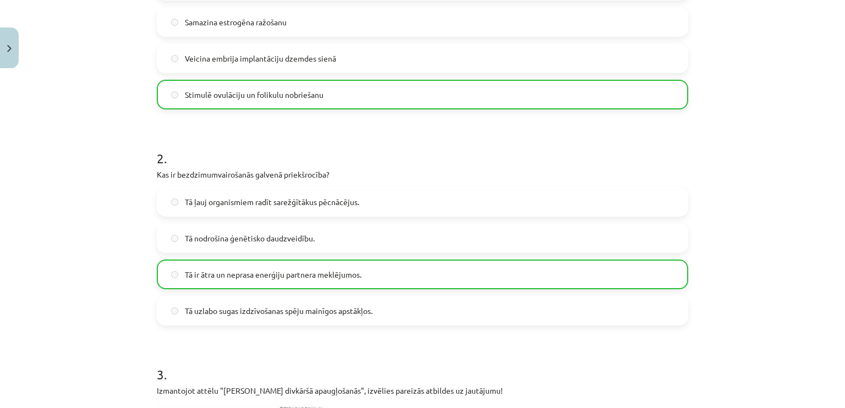
scroll to position [303, 0]
